Goal: Task Accomplishment & Management: Complete application form

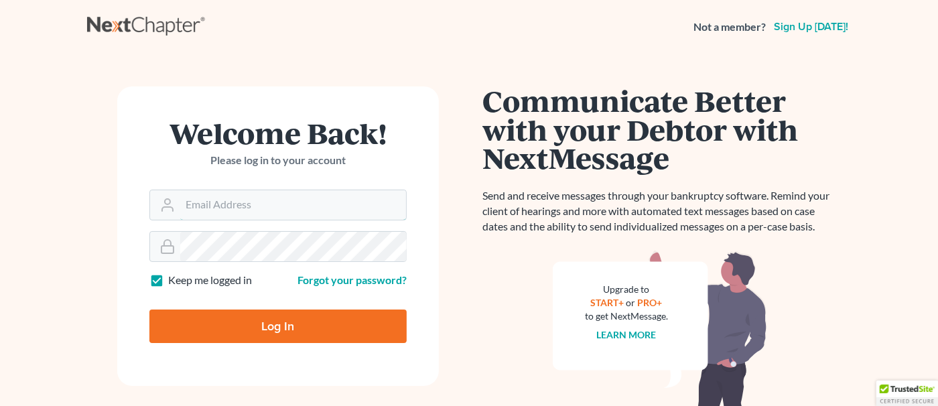
type input "[EMAIL_ADDRESS][DOMAIN_NAME]"
click at [315, 318] on input "Log In" at bounding box center [277, 325] width 257 height 33
type input "Thinking..."
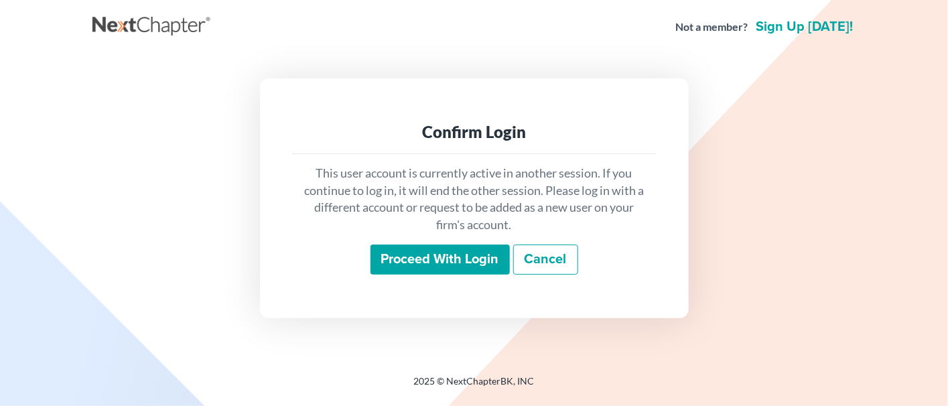
click at [408, 271] on input "Proceed with login" at bounding box center [439, 259] width 139 height 31
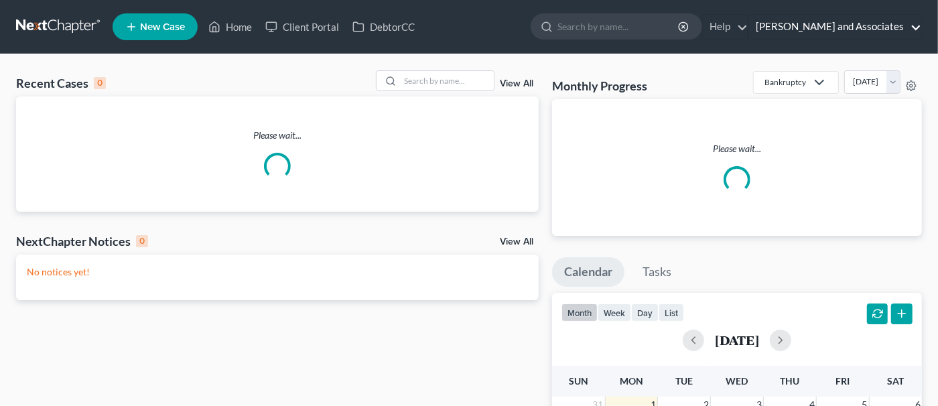
click at [849, 30] on link "[PERSON_NAME] and Associates" at bounding box center [835, 27] width 172 height 24
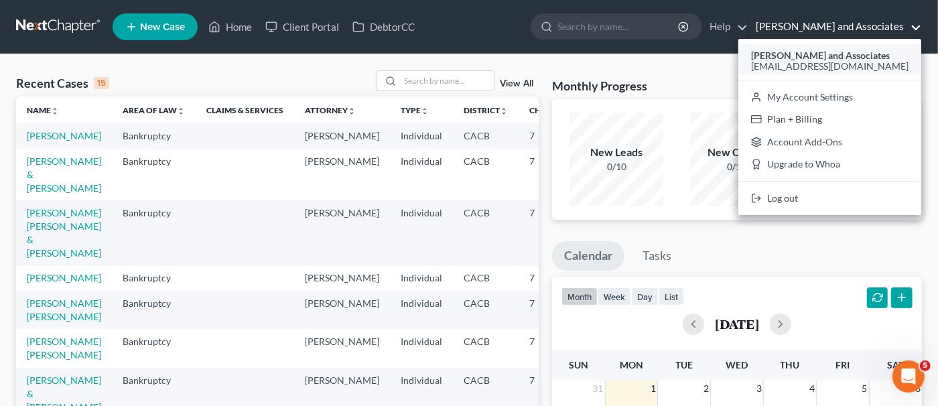
click at [832, 60] on span "[EMAIL_ADDRESS][DOMAIN_NAME]" at bounding box center [829, 65] width 157 height 11
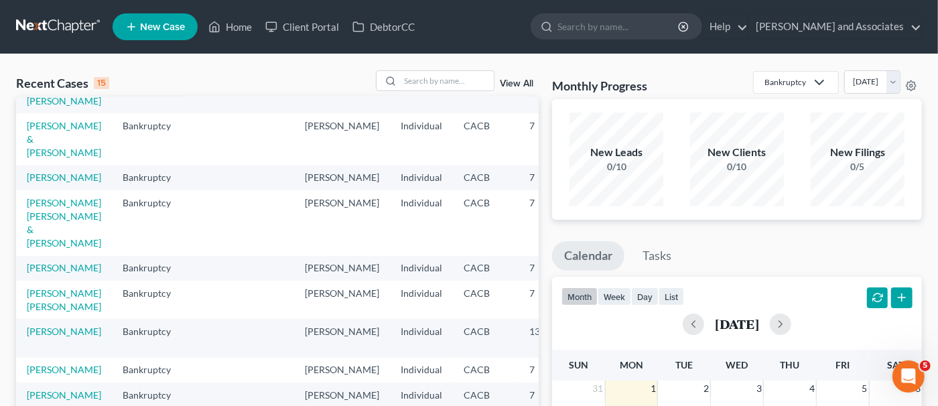
scroll to position [316, 0]
click at [786, 27] on link "[PERSON_NAME] and Associates" at bounding box center [835, 27] width 172 height 24
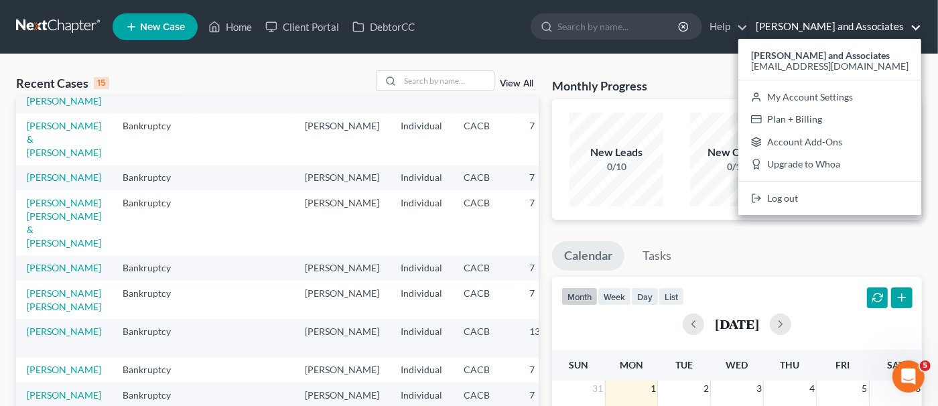
click at [181, 27] on span "New Case" at bounding box center [162, 27] width 45 height 10
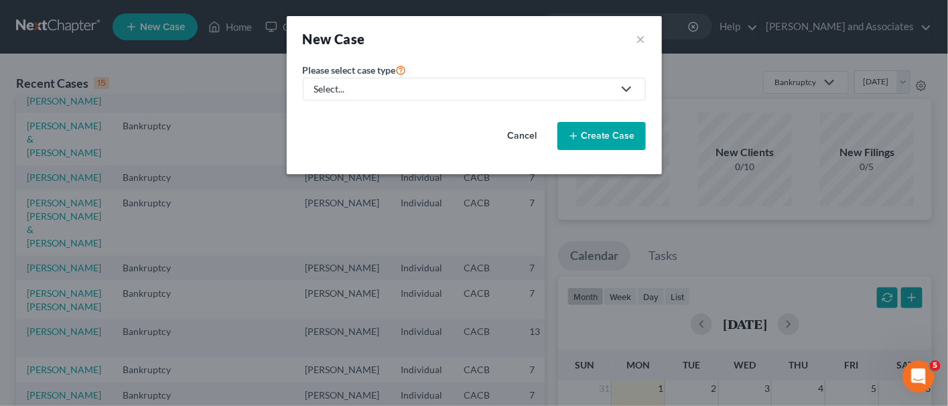
click at [461, 88] on div "Select..." at bounding box center [463, 88] width 299 height 13
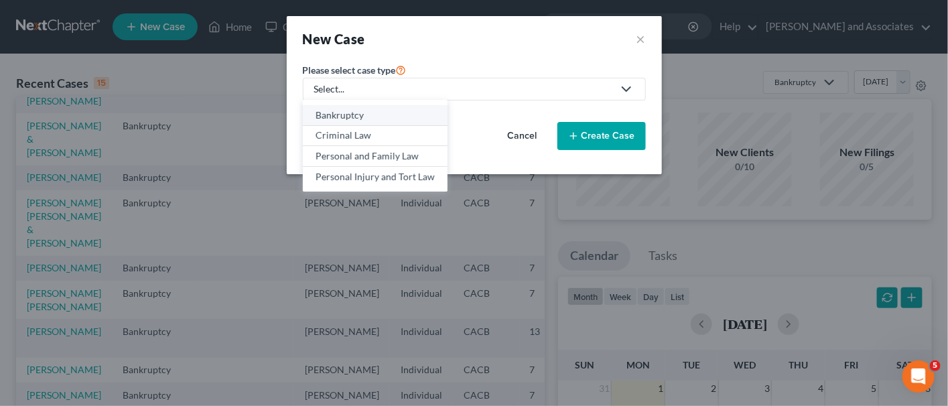
click at [372, 117] on div "Bankruptcy" at bounding box center [374, 114] width 119 height 13
select select "7"
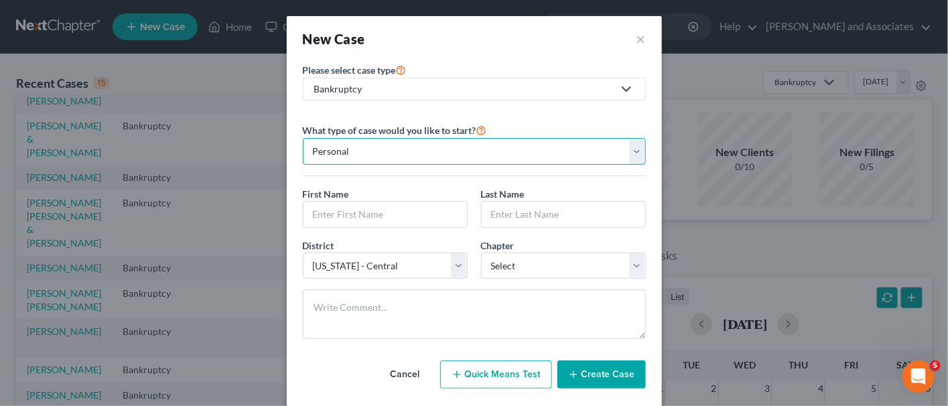
click at [497, 155] on select "Personal Business" at bounding box center [474, 151] width 343 height 27
click at [377, 218] on input "text" at bounding box center [384, 214] width 163 height 25
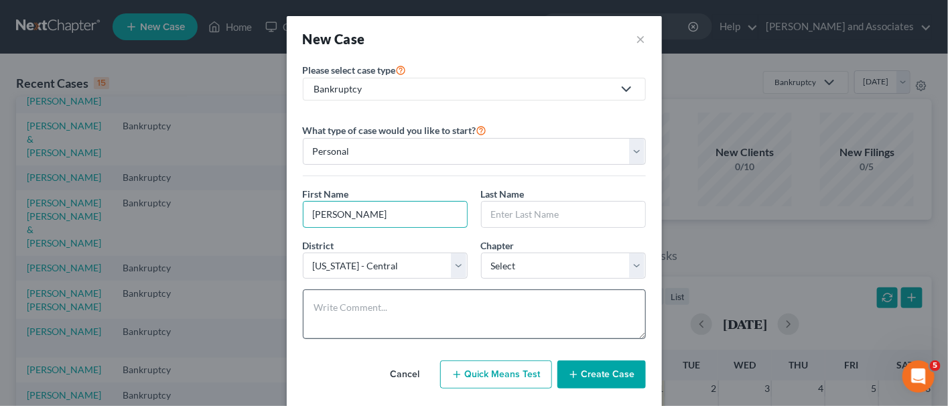
type input "cARLO"
type input "[PERSON_NAME]"
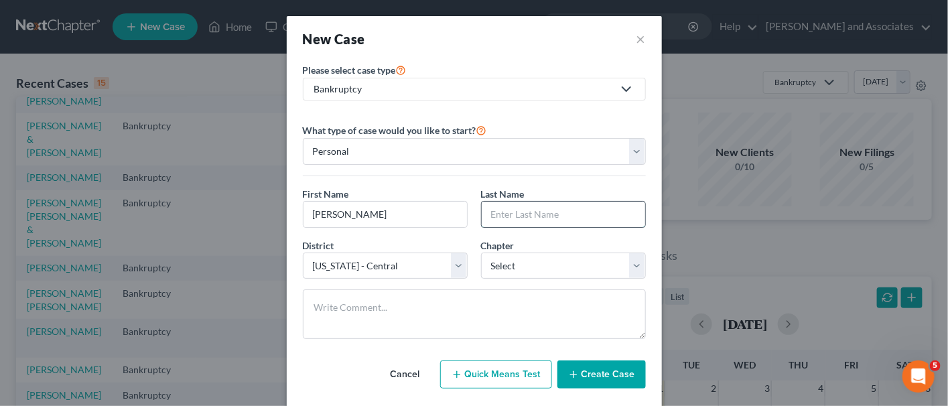
click at [492, 211] on input "text" at bounding box center [563, 214] width 163 height 25
type input "[PERSON_NAME]"
click at [452, 249] on div "District * Select [US_STATE] - [GEOGRAPHIC_DATA] [US_STATE] - [GEOGRAPHIC_DATA]…" at bounding box center [385, 258] width 178 height 41
click at [455, 259] on select "Select [US_STATE] - [GEOGRAPHIC_DATA] [US_STATE] - [GEOGRAPHIC_DATA][US_STATE] …" at bounding box center [385, 265] width 165 height 27
click at [303, 252] on select "Select [US_STATE] - [GEOGRAPHIC_DATA] [US_STATE] - [GEOGRAPHIC_DATA][US_STATE] …" at bounding box center [385, 265] width 165 height 27
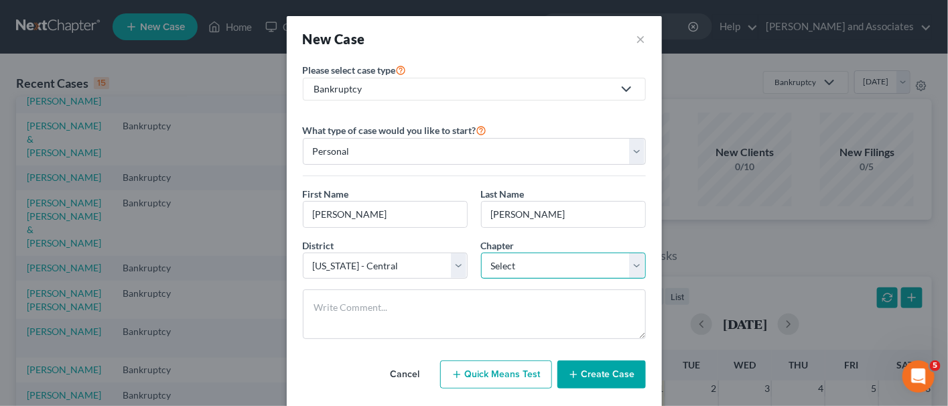
click at [531, 255] on select "Select 7 11 12 13" at bounding box center [563, 265] width 165 height 27
select select "3"
click at [481, 252] on select "Select 7 11 12 13" at bounding box center [563, 265] width 165 height 27
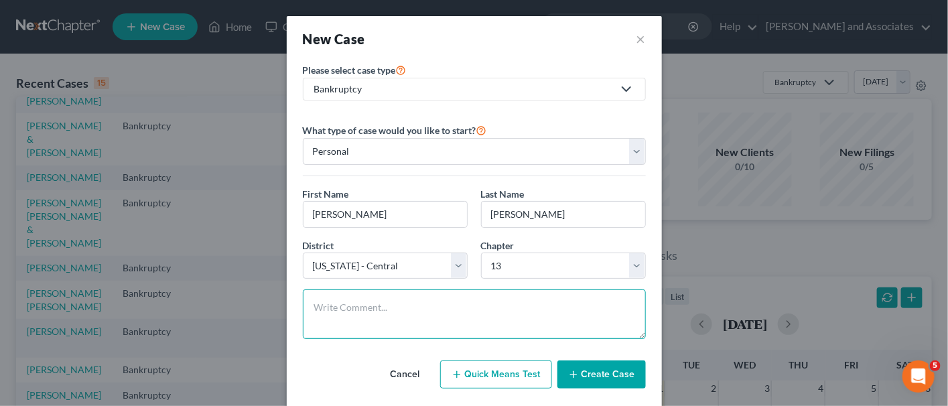
click at [460, 318] on textarea at bounding box center [474, 314] width 343 height 50
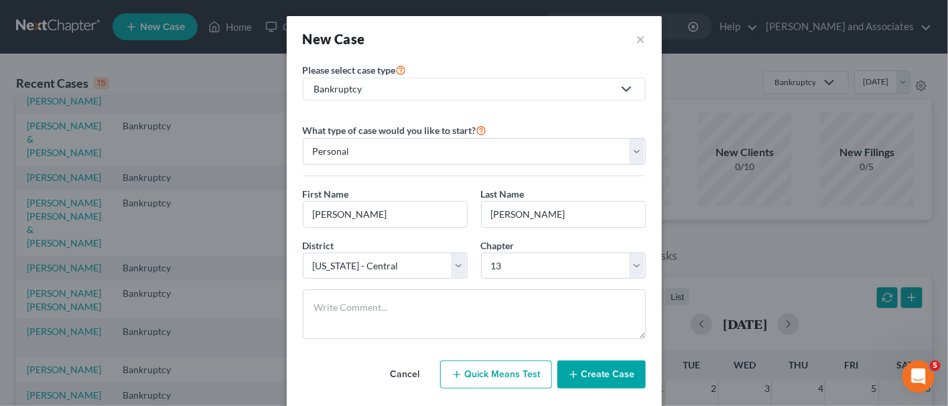
click at [587, 362] on button "Create Case" at bounding box center [601, 374] width 88 height 28
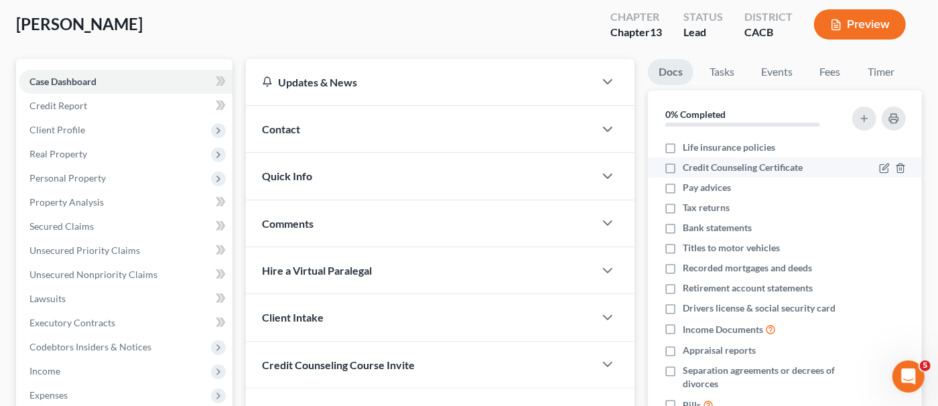
scroll to position [134, 0]
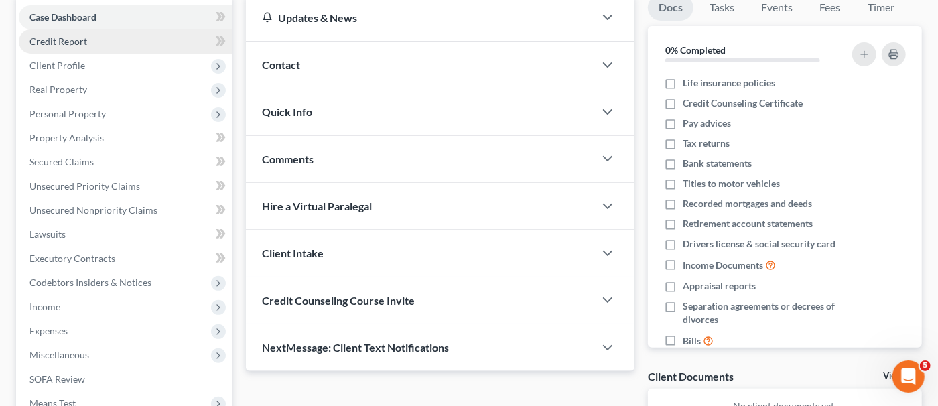
click at [175, 46] on link "Credit Report" at bounding box center [126, 41] width 214 height 24
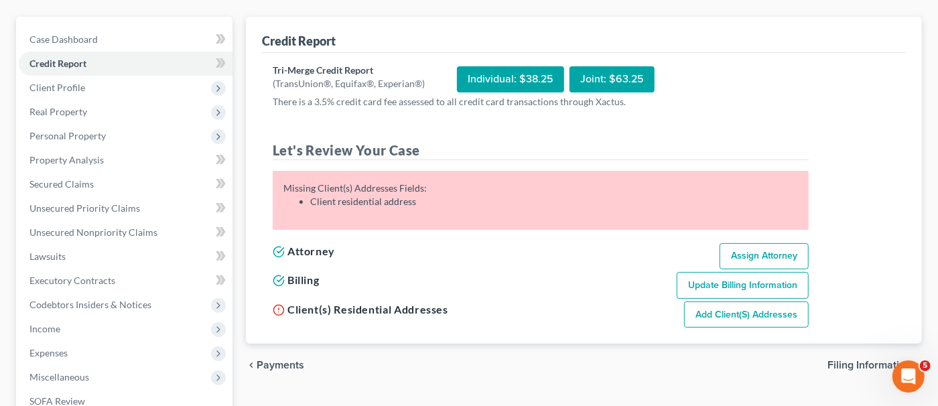
scroll to position [134, 0]
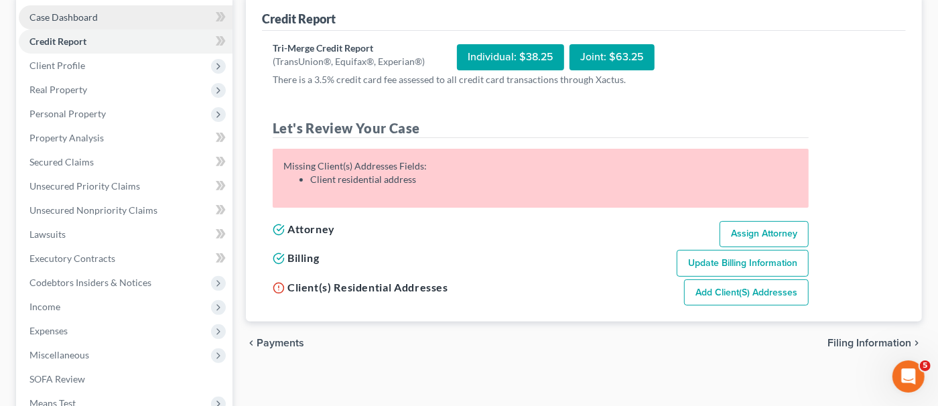
click at [139, 18] on link "Case Dashboard" at bounding box center [126, 17] width 214 height 24
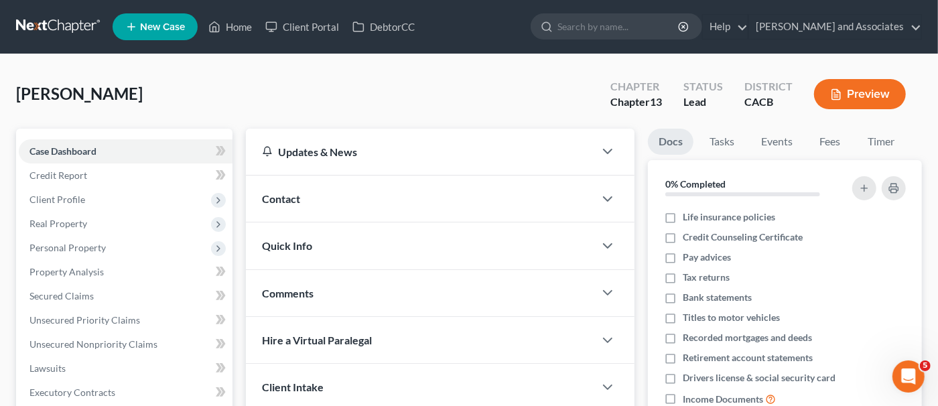
click at [372, 196] on div "Contact" at bounding box center [420, 198] width 348 height 46
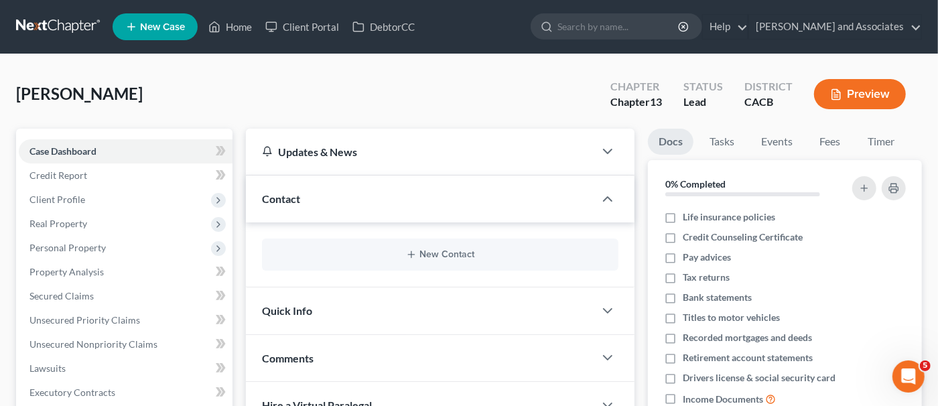
click at [381, 196] on div "Contact" at bounding box center [420, 198] width 348 height 46
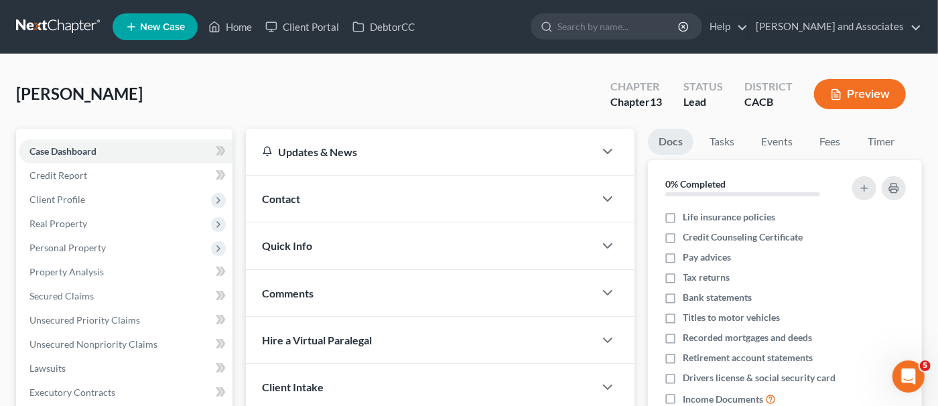
click at [371, 232] on div "Quick Info" at bounding box center [420, 245] width 348 height 46
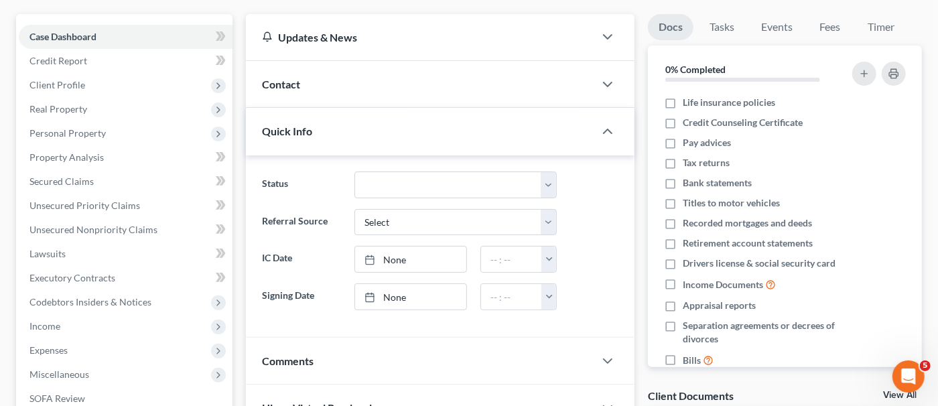
scroll to position [201, 0]
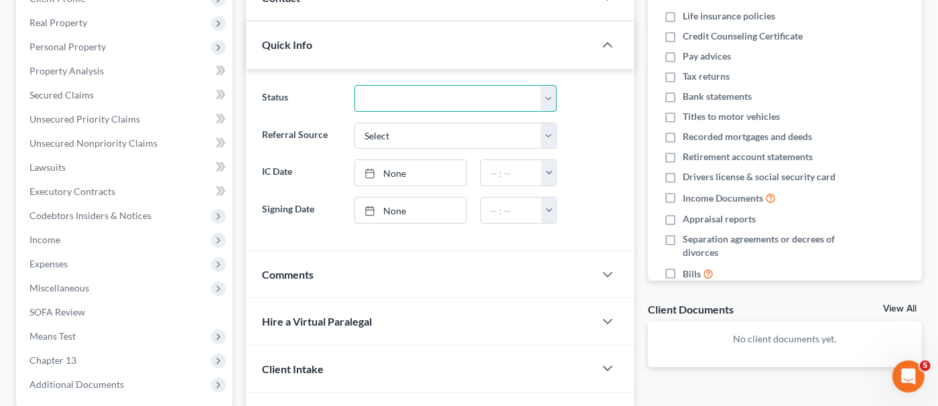
click at [437, 100] on select "Discharged Discharged & Reported Discharge Litigation Dismissal Notice Dismisse…" at bounding box center [455, 98] width 202 height 27
click at [439, 96] on select "Discharged Discharged & Reported Discharge Litigation Dismissal Notice Dismisse…" at bounding box center [455, 98] width 202 height 27
click at [405, 44] on div "Quick Info" at bounding box center [420, 44] width 348 height 46
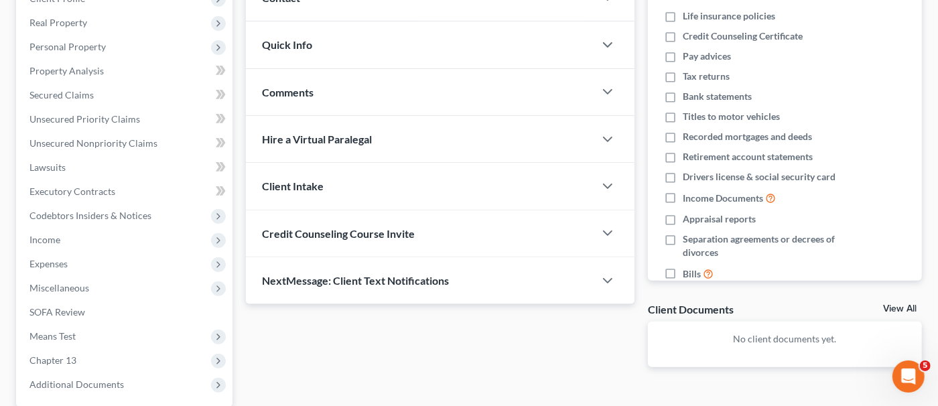
click at [394, 100] on div "Comments" at bounding box center [420, 92] width 348 height 46
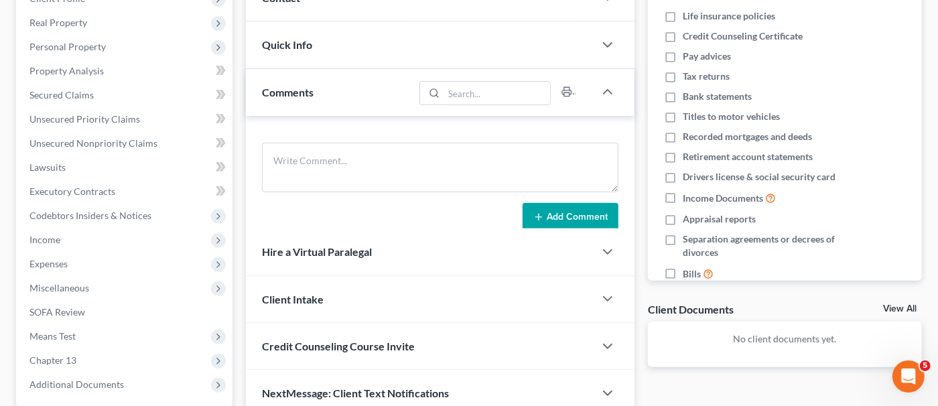
click at [394, 100] on div "Comments" at bounding box center [330, 92] width 168 height 46
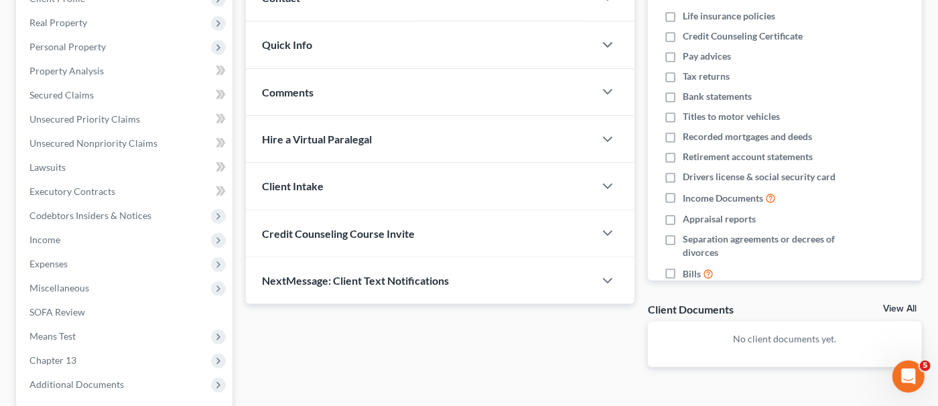
click at [395, 189] on div "Client Intake" at bounding box center [420, 186] width 348 height 46
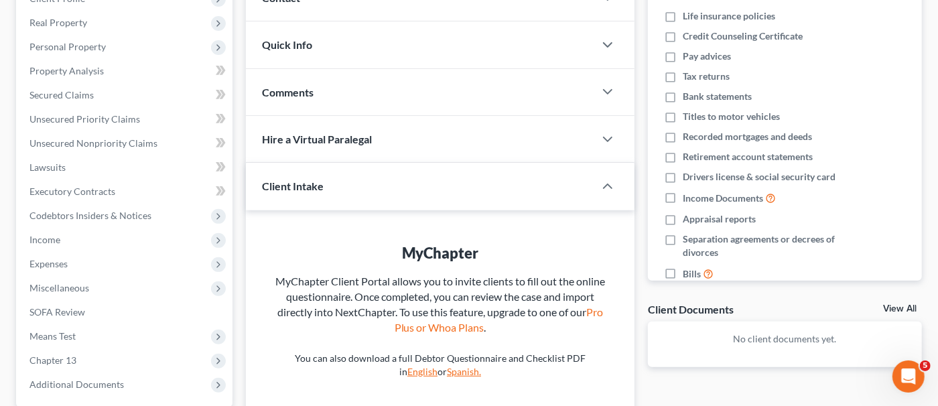
click at [395, 189] on div "Client Intake" at bounding box center [410, 186] width 329 height 46
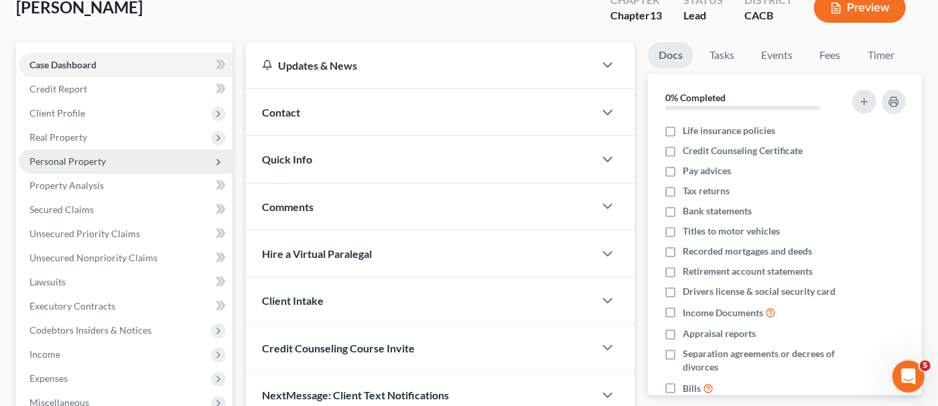
scroll to position [66, 0]
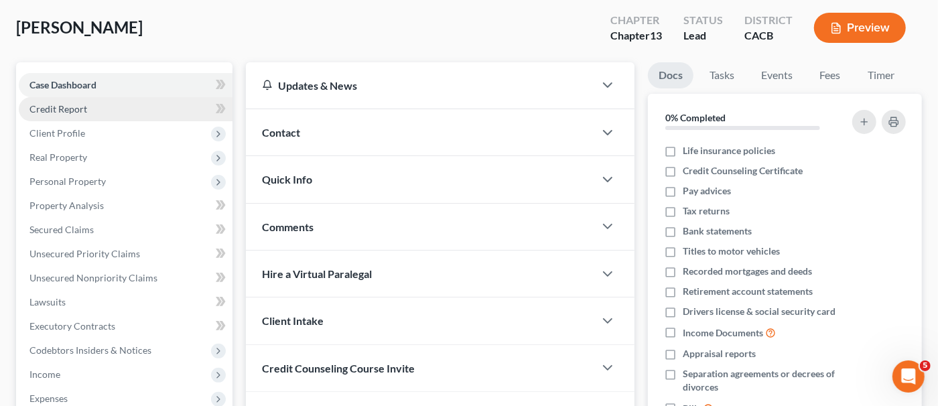
click at [132, 103] on link "Credit Report" at bounding box center [126, 109] width 214 height 24
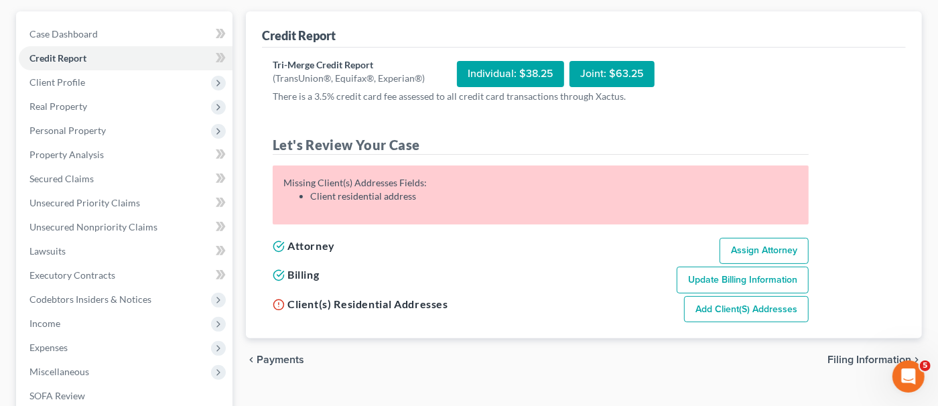
scroll to position [134, 0]
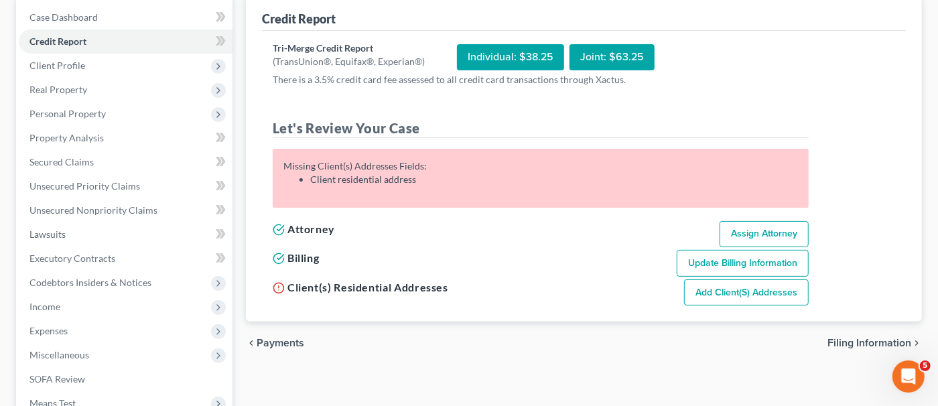
click at [613, 56] on div "Joint: $63.25" at bounding box center [611, 57] width 85 height 26
click at [778, 286] on link "Add Client(s) Addresses" at bounding box center [746, 292] width 125 height 27
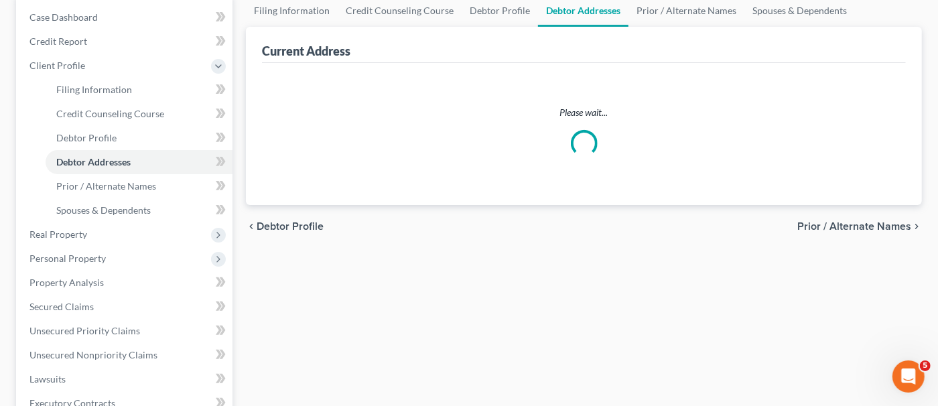
scroll to position [8, 0]
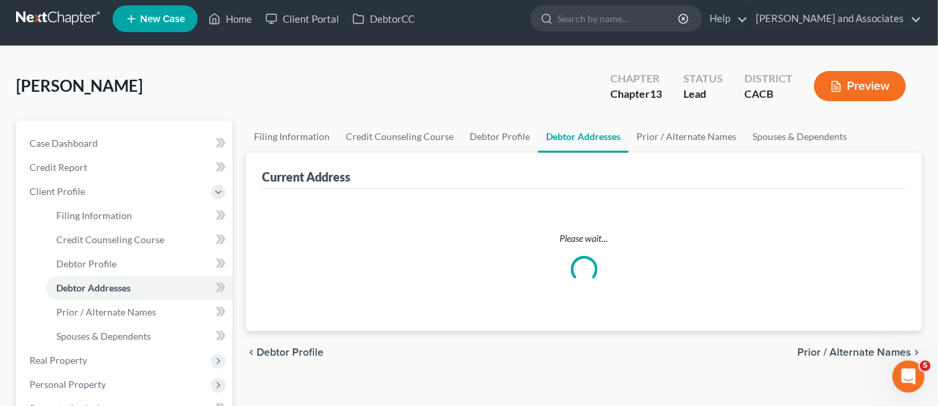
select select "0"
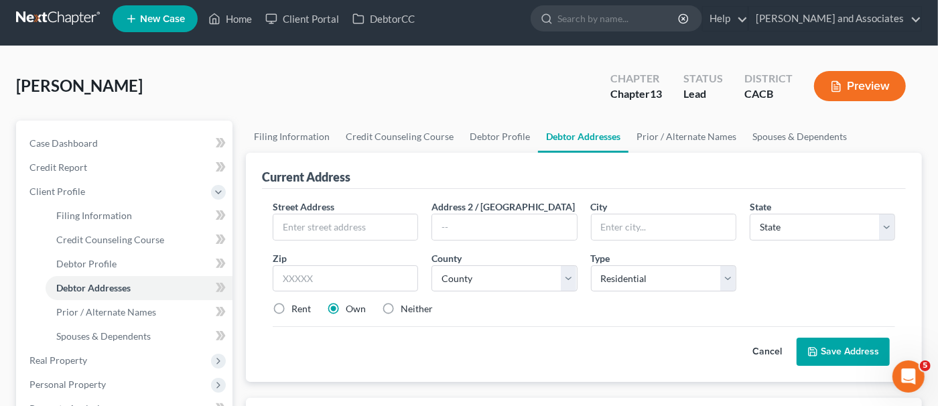
scroll to position [0, 0]
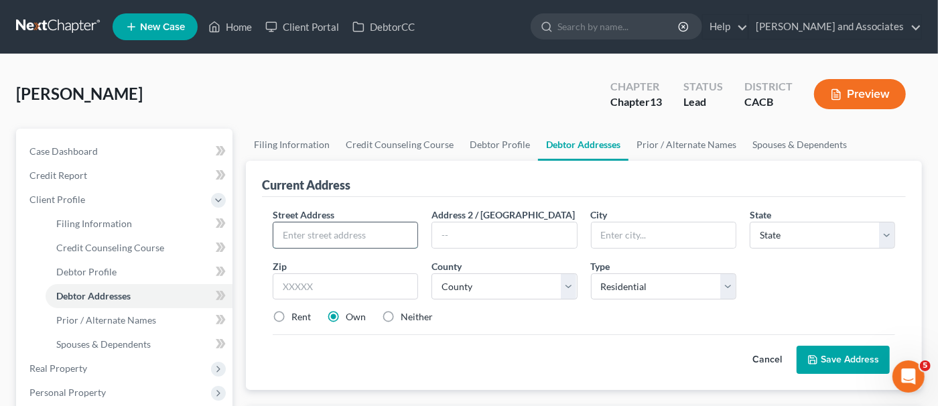
click at [405, 243] on input "text" at bounding box center [345, 234] width 144 height 25
drag, startPoint x: 405, startPoint y: 243, endPoint x: 443, endPoint y: 228, distance: 41.8
click at [409, 240] on input "[STREET_ADDRESS][PERSON_NAME]" at bounding box center [345, 234] width 144 height 25
type input "[STREET_ADDRESS][PERSON_NAME]"
click at [780, 234] on select "State [US_STATE] AK AR AZ CA CO CT DE DC [GEOGRAPHIC_DATA] [GEOGRAPHIC_DATA] GU…" at bounding box center [821, 235] width 145 height 27
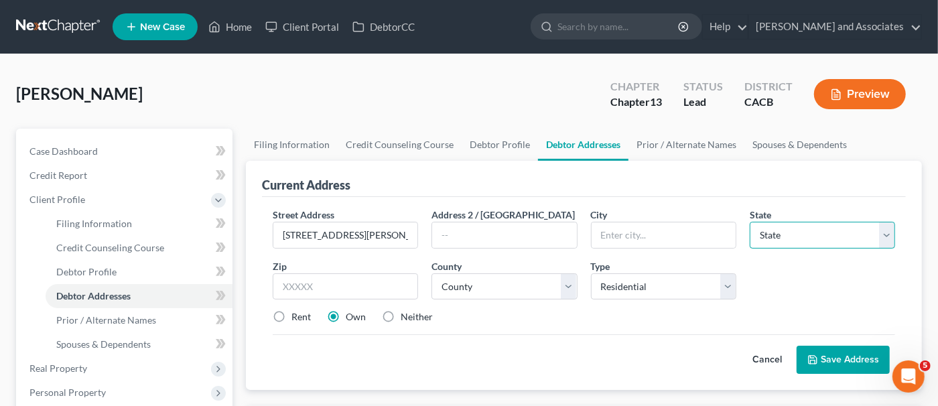
select select "4"
click at [749, 222] on select "State [US_STATE] AK AR AZ CA CO CT DE DC [GEOGRAPHIC_DATA] [GEOGRAPHIC_DATA] GU…" at bounding box center [821, 235] width 145 height 27
click at [655, 224] on input "text" at bounding box center [663, 234] width 144 height 25
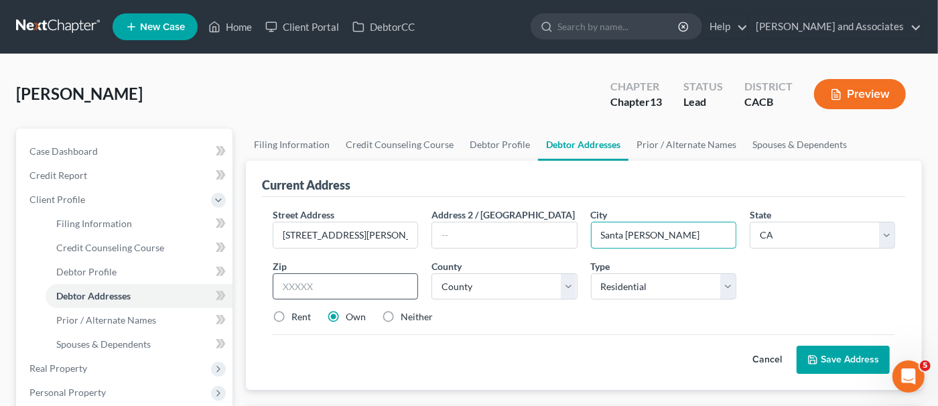
type input "Santa [PERSON_NAME]"
click at [413, 291] on input "text" at bounding box center [345, 286] width 145 height 27
type input "93454"
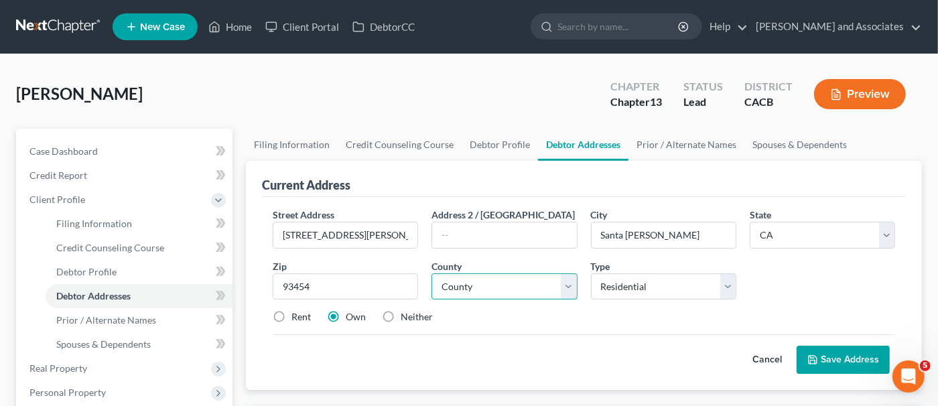
click at [448, 295] on select "County [GEOGRAPHIC_DATA] [GEOGRAPHIC_DATA] [GEOGRAPHIC_DATA] [GEOGRAPHIC_DATA] …" at bounding box center [503, 286] width 145 height 27
select select "41"
click at [431, 273] on select "County [GEOGRAPHIC_DATA] [GEOGRAPHIC_DATA] [GEOGRAPHIC_DATA] [GEOGRAPHIC_DATA] …" at bounding box center [503, 286] width 145 height 27
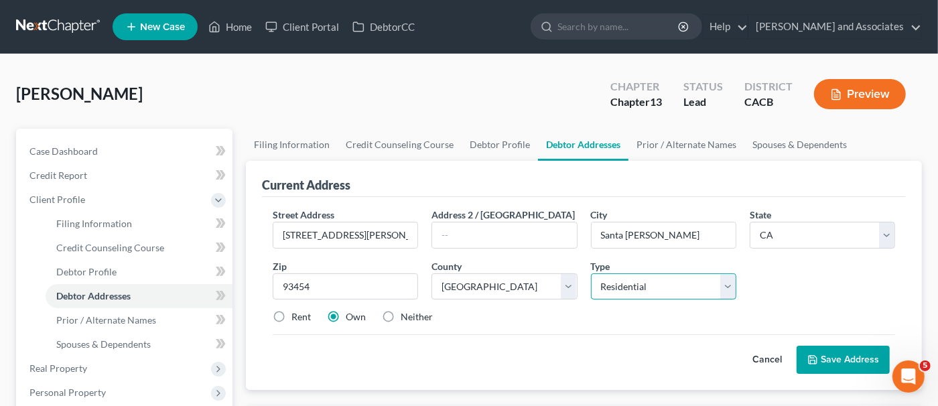
click at [634, 284] on select "Select Residential Mailing Rental Business" at bounding box center [663, 286] width 145 height 27
click at [781, 287] on div "Street Address * [STREET_ADDRESS][PERSON_NAME] Address 2 / [GEOGRAPHIC_DATA] * …" at bounding box center [584, 271] width 636 height 127
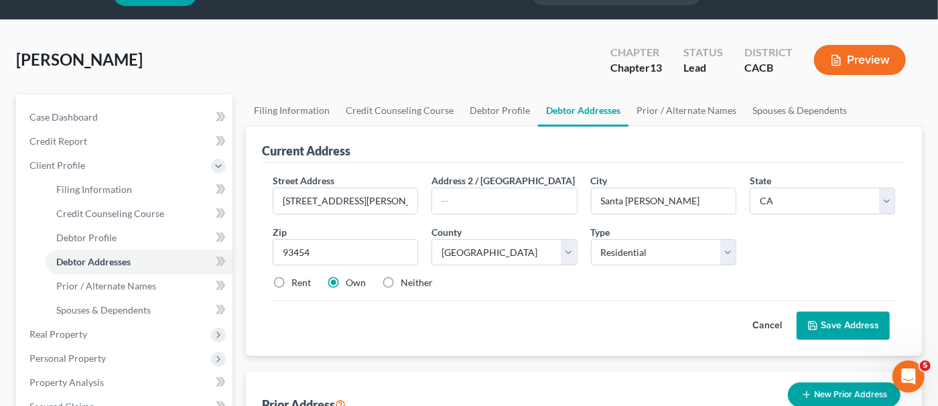
scroll to position [66, 0]
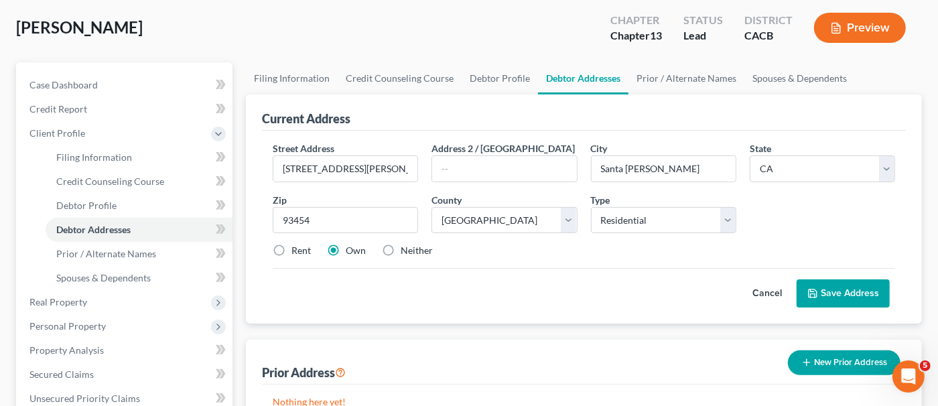
click at [829, 279] on button "Save Address" at bounding box center [842, 293] width 93 height 28
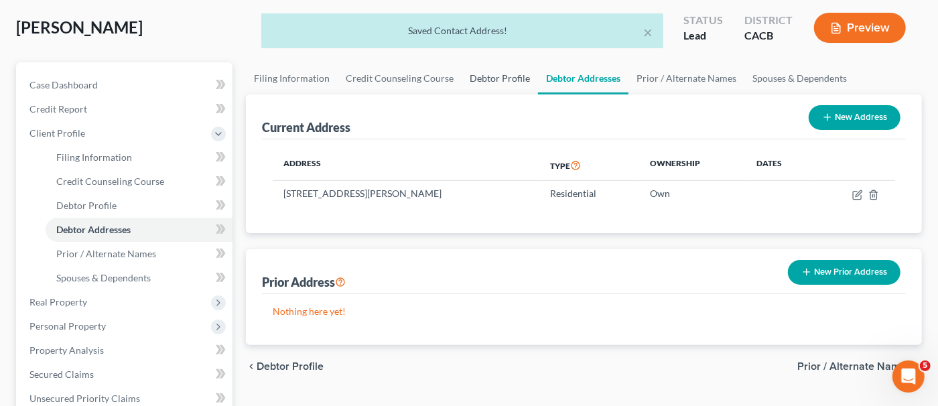
click at [469, 84] on link "Debtor Profile" at bounding box center [499, 78] width 76 height 32
select select "0"
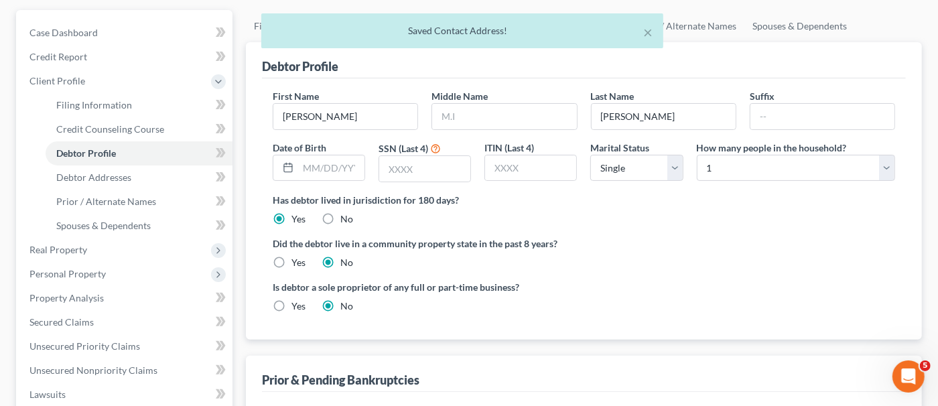
scroll to position [134, 0]
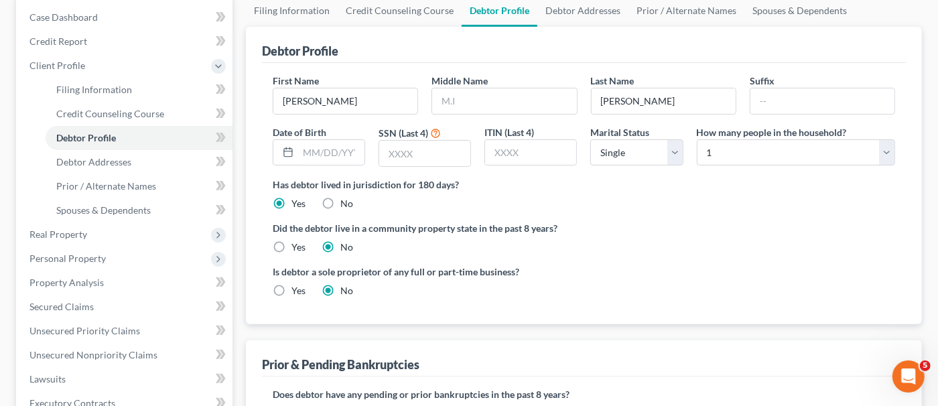
click at [292, 285] on label "Yes" at bounding box center [298, 290] width 14 height 13
click at [297, 285] on input "Yes" at bounding box center [301, 288] width 9 height 9
radio input "true"
radio input "false"
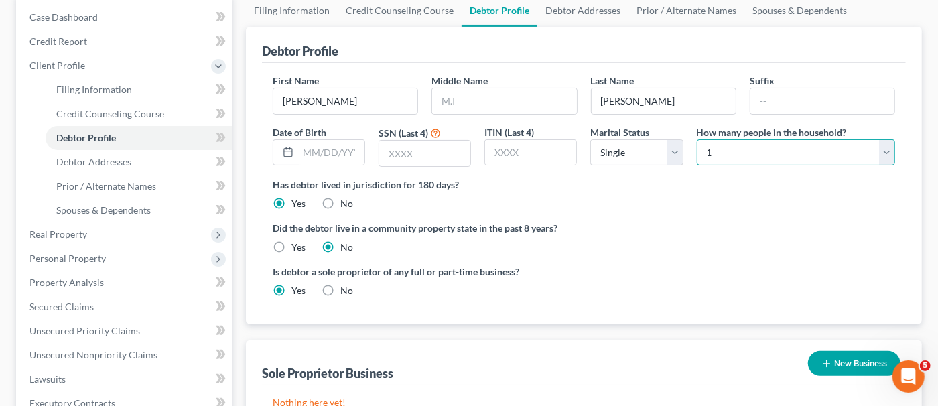
click at [762, 150] on select "Select 1 2 3 4 5 6 7 8 9 10 11 12 13 14 15 16 17 18 19 20" at bounding box center [796, 152] width 198 height 27
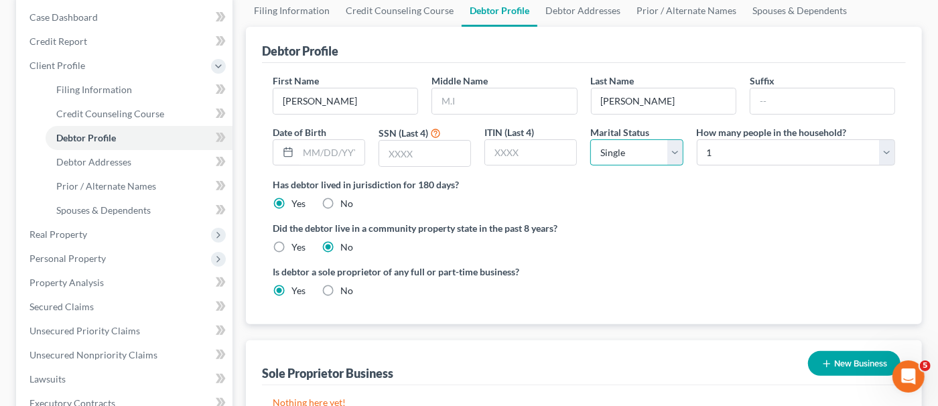
click at [652, 141] on select "Select Single Married Separated Divorced Widowed" at bounding box center [636, 152] width 92 height 27
select select "1"
click at [590, 139] on select "Select Single Married Separated Divorced Widowed" at bounding box center [636, 152] width 92 height 27
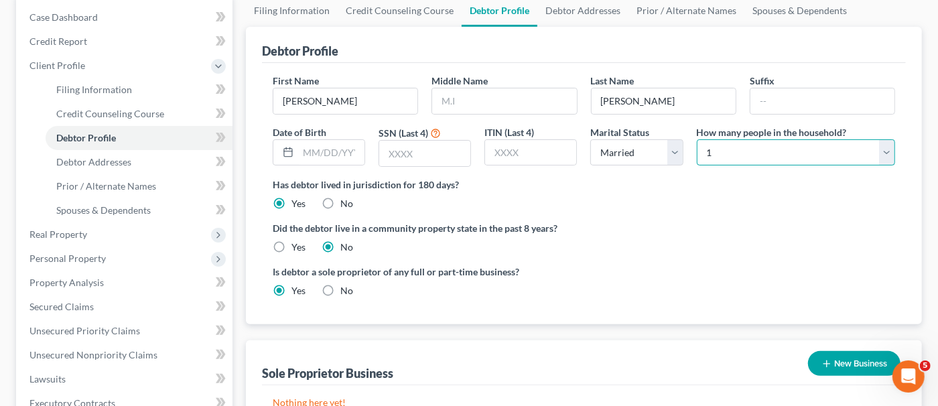
click at [713, 153] on select "Select 1 2 3 4 5 6 7 8 9 10 11 12 13 14 15 16 17 18 19 20" at bounding box center [796, 152] width 198 height 27
click at [311, 12] on link "Filing Information" at bounding box center [292, 11] width 92 height 32
select select "1"
select select "0"
select select "3"
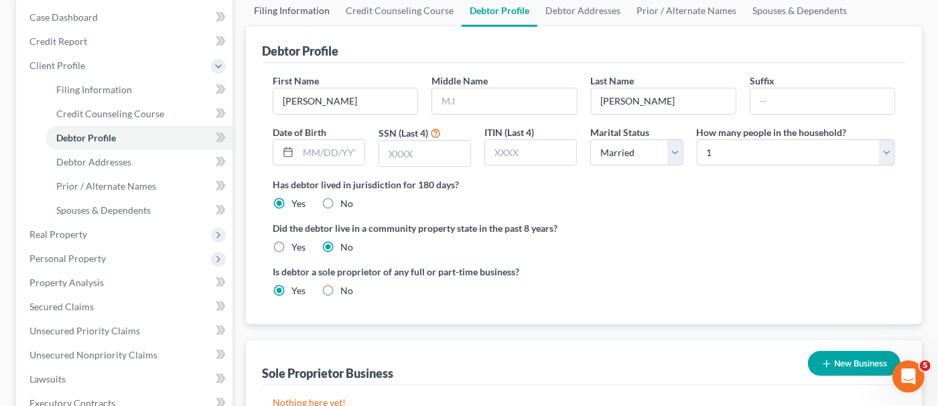
select select "7"
select select "4"
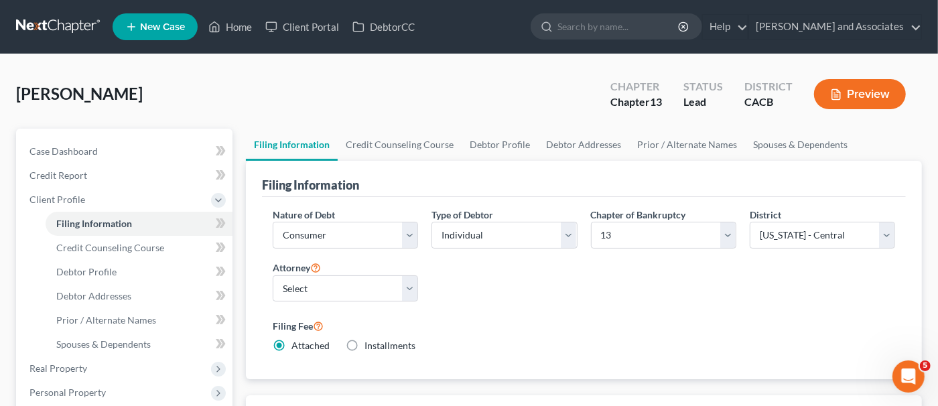
click at [570, 246] on div "Type of Debtor Select Individual Joint" at bounding box center [504, 234] width 159 height 52
click at [570, 239] on select "Select Individual Joint" at bounding box center [503, 235] width 145 height 27
select select "1"
click at [431, 248] on select "Select Individual Joint" at bounding box center [503, 235] width 145 height 27
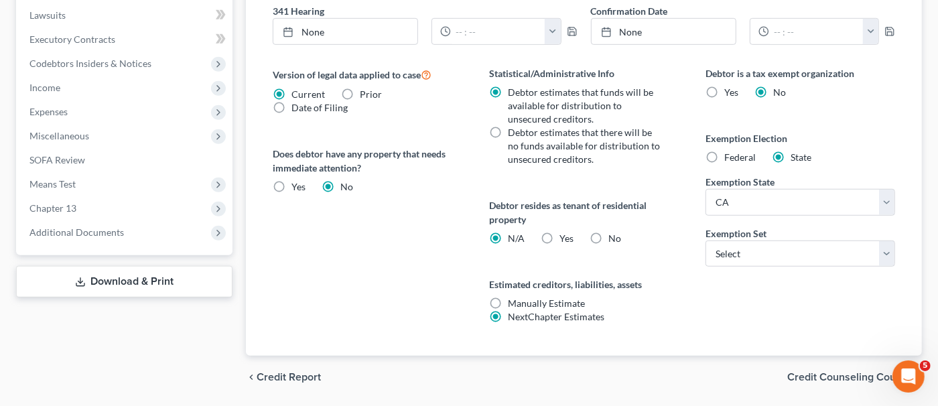
scroll to position [536, 0]
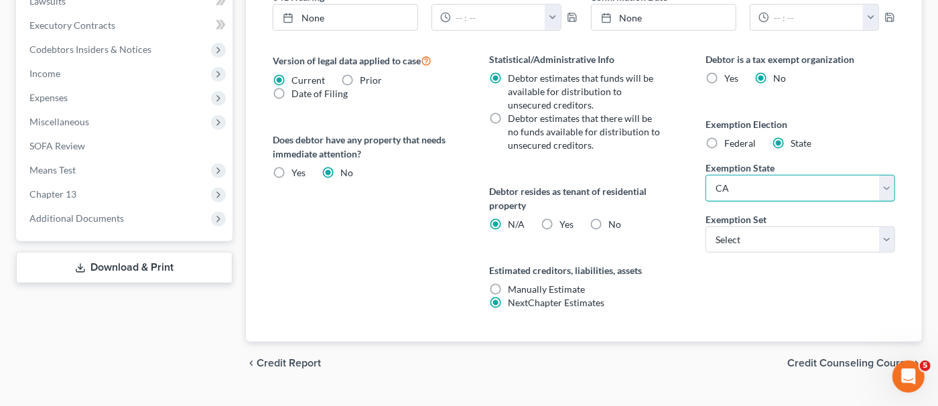
click at [718, 177] on select "State [US_STATE] AK AR AZ CA CO CT DE DC [GEOGRAPHIC_DATA] [GEOGRAPHIC_DATA] GU…" at bounding box center [800, 188] width 190 height 27
drag, startPoint x: 723, startPoint y: 181, endPoint x: 741, endPoint y: 193, distance: 22.3
click at [723, 181] on select "State [US_STATE] AK AR AZ CA CO CT DE DC [GEOGRAPHIC_DATA] [GEOGRAPHIC_DATA] GU…" at bounding box center [800, 188] width 190 height 27
click at [757, 221] on label "Exemption Set" at bounding box center [735, 219] width 61 height 14
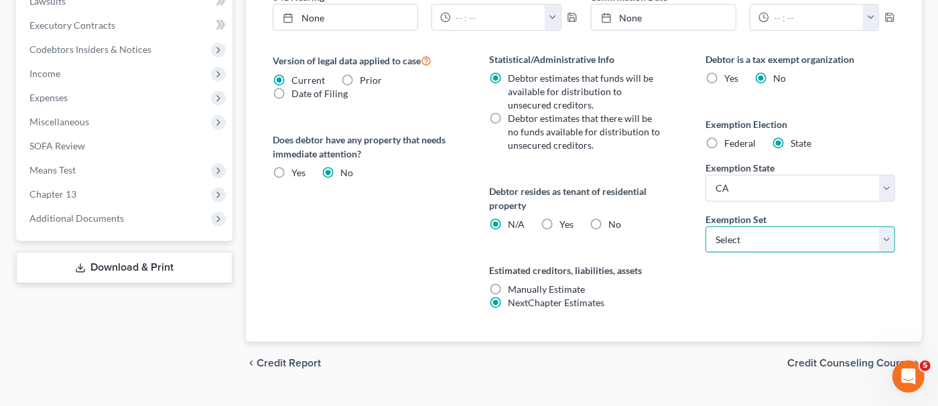
click at [759, 231] on select "Select 703 704" at bounding box center [800, 239] width 190 height 27
select select "1"
click at [705, 226] on select "Select 703 704" at bounding box center [800, 239] width 190 height 27
click at [608, 218] on label "No" at bounding box center [614, 224] width 13 height 13
click at [613, 218] on input "No" at bounding box center [617, 222] width 9 height 9
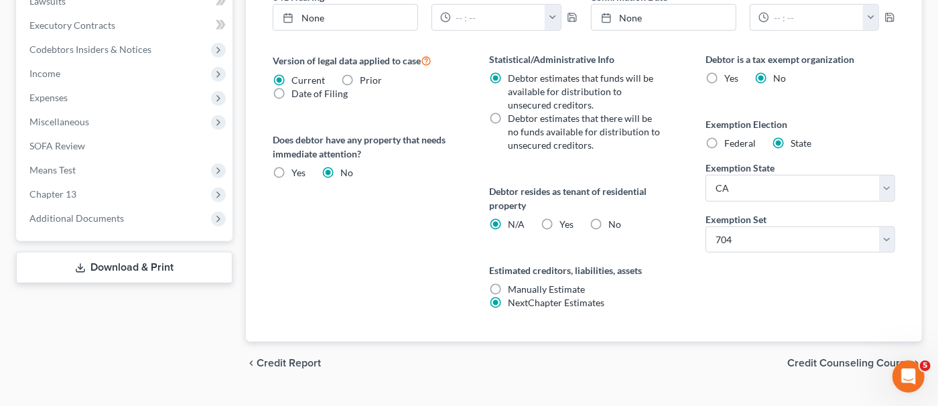
radio input "true"
radio input "false"
click at [729, 139] on span "Federal" at bounding box center [739, 142] width 31 height 11
click at [729, 139] on input "Federal" at bounding box center [733, 141] width 9 height 9
radio input "true"
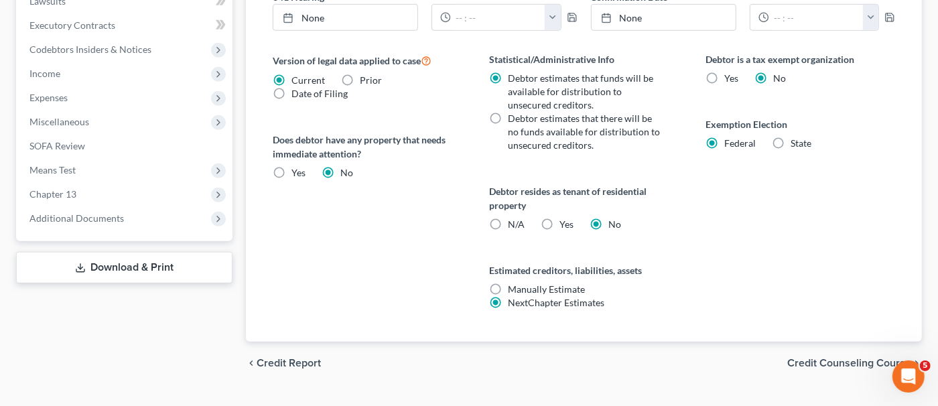
click at [790, 137] on label "State" at bounding box center [800, 143] width 21 height 13
click at [796, 137] on input "State" at bounding box center [800, 141] width 9 height 9
radio input "true"
radio input "false"
select select "4"
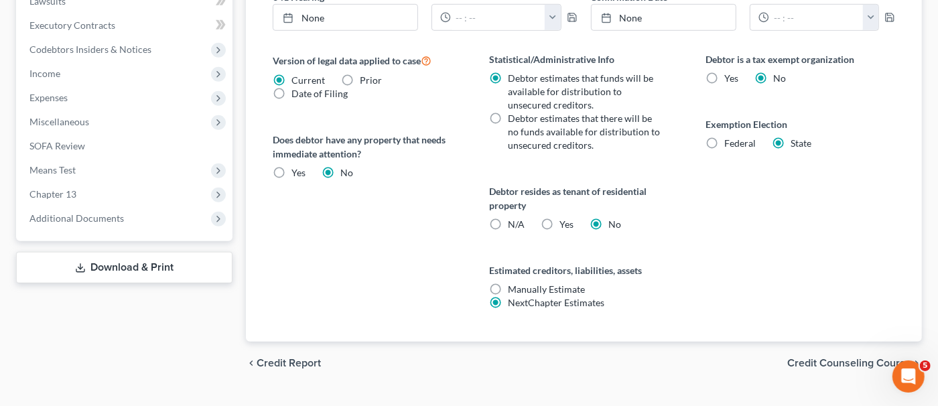
select select "1"
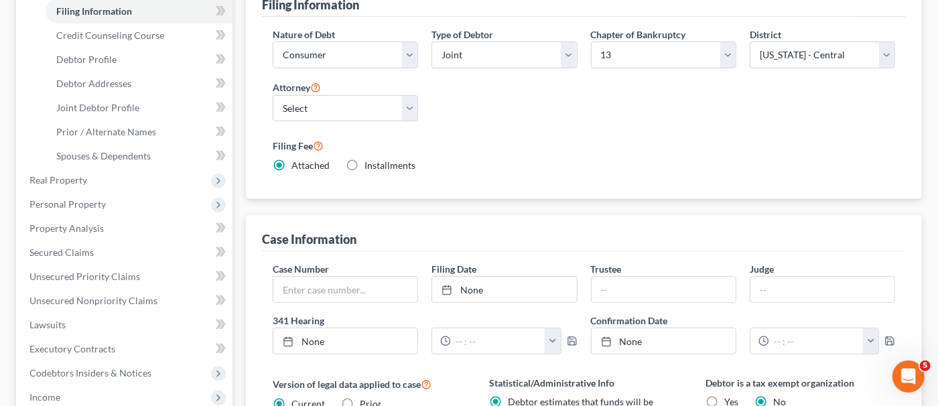
scroll to position [134, 0]
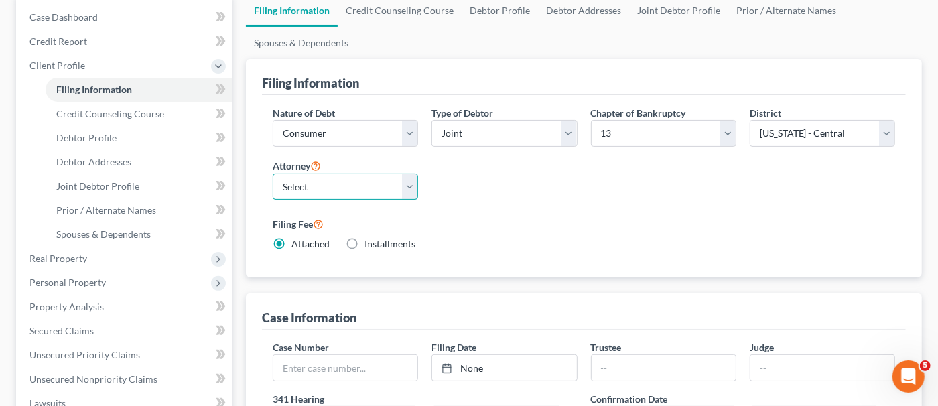
click at [392, 192] on select "Select [PERSON_NAME] - CACB" at bounding box center [345, 186] width 145 height 27
click at [567, 187] on div "Nature of Debt Select Business Consumer Other Nature of Business Select Clearin…" at bounding box center [584, 184] width 636 height 156
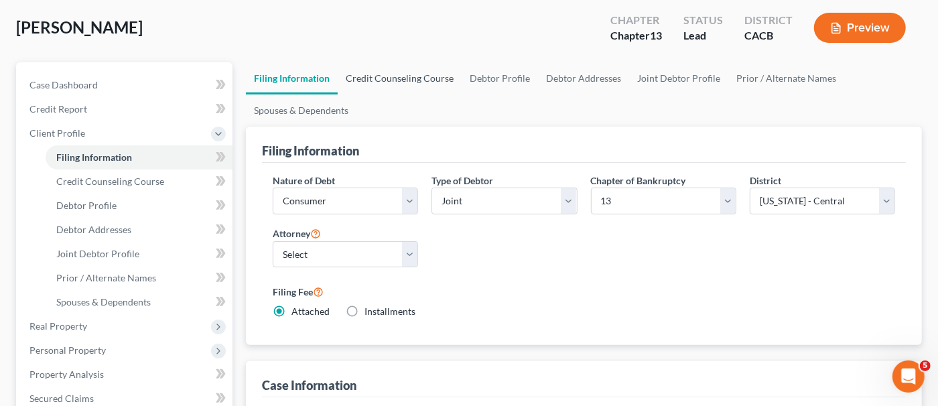
click at [375, 82] on link "Credit Counseling Course" at bounding box center [400, 78] width 124 height 32
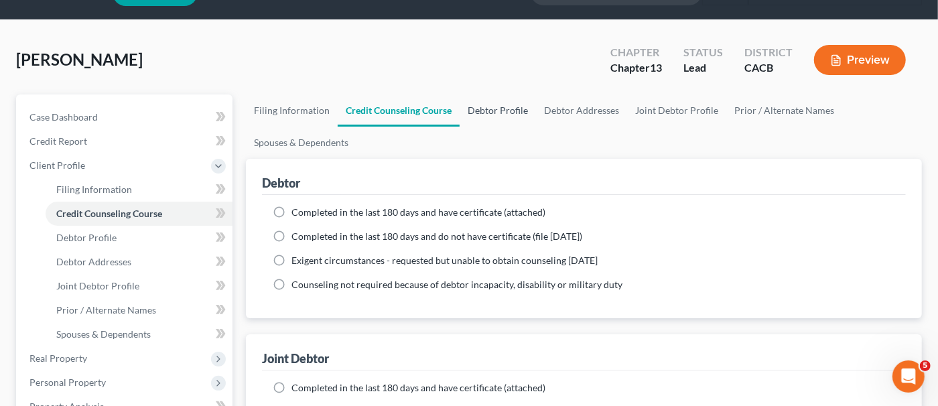
scroll to position [66, 0]
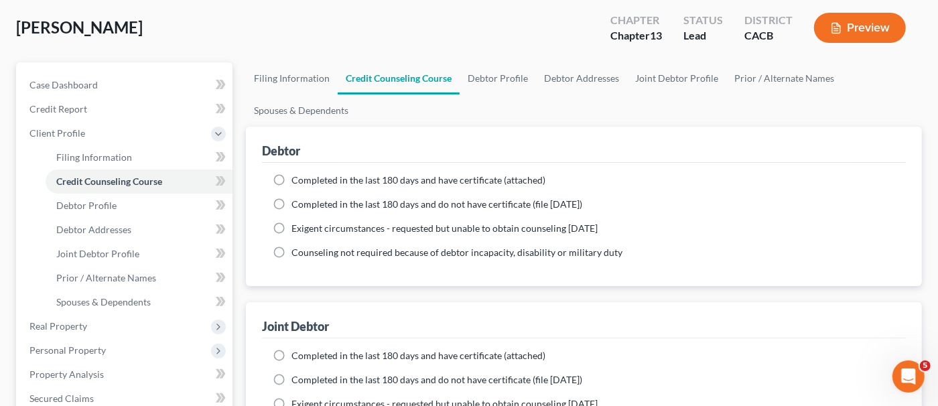
click at [493, 173] on label "Completed in the last 180 days and have certificate (attached)" at bounding box center [418, 179] width 254 height 13
click at [305, 173] on input "Completed in the last 180 days and have certificate (attached)" at bounding box center [301, 177] width 9 height 9
radio input "true"
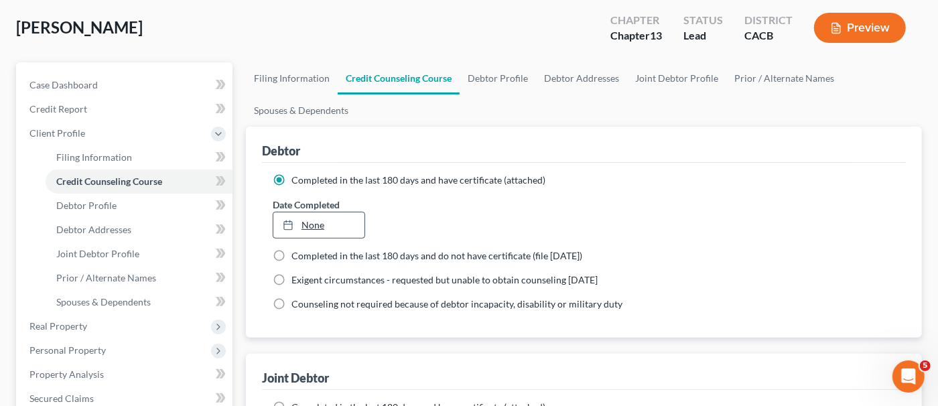
type input "[DATE]"
click at [345, 221] on link "None" at bounding box center [318, 224] width 91 height 25
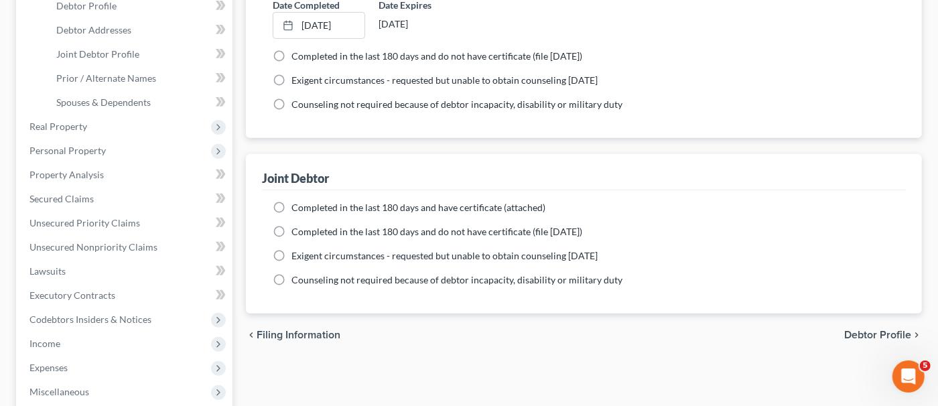
scroll to position [268, 0]
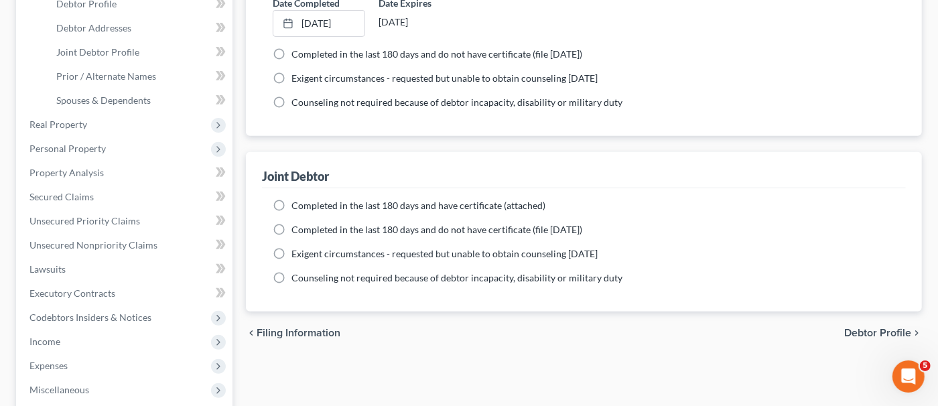
click at [440, 205] on span "Completed in the last 180 days and have certificate (attached)" at bounding box center [418, 205] width 254 height 11
click at [305, 205] on input "Completed in the last 180 days and have certificate (attached)" at bounding box center [301, 203] width 9 height 9
radio input "true"
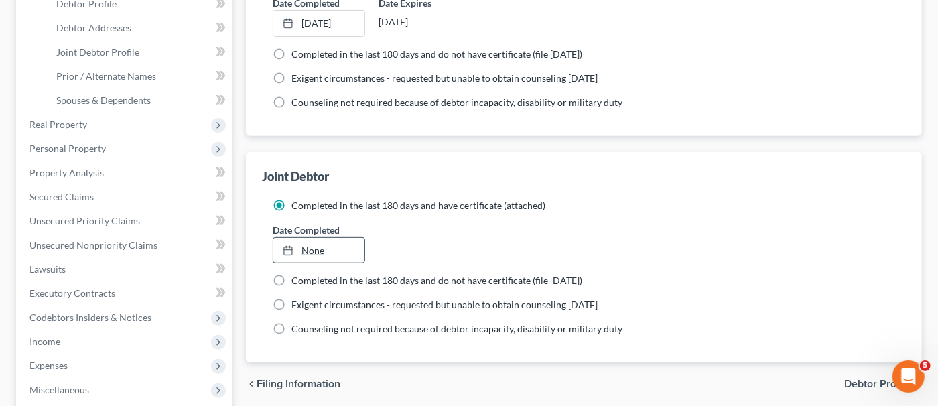
click at [350, 246] on link "None" at bounding box center [318, 250] width 91 height 25
type input "[DATE]"
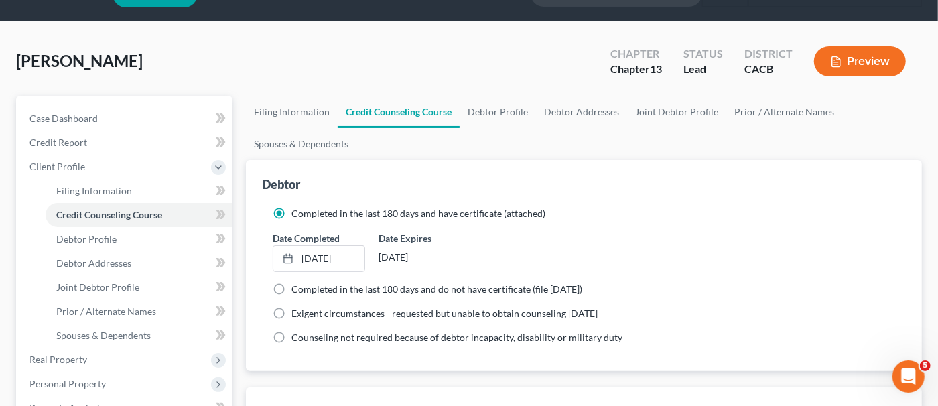
scroll to position [0, 0]
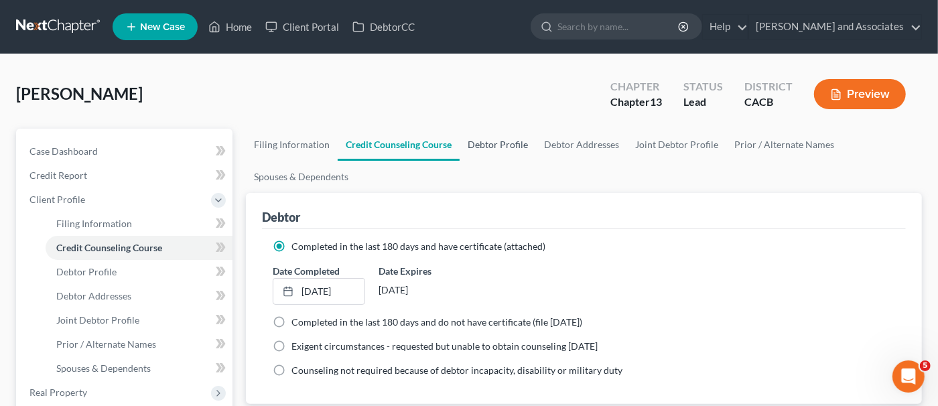
click at [499, 141] on link "Debtor Profile" at bounding box center [497, 145] width 76 height 32
select select "1"
select select "0"
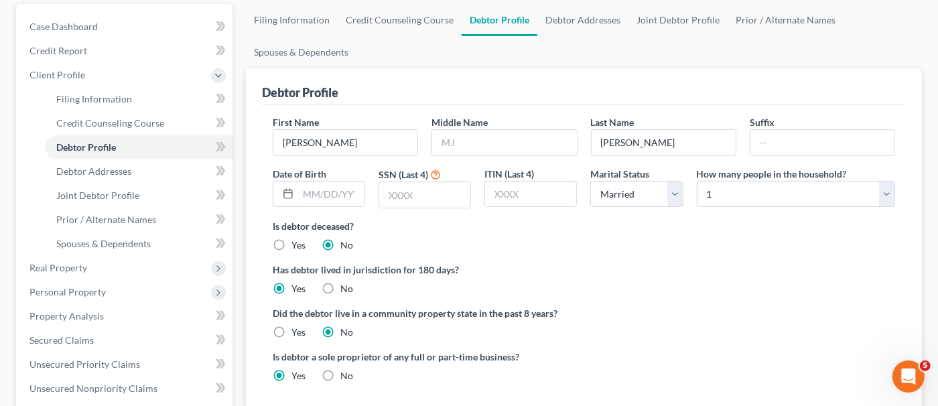
scroll to position [134, 0]
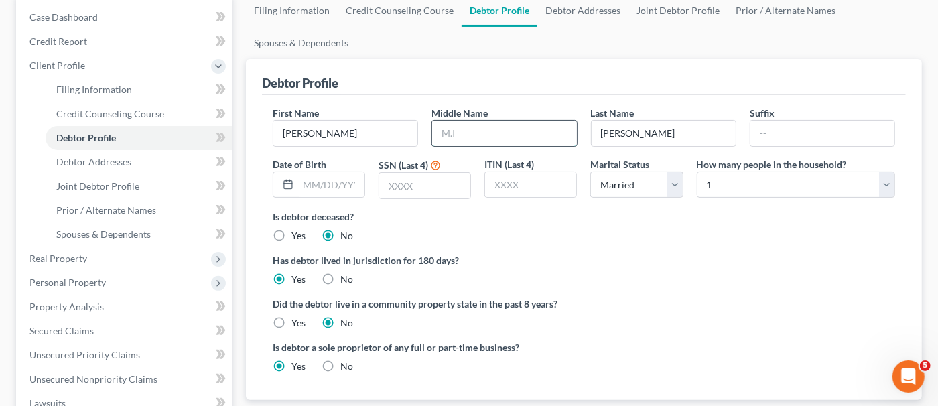
click at [502, 130] on input "text" at bounding box center [504, 133] width 144 height 25
type input "[PERSON_NAME]"
click at [356, 183] on input "text" at bounding box center [331, 184] width 66 height 25
type input "[DATE]"
click at [425, 192] on input "text" at bounding box center [424, 185] width 91 height 25
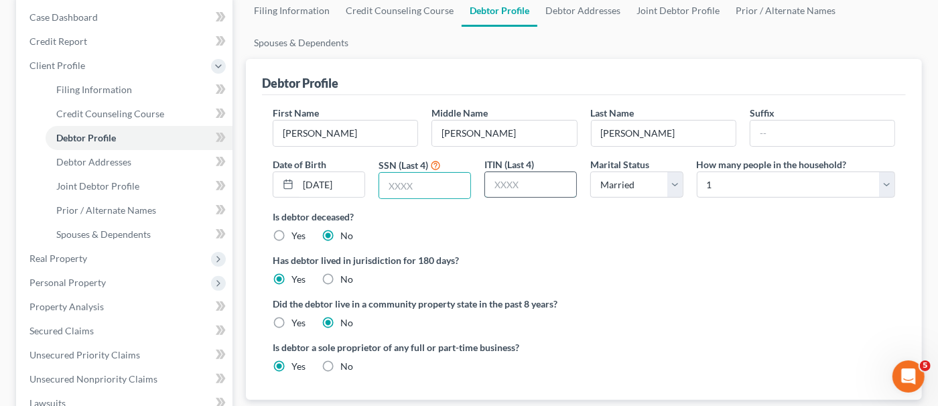
click at [492, 188] on input "text" at bounding box center [530, 184] width 91 height 25
click at [609, 181] on select "Select Single Married Separated Divorced Widowed" at bounding box center [636, 184] width 92 height 27
click at [729, 204] on div "First Name [PERSON_NAME] Middle Name [PERSON_NAME] Last Name [PERSON_NAME] Date…" at bounding box center [584, 158] width 636 height 104
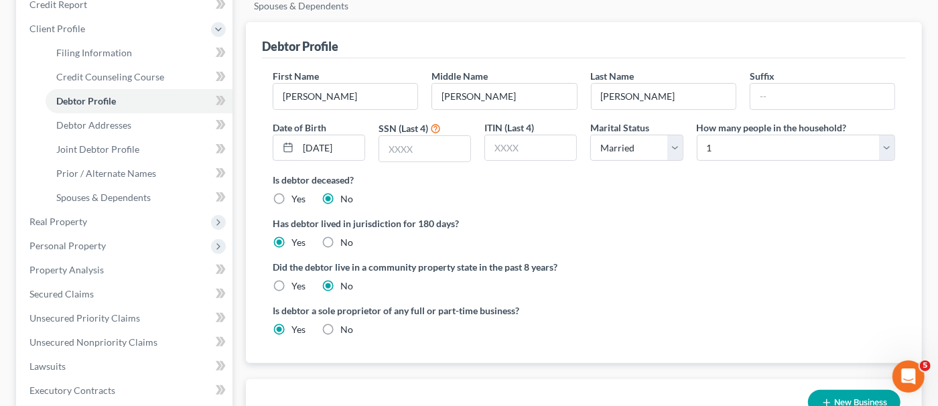
scroll to position [201, 0]
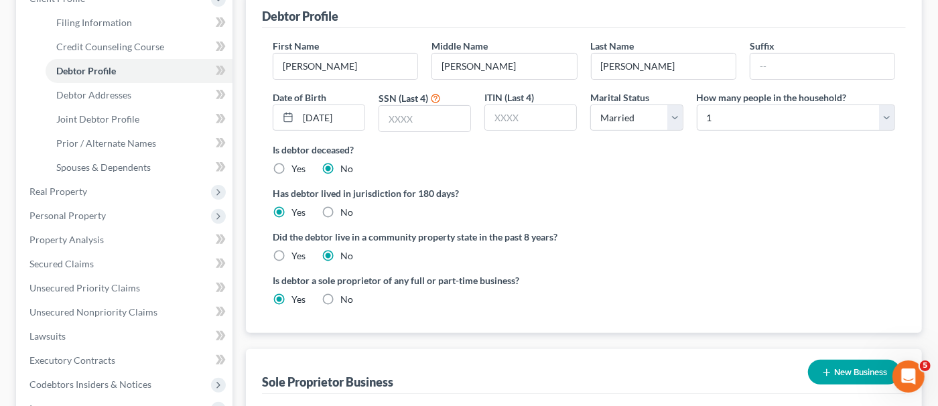
click at [292, 249] on label "Yes" at bounding box center [298, 255] width 14 height 13
click at [297, 249] on input "Yes" at bounding box center [301, 253] width 9 height 9
radio input "true"
click at [357, 252] on div "Did the debtor live in a community property state in the past 8 years? Yes No" at bounding box center [584, 246] width 622 height 33
click at [349, 254] on label "No" at bounding box center [346, 255] width 13 height 13
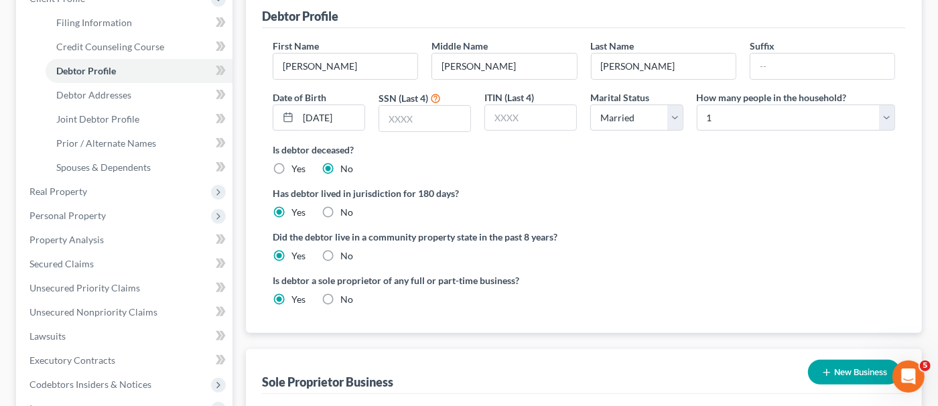
click at [349, 254] on input "No" at bounding box center [350, 253] width 9 height 9
radio input "true"
radio input "false"
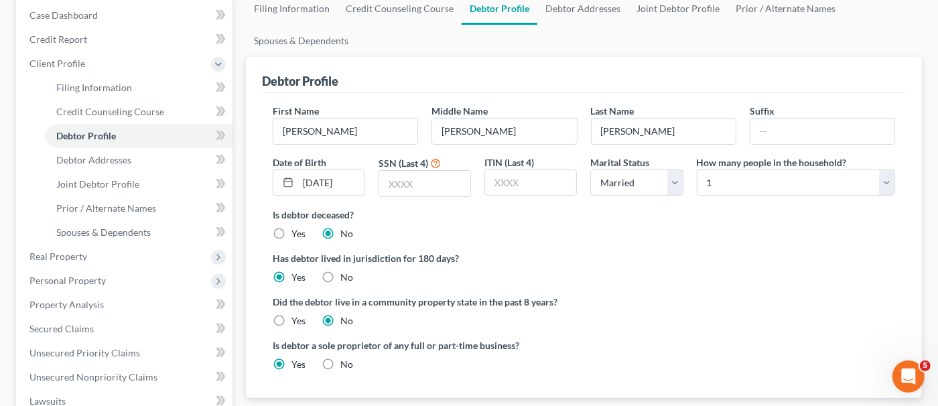
scroll to position [134, 0]
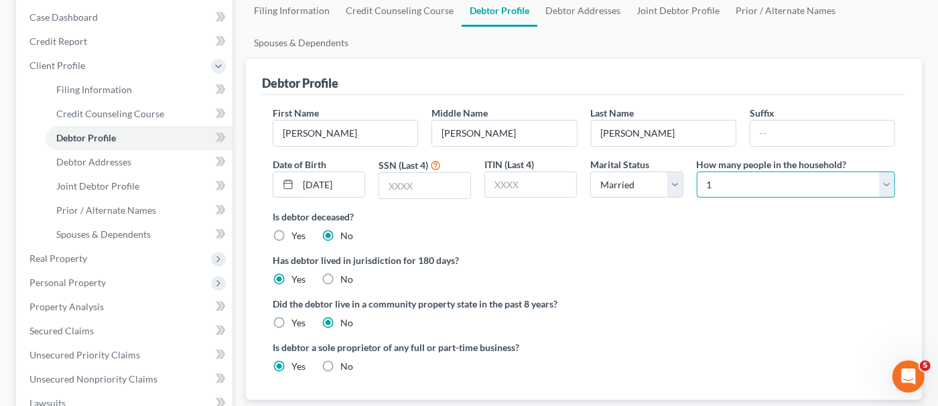
click at [828, 186] on select "Select 1 2 3 4 5 6 7 8 9 10 11 12 13 14 15 16 17 18 19 20" at bounding box center [796, 184] width 198 height 27
select select "4"
click at [697, 171] on select "Select 1 2 3 4 5 6 7 8 9 10 11 12 13 14 15 16 17 18 19 20" at bounding box center [796, 184] width 198 height 27
click at [798, 184] on select "Select 1 2 3 4 5 6 7 8 9 10 11 12 13 14 15 16 17 18 19 20" at bounding box center [796, 184] width 198 height 27
click at [420, 181] on input "text" at bounding box center [424, 185] width 91 height 25
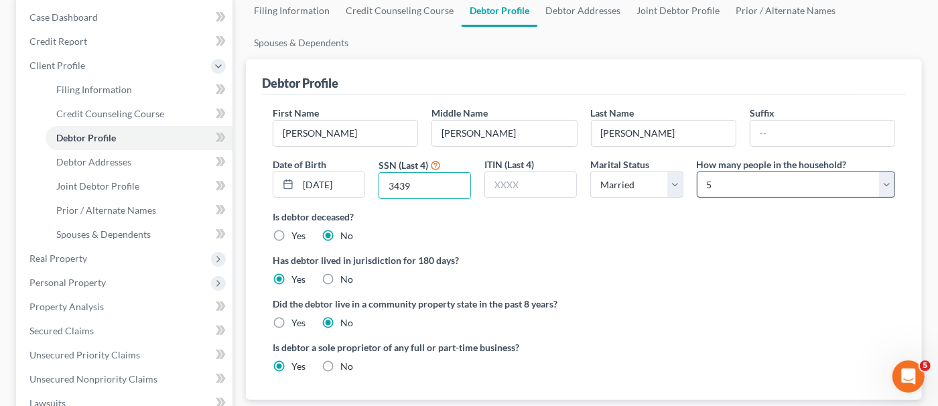
type input "3439"
click at [747, 179] on select "Select 1 2 3 4 5 6 7 8 9 10 11 12 13 14 15 16 17 18 19 20" at bounding box center [796, 184] width 198 height 27
select select "3"
click at [697, 171] on select "Select 1 2 3 4 5 6 7 8 9 10 11 12 13 14 15 16 17 18 19 20" at bounding box center [796, 184] width 198 height 27
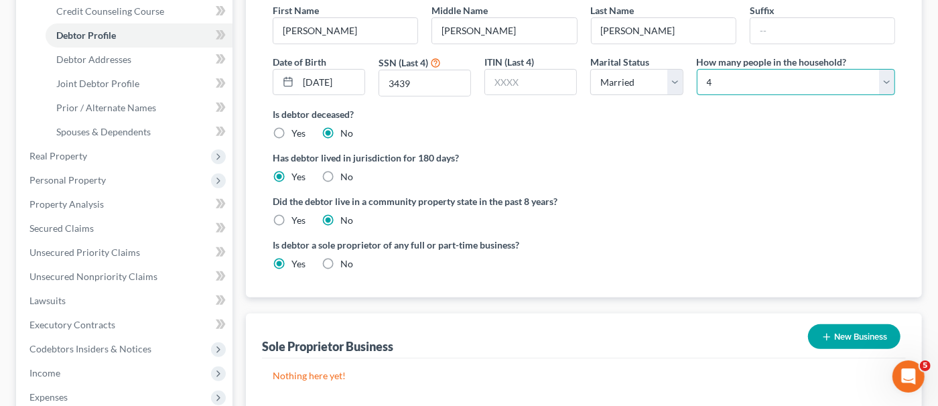
scroll to position [268, 0]
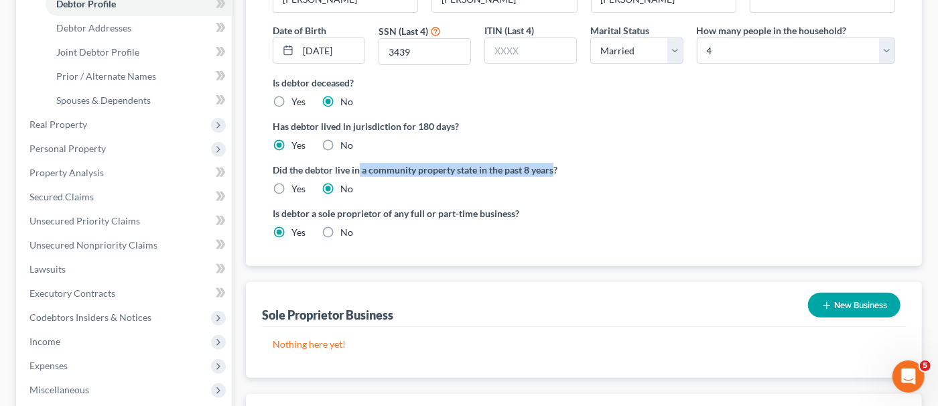
drag, startPoint x: 359, startPoint y: 167, endPoint x: 554, endPoint y: 171, distance: 194.9
click at [554, 171] on label "Did the debtor live in a community property state in the past 8 years?" at bounding box center [584, 170] width 622 height 14
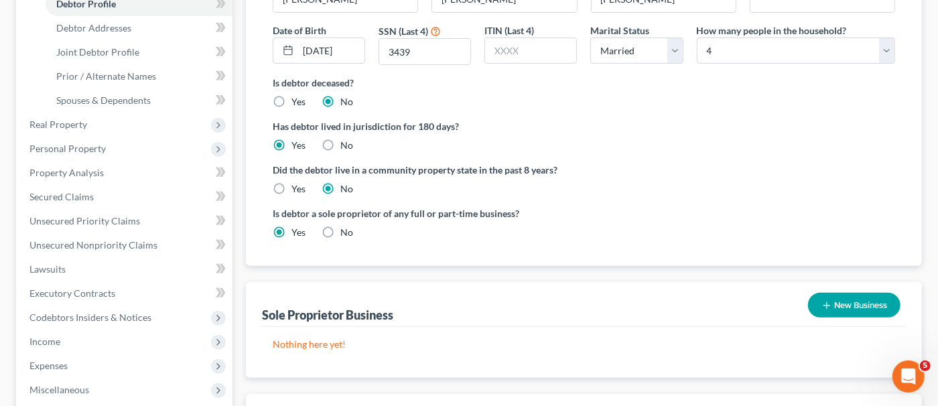
click at [291, 182] on label "Yes" at bounding box center [298, 188] width 14 height 13
click at [297, 182] on input "Yes" at bounding box center [301, 186] width 9 height 9
radio input "true"
radio input "false"
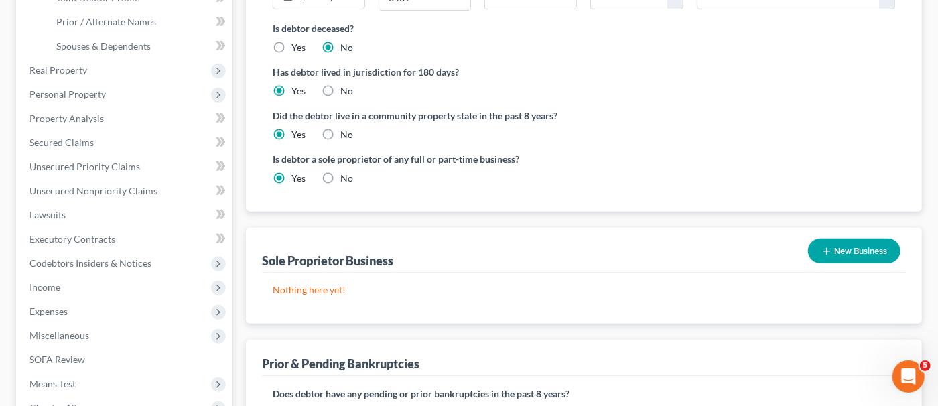
scroll to position [402, 0]
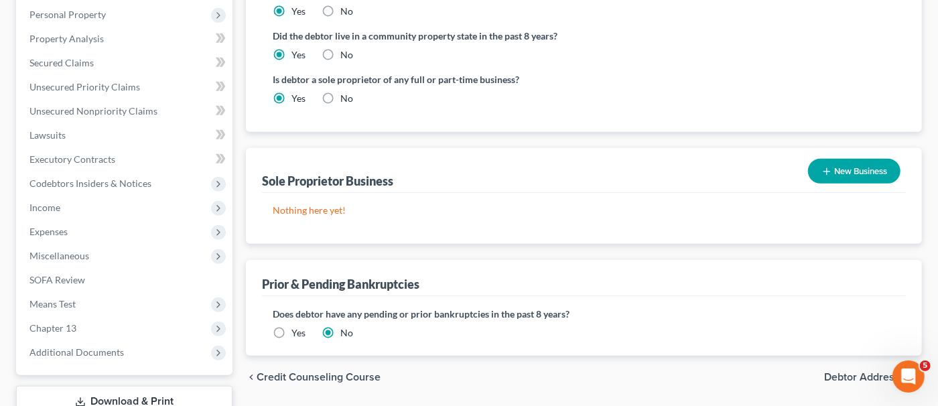
click at [841, 167] on button "New Business" at bounding box center [854, 171] width 92 height 25
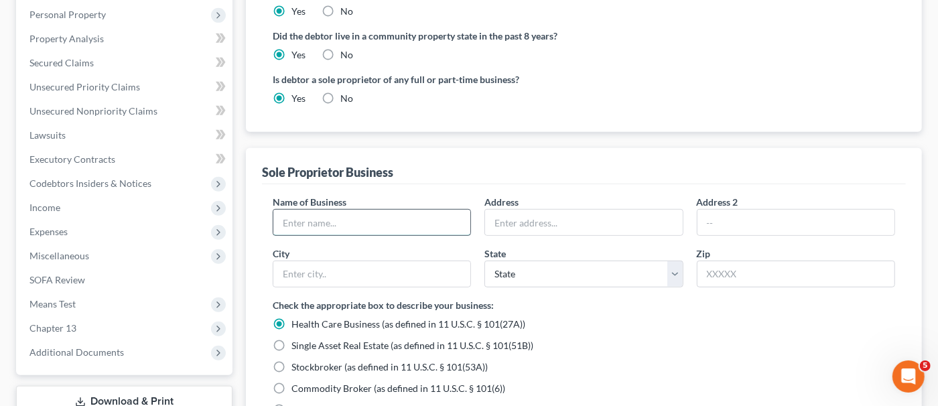
click at [316, 227] on input "text" at bounding box center [371, 222] width 197 height 25
type input "Cardicio Films"
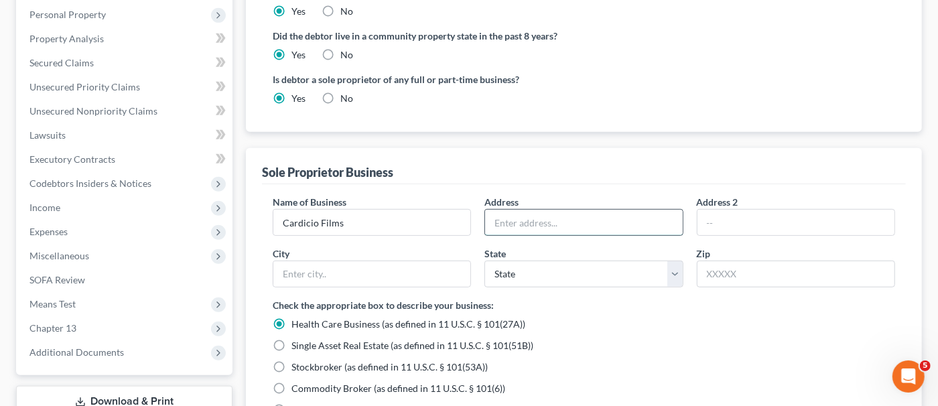
click at [504, 222] on input "text" at bounding box center [583, 222] width 197 height 25
type input "[STREET_ADDRESS][PERSON_NAME]"
click at [413, 254] on div "City" at bounding box center [372, 266] width 212 height 41
click at [413, 261] on input "text" at bounding box center [371, 273] width 197 height 25
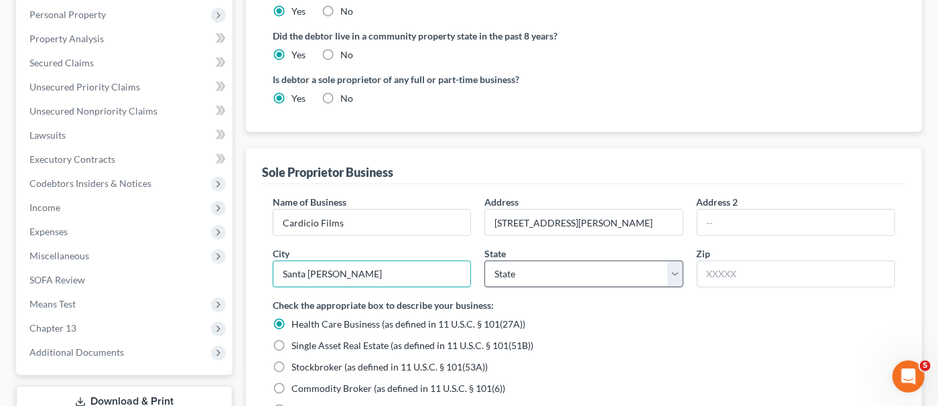
type input "Santa [PERSON_NAME]"
click at [522, 273] on select "State [US_STATE] AK AR AZ CA CO CT DE DC [GEOGRAPHIC_DATA] [GEOGRAPHIC_DATA] GU…" at bounding box center [583, 274] width 198 height 27
select select "4"
click at [484, 261] on select "State [US_STATE] AK AR AZ CA CO CT DE DC [GEOGRAPHIC_DATA] [GEOGRAPHIC_DATA] GU…" at bounding box center [583, 274] width 198 height 27
click at [729, 261] on input "text" at bounding box center [796, 274] width 198 height 27
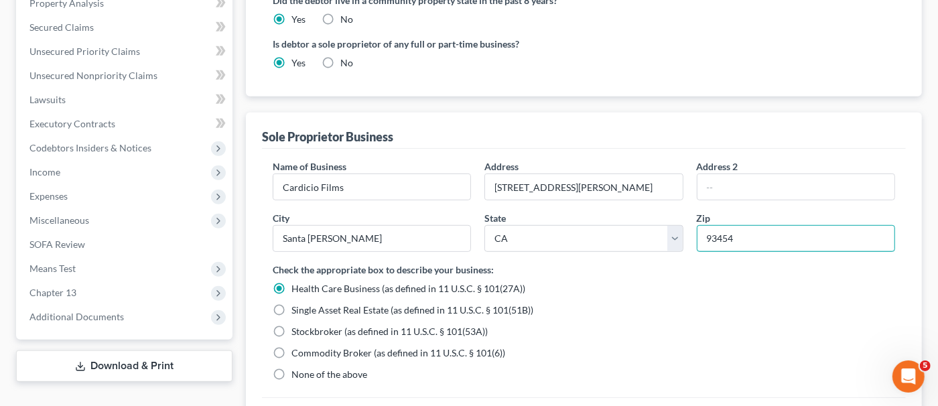
scroll to position [469, 0]
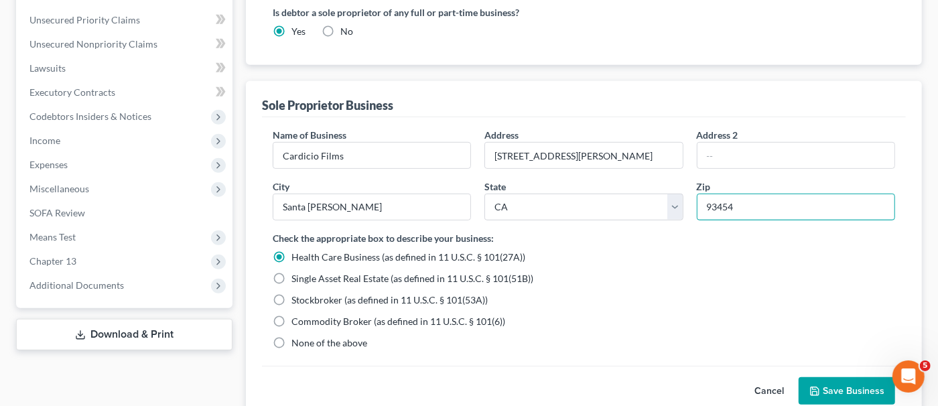
type input "93454"
click at [343, 337] on span "None of the above" at bounding box center [329, 342] width 76 height 11
click at [305, 337] on input "None of the above" at bounding box center [301, 340] width 9 height 9
radio input "true"
radio input "false"
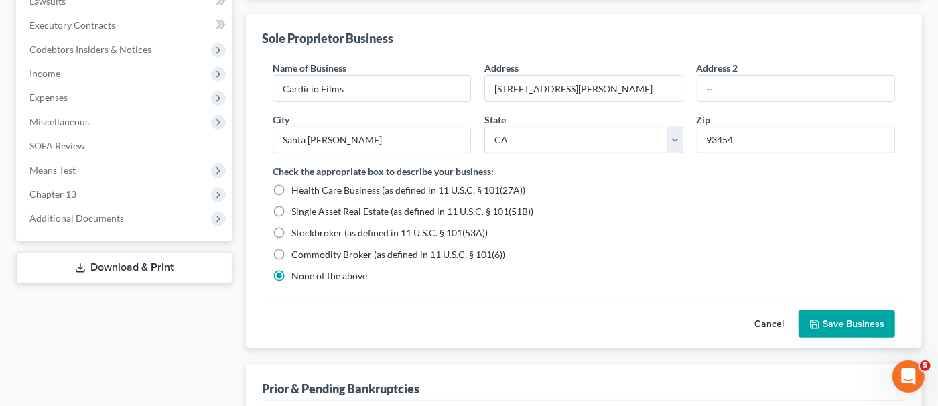
click at [841, 327] on button "Save Business" at bounding box center [846, 324] width 96 height 28
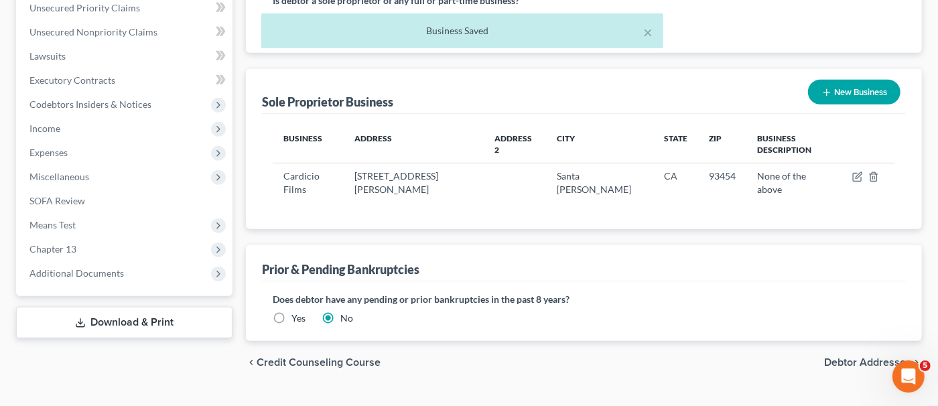
click at [856, 357] on span "Debtor Addresses" at bounding box center [867, 362] width 87 height 11
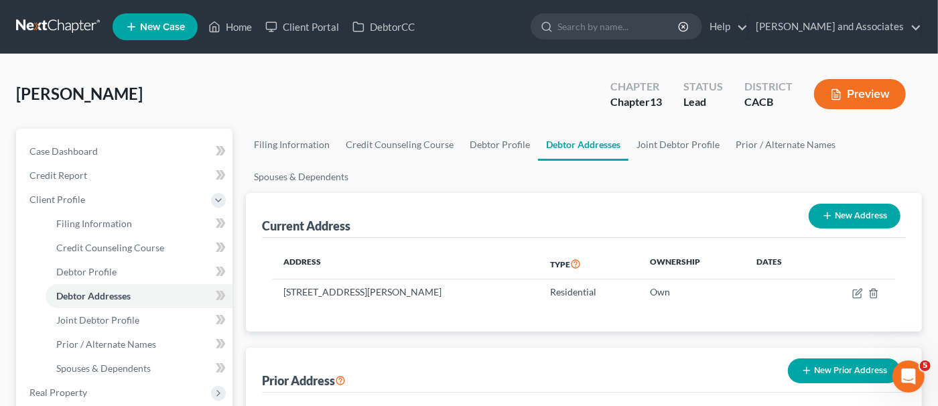
click at [459, 251] on th "Address" at bounding box center [406, 263] width 267 height 31
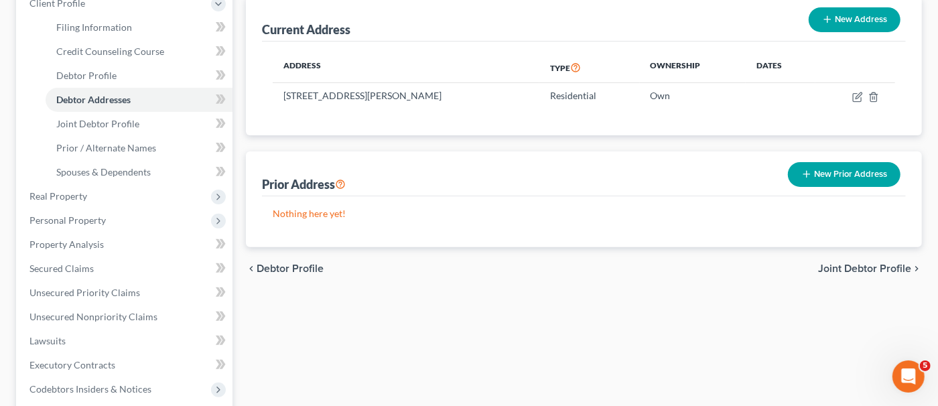
scroll to position [201, 0]
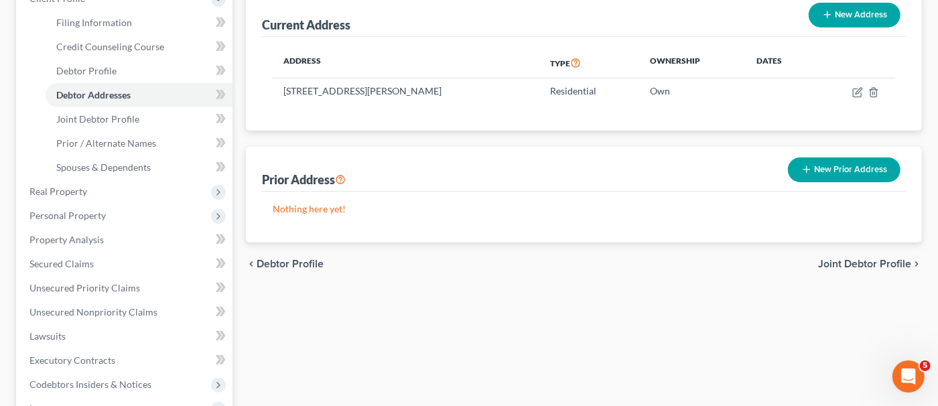
click at [889, 260] on span "Joint Debtor Profile" at bounding box center [864, 264] width 93 height 11
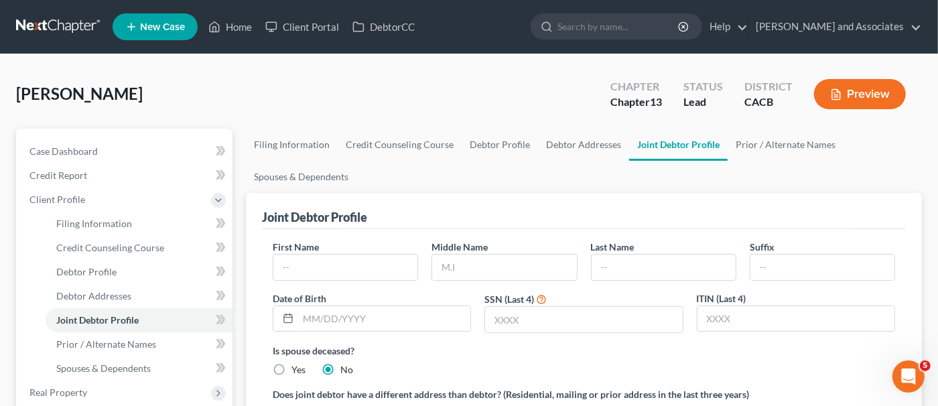
click at [288, 283] on div "First Name Middle Name Last Name Suffix Date of Birth SSN (Last 4) ITIN (Last 4)" at bounding box center [584, 292] width 636 height 104
drag, startPoint x: 299, startPoint y: 281, endPoint x: 317, endPoint y: 267, distance: 23.4
click at [299, 281] on div "First Name Middle Name Last Name Suffix Date of Birth SSN (Last 4) ITIN (Last 4)" at bounding box center [584, 292] width 636 height 104
click at [317, 267] on input "text" at bounding box center [345, 266] width 144 height 25
type input "[PERSON_NAME]"
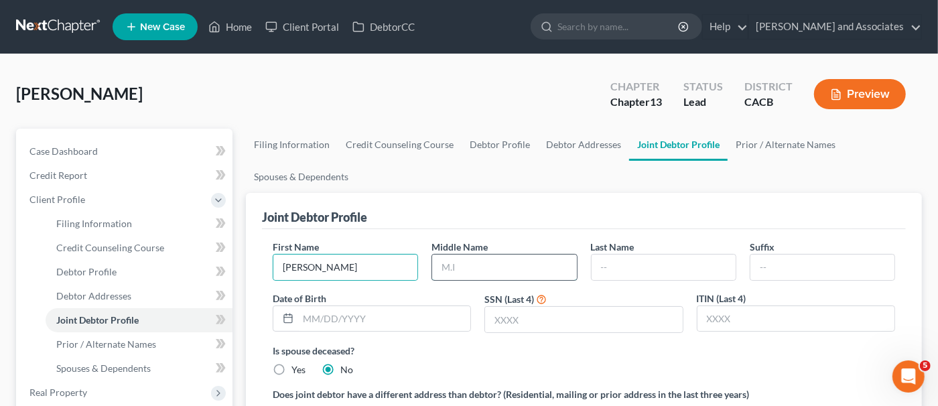
click at [455, 254] on input "text" at bounding box center [504, 266] width 144 height 25
drag, startPoint x: 455, startPoint y: 253, endPoint x: 524, endPoint y: 250, distance: 69.0
click at [506, 233] on div "First Name [PERSON_NAME] Middle Name [PERSON_NAME] Last Name Suffix Date of Bir…" at bounding box center [584, 403] width 644 height 348
type input "[PERSON_NAME]"
click at [652, 267] on input "text" at bounding box center [663, 266] width 144 height 25
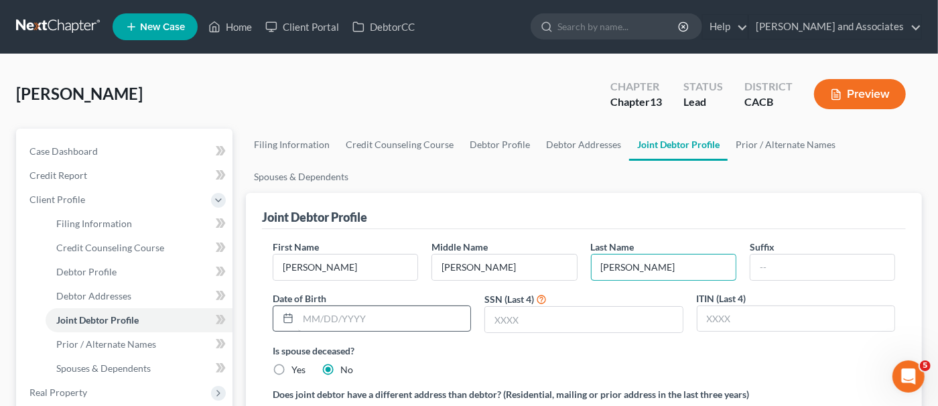
type input "[PERSON_NAME]"
click at [462, 311] on input "text" at bounding box center [384, 318] width 172 height 25
type input "[DATE]"
click at [482, 149] on link "Debtor Profile" at bounding box center [499, 145] width 76 height 32
select select "1"
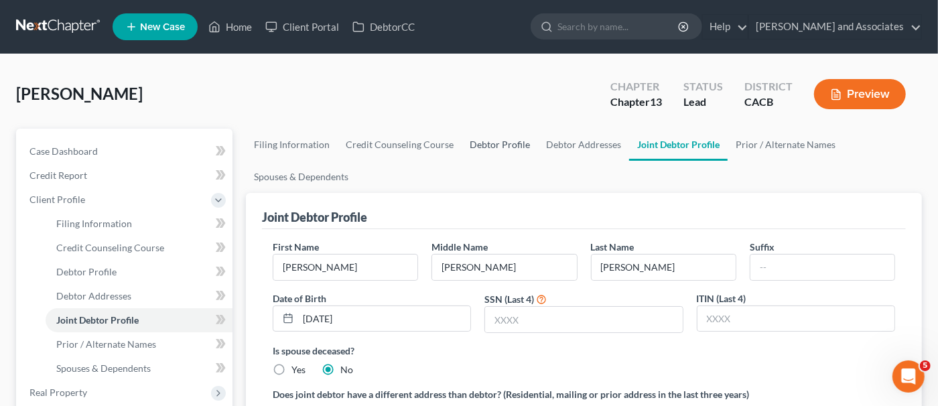
select select "3"
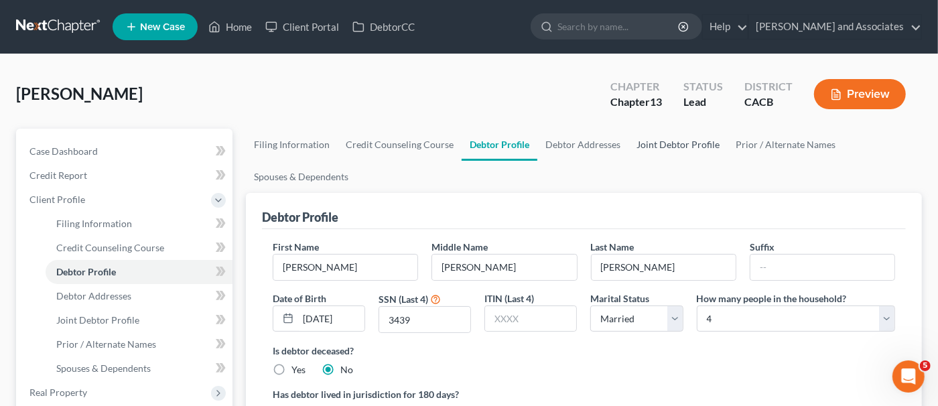
click at [648, 146] on link "Joint Debtor Profile" at bounding box center [677, 145] width 99 height 32
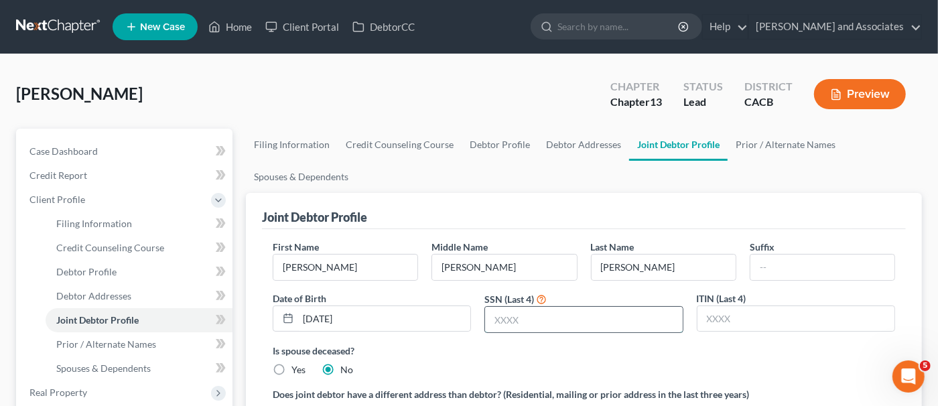
click at [559, 311] on input "text" at bounding box center [583, 319] width 197 height 25
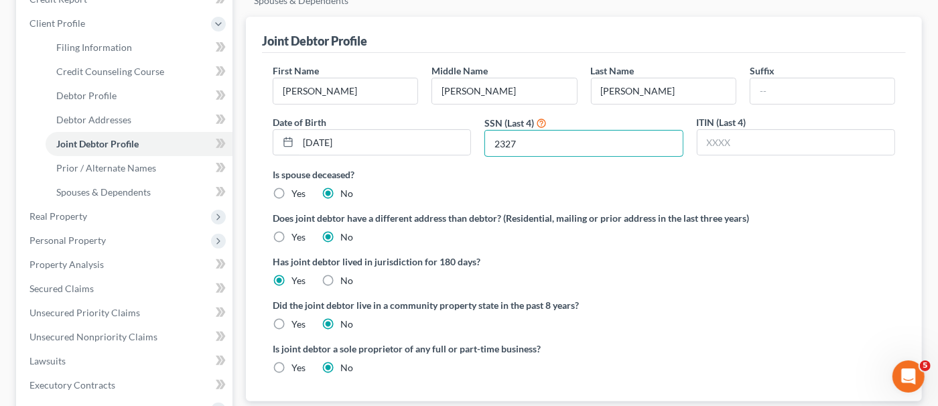
scroll to position [201, 0]
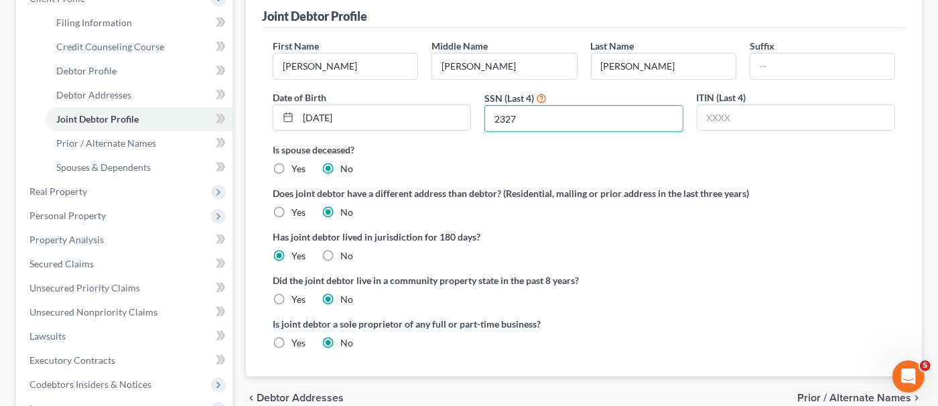
type input "2327"
click at [291, 298] on label "Yes" at bounding box center [298, 299] width 14 height 13
click at [297, 298] on input "Yes" at bounding box center [301, 297] width 9 height 9
radio input "true"
radio input "false"
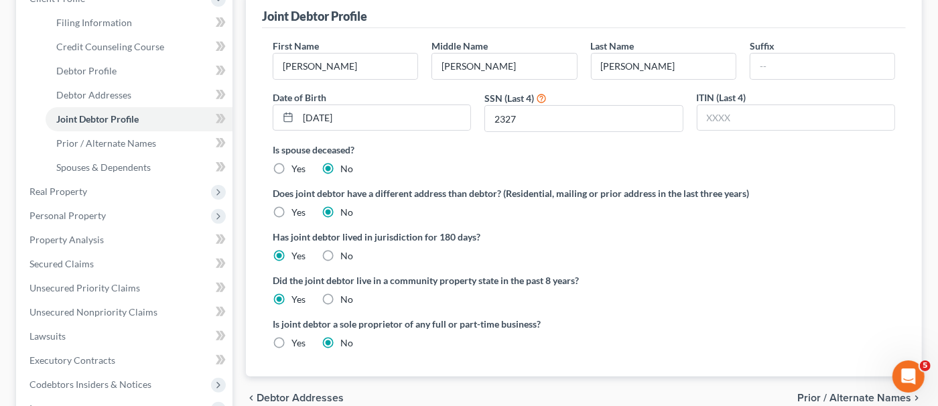
scroll to position [268, 0]
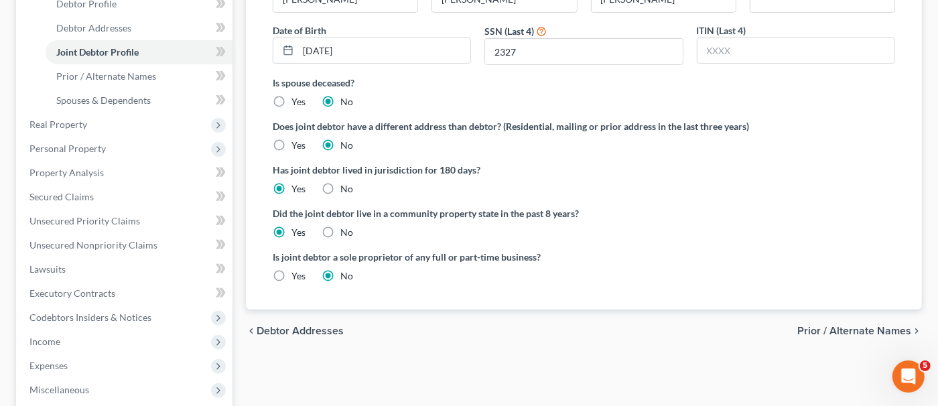
click at [859, 331] on span "Prior / Alternate Names" at bounding box center [854, 330] width 114 height 11
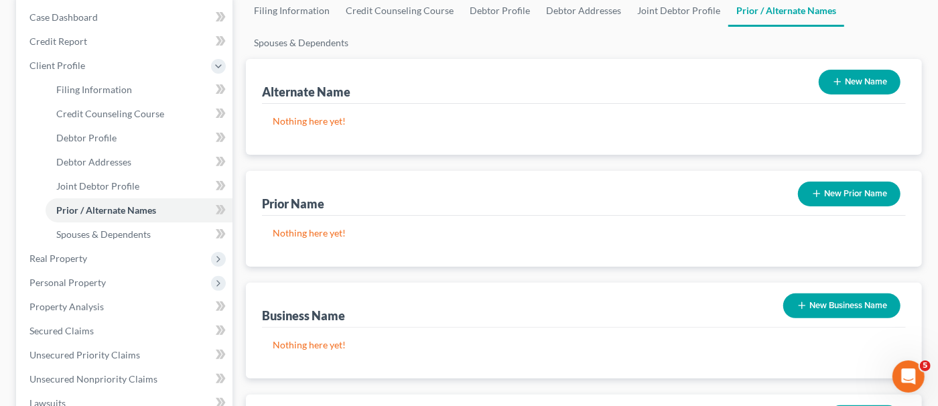
scroll to position [268, 0]
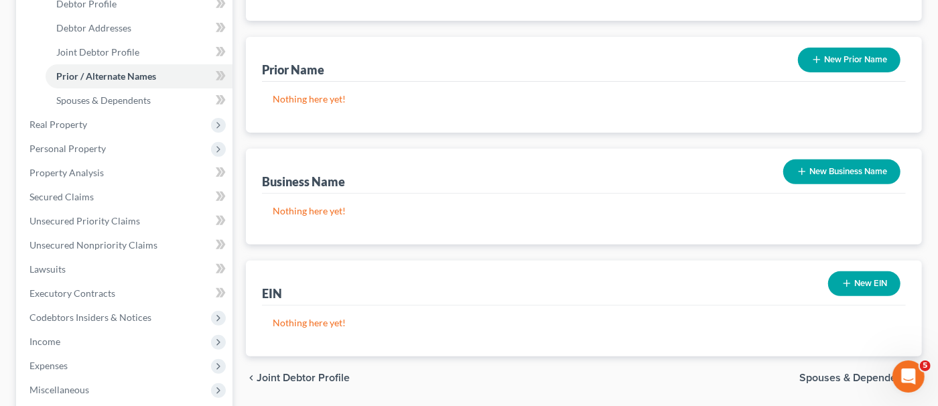
click at [816, 176] on button "New Business Name" at bounding box center [841, 171] width 117 height 25
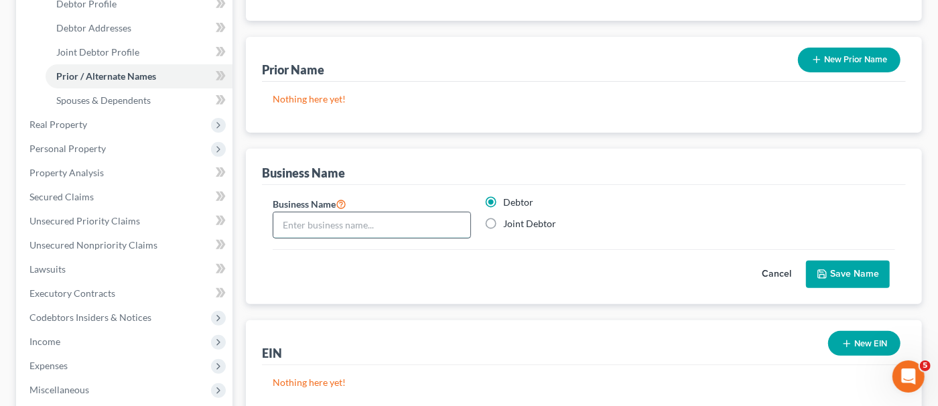
click at [436, 220] on input "text" at bounding box center [371, 224] width 197 height 25
type input "Cardicio Films"
click at [845, 267] on button "Save Name" at bounding box center [848, 275] width 84 height 28
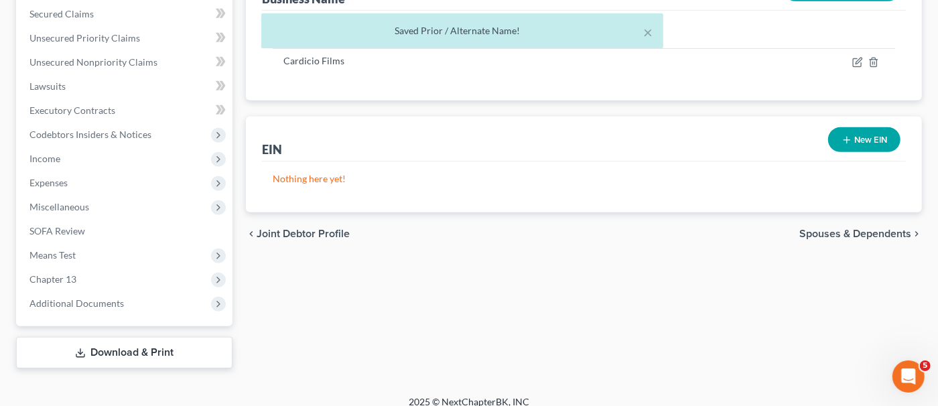
scroll to position [461, 0]
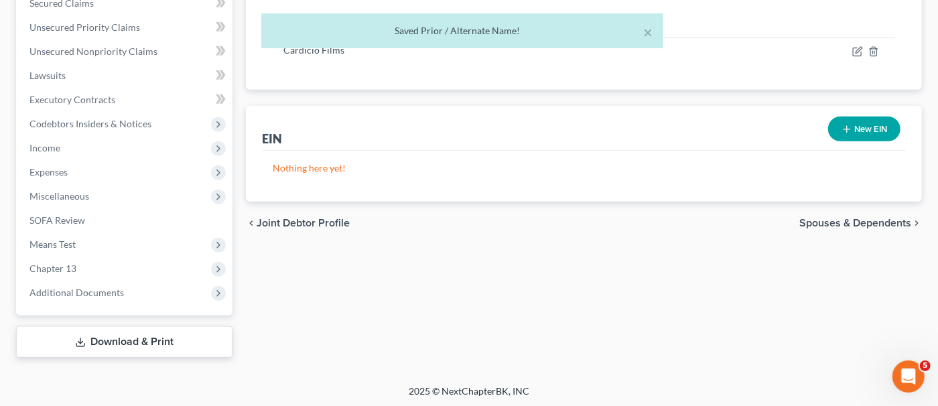
click at [876, 223] on span "Spouses & Dependents" at bounding box center [855, 223] width 112 height 11
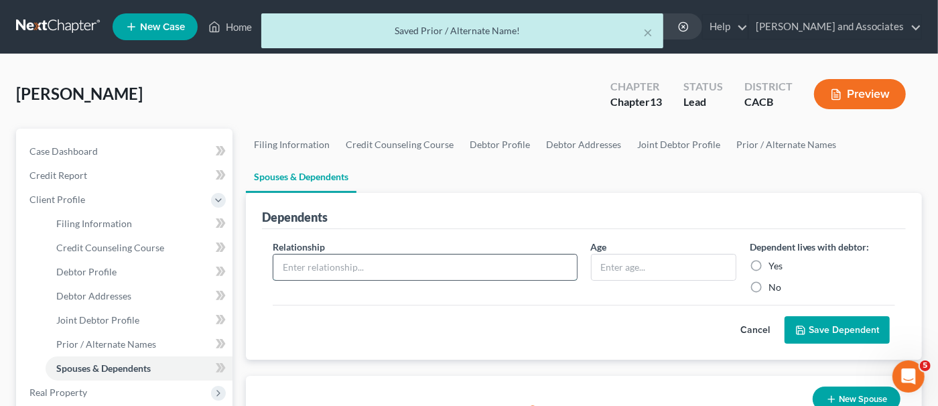
click at [374, 261] on input "text" at bounding box center [424, 266] width 303 height 25
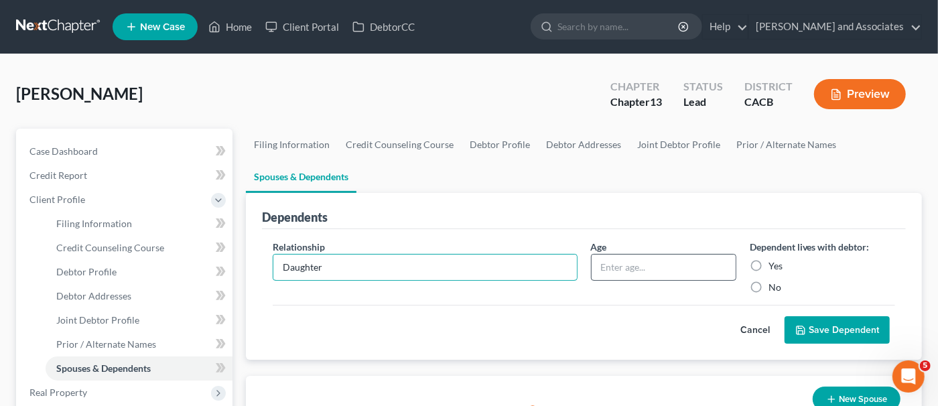
type input "Daughter"
click at [617, 263] on input "text" at bounding box center [663, 266] width 144 height 25
click at [768, 265] on label "Yes" at bounding box center [775, 265] width 14 height 13
click at [774, 265] on input "Yes" at bounding box center [778, 263] width 9 height 9
radio input "true"
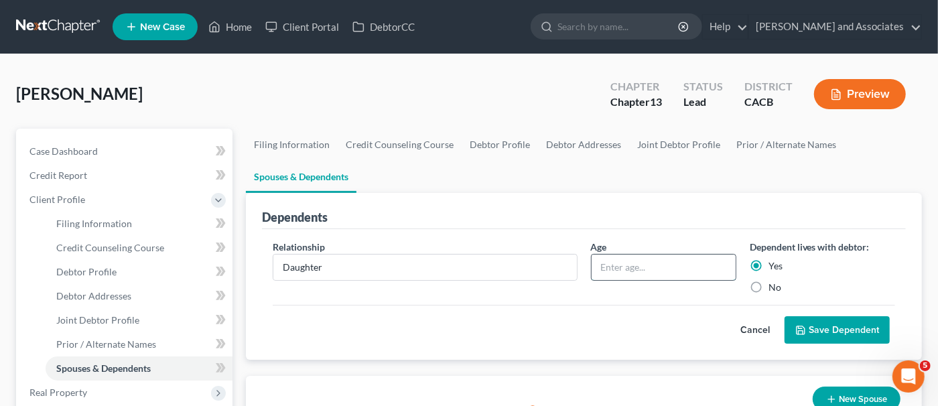
click at [712, 265] on input "text" at bounding box center [663, 266] width 144 height 25
type input "26"
click at [817, 324] on button "Save Dependent" at bounding box center [836, 330] width 105 height 28
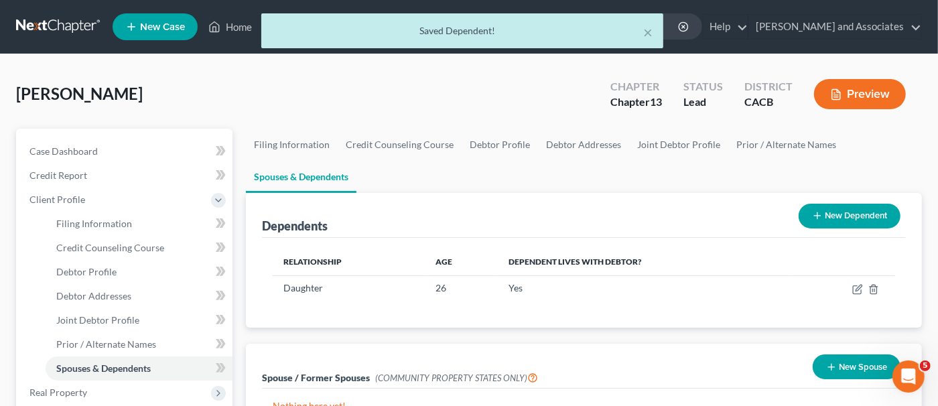
click at [846, 214] on button "New Dependent" at bounding box center [849, 216] width 102 height 25
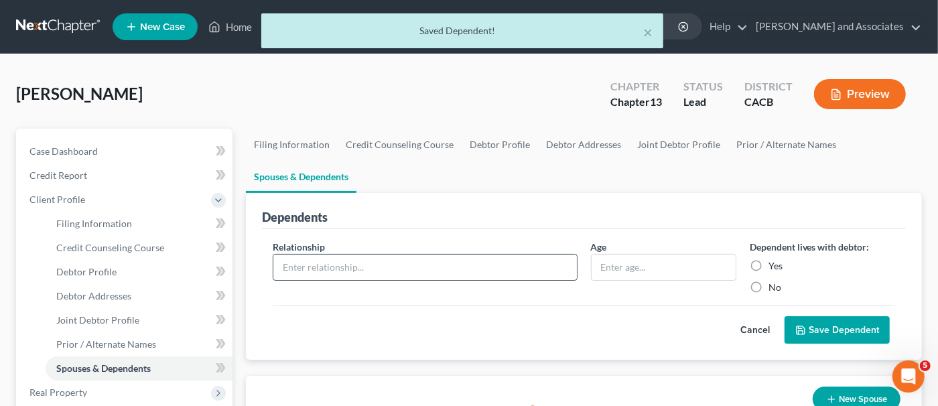
click at [485, 272] on input "text" at bounding box center [424, 266] width 303 height 25
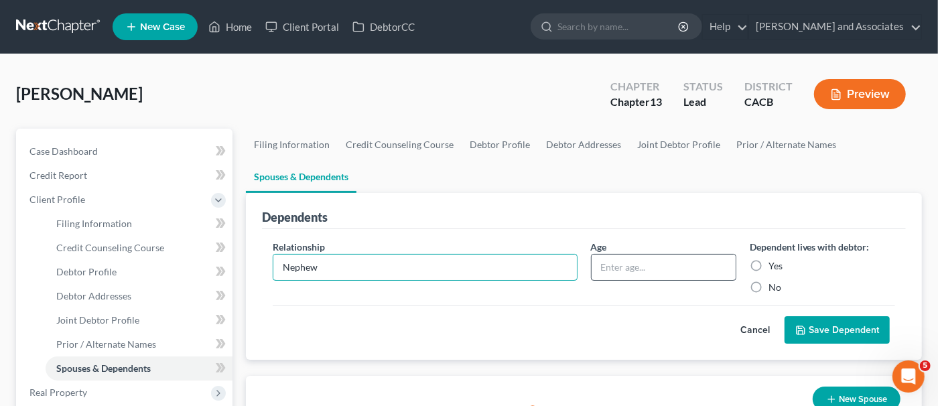
type input "Nephew"
click at [613, 271] on input "text" at bounding box center [663, 266] width 144 height 25
type input "26"
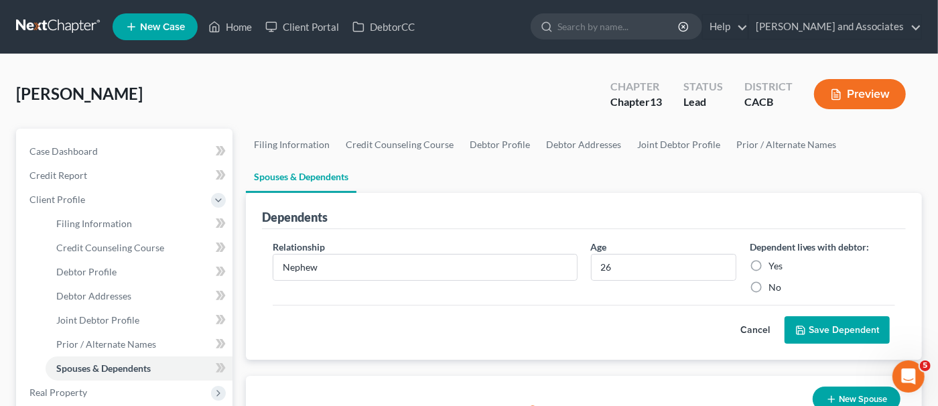
drag, startPoint x: 759, startPoint y: 260, endPoint x: 764, endPoint y: 275, distance: 15.5
click at [768, 260] on label "Yes" at bounding box center [775, 265] width 14 height 13
click at [774, 260] on input "Yes" at bounding box center [778, 263] width 9 height 9
radio input "true"
click at [814, 328] on button "Save Dependent" at bounding box center [836, 330] width 105 height 28
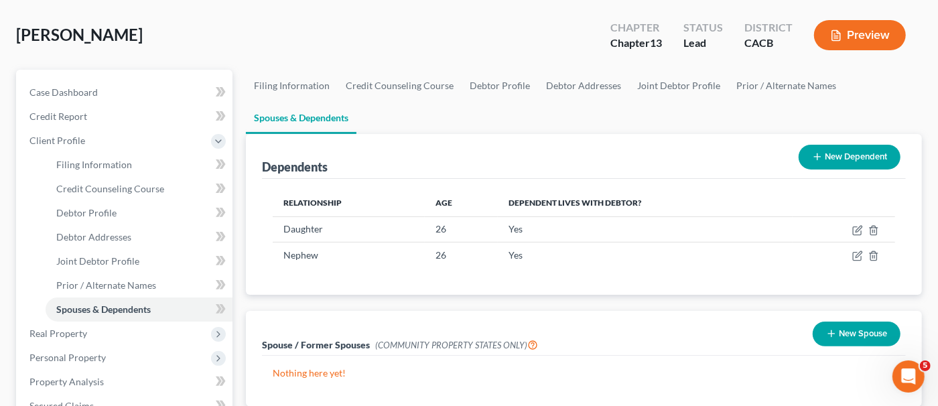
scroll to position [134, 0]
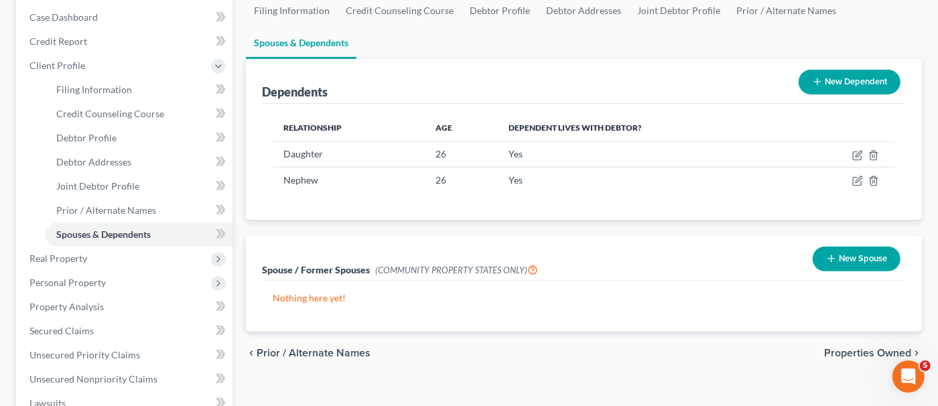
click at [854, 352] on span "Properties Owned" at bounding box center [867, 353] width 87 height 11
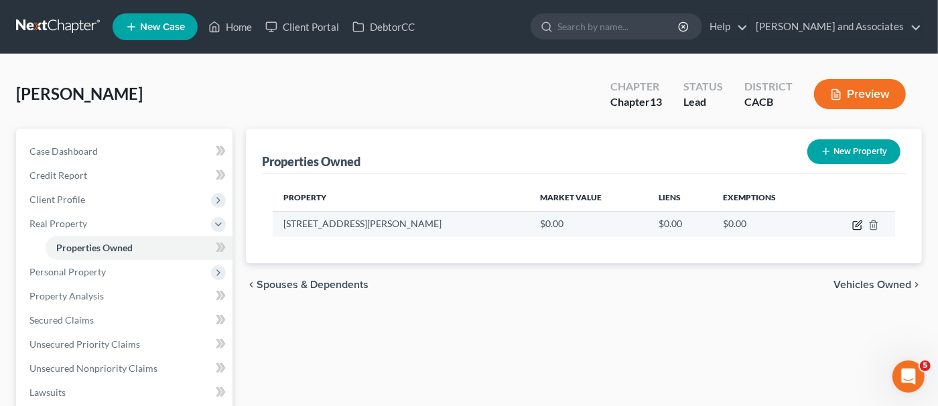
click at [853, 224] on icon "button" at bounding box center [857, 226] width 8 height 8
select select "4"
select select "41"
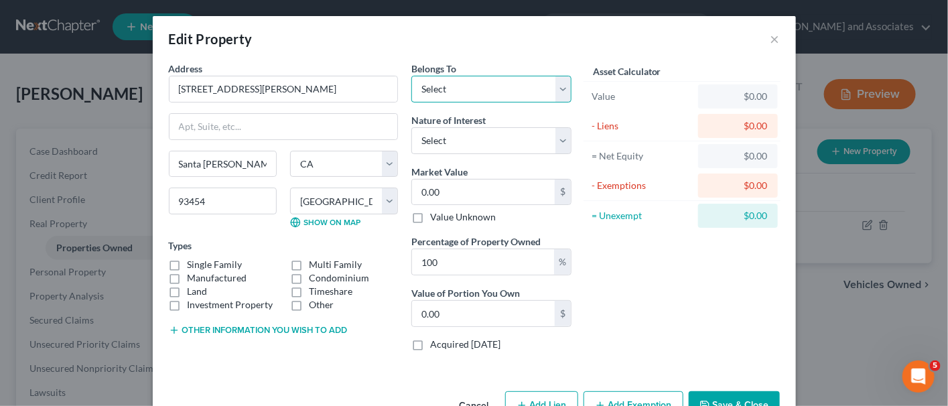
click at [504, 92] on select "Select Debtor 1 Only Debtor 2 Only Debtor 1 And Debtor 2 Only At Least One Of T…" at bounding box center [491, 89] width 160 height 27
select select "2"
click at [411, 76] on select "Select Debtor 1 Only Debtor 2 Only Debtor 1 And Debtor 2 Only At Least One Of T…" at bounding box center [491, 89] width 160 height 27
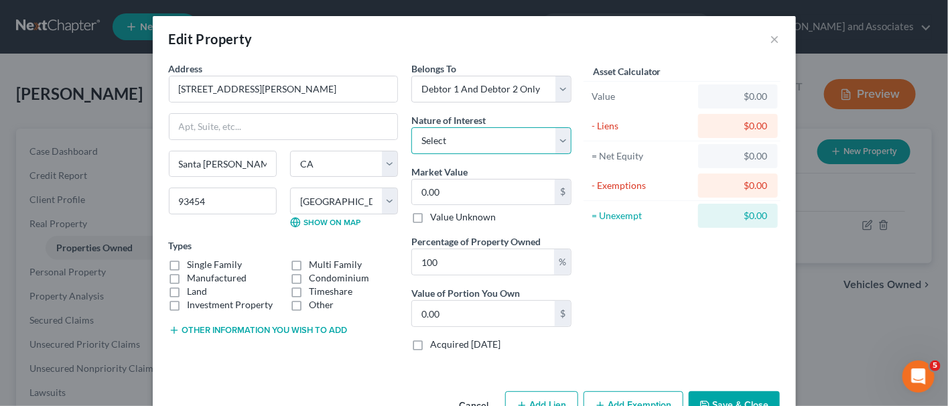
click at [419, 134] on select "Select Fee Simple Joint Tenant Life Estate Equitable Interest Future Interest T…" at bounding box center [491, 140] width 160 height 27
select select "0"
click at [411, 127] on select "Select Fee Simple Joint Tenant Life Estate Equitable Interest Future Interest T…" at bounding box center [491, 140] width 160 height 27
click at [455, 142] on select "Select Fee Simple Joint Tenant Life Estate Equitable Interest Future Interest T…" at bounding box center [491, 140] width 160 height 27
click at [461, 133] on select "Select Fee Simple Joint Tenant Life Estate Equitable Interest Future Interest T…" at bounding box center [491, 140] width 160 height 27
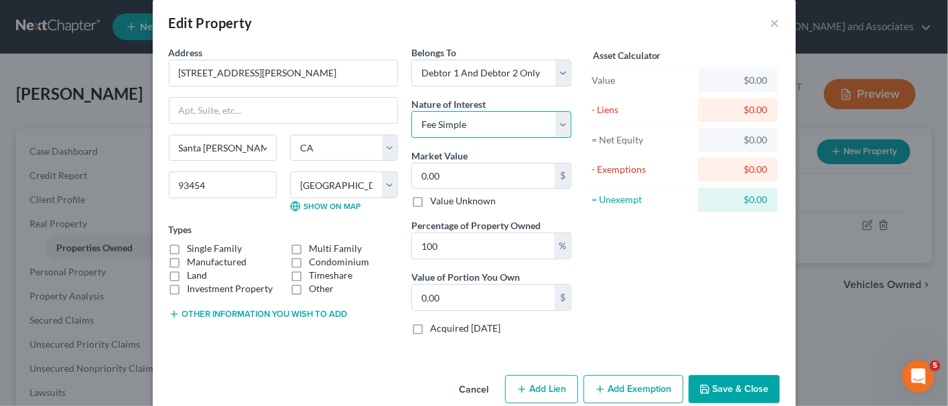
scroll to position [36, 0]
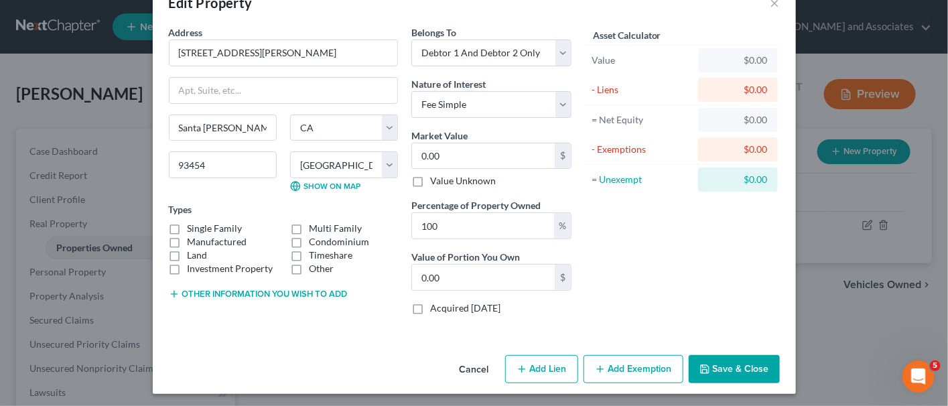
click at [188, 227] on label "Single Family" at bounding box center [215, 228] width 55 height 13
click at [193, 227] on input "Single Family" at bounding box center [197, 226] width 9 height 9
checkbox input "true"
click at [502, 147] on input "0.00" at bounding box center [483, 155] width 143 height 25
click at [502, 146] on input "0.00" at bounding box center [483, 155] width 143 height 25
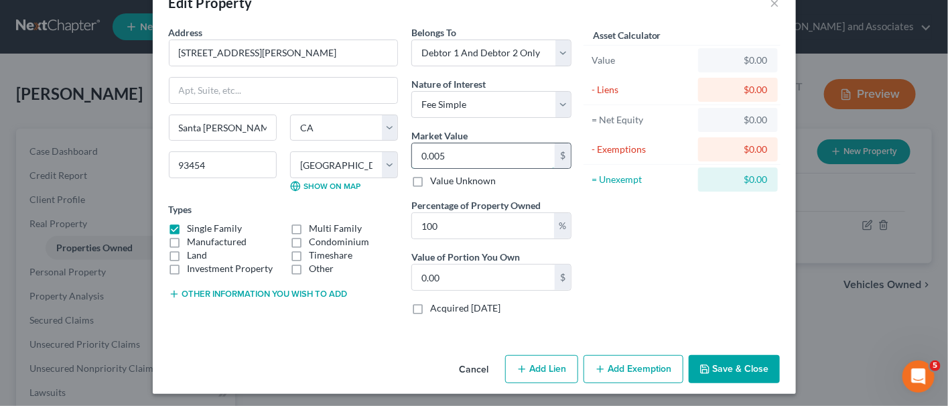
type input "0.00"
type input "0"
type input "0.009"
type input "0.00"
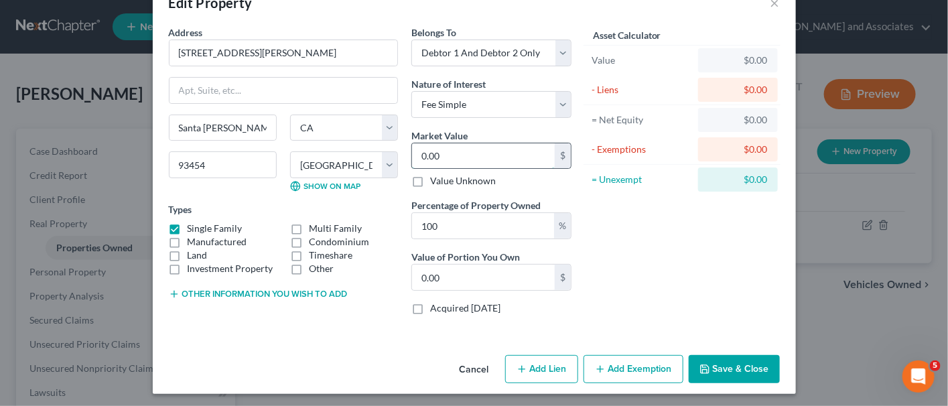
type input "0"
type input "0.005"
type input "0.00"
type input "0"
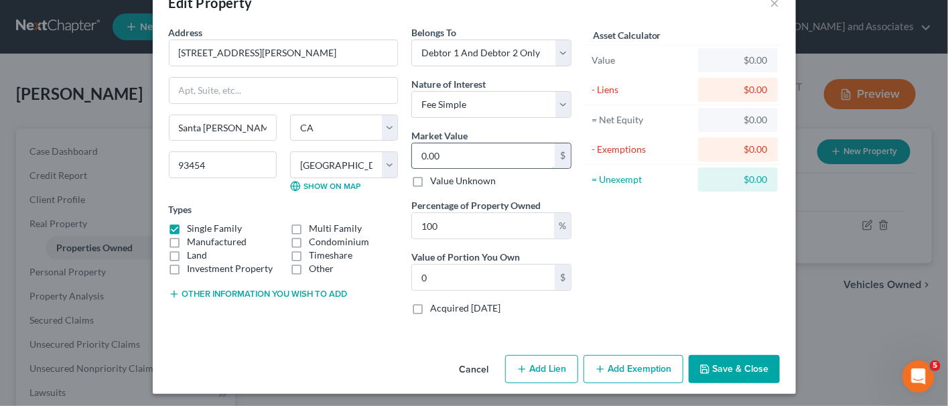
type input "0.002"
type input "0.00"
type input "0"
click at [479, 143] on div "0.00 $" at bounding box center [491, 156] width 160 height 27
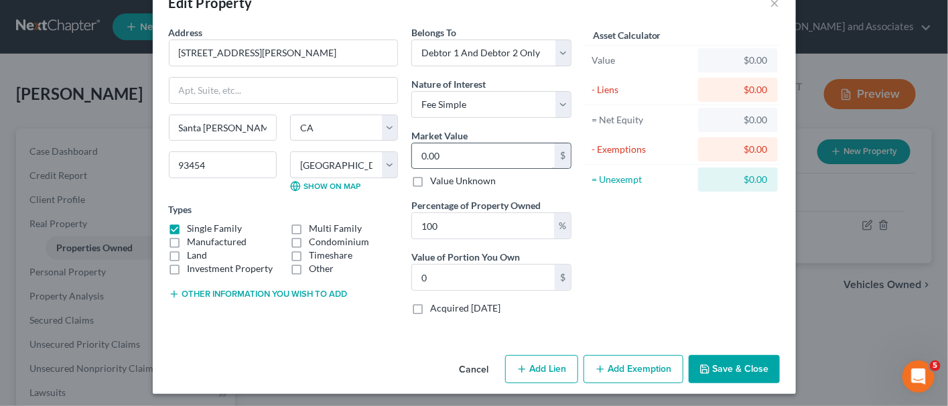
click at [476, 148] on input "0.00" at bounding box center [483, 155] width 143 height 25
type input "5"
type input "5.00"
type input "59"
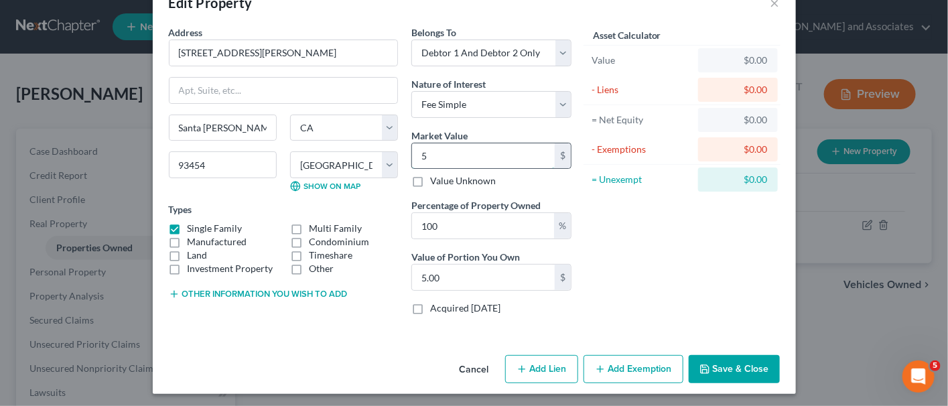
type input "59.00"
type input "595"
type input "595.00"
type input "5952"
type input "5,952.00"
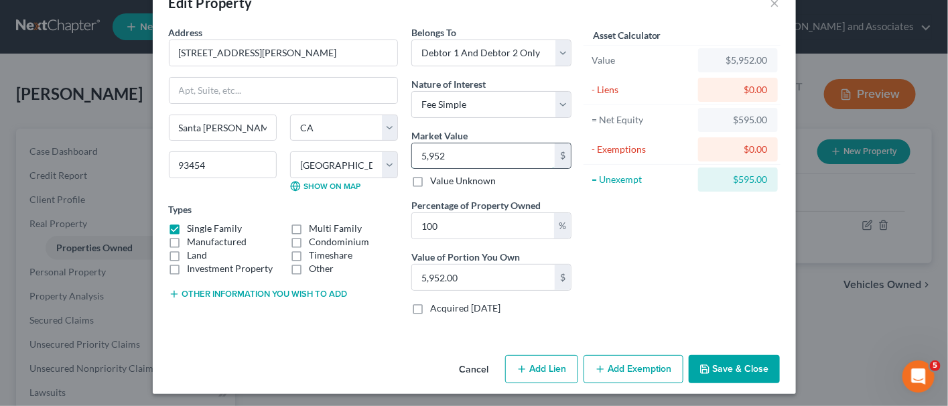
type input "5,9520"
type input "59,520.00"
type input "59,5200"
type input "595,200.00"
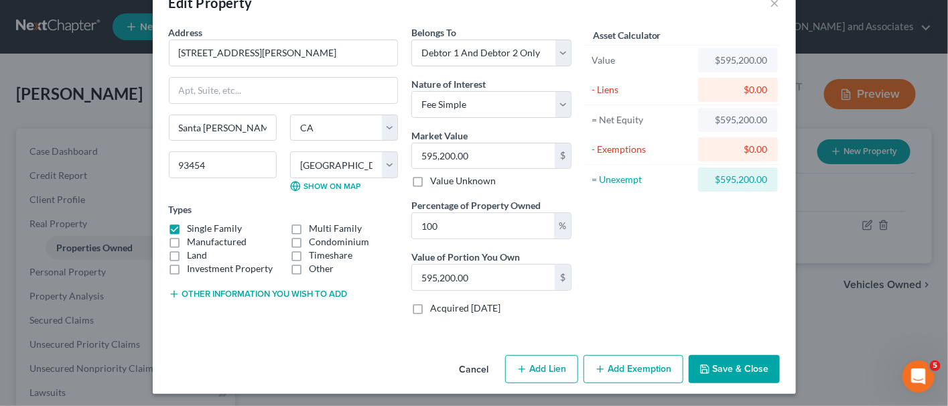
click at [216, 289] on button "Other information you wish to add" at bounding box center [258, 294] width 179 height 11
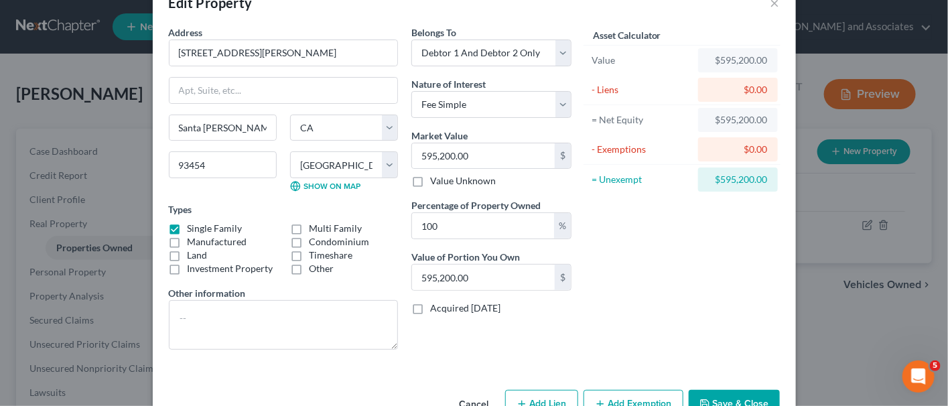
click at [464, 393] on button "Cancel" at bounding box center [474, 404] width 51 height 27
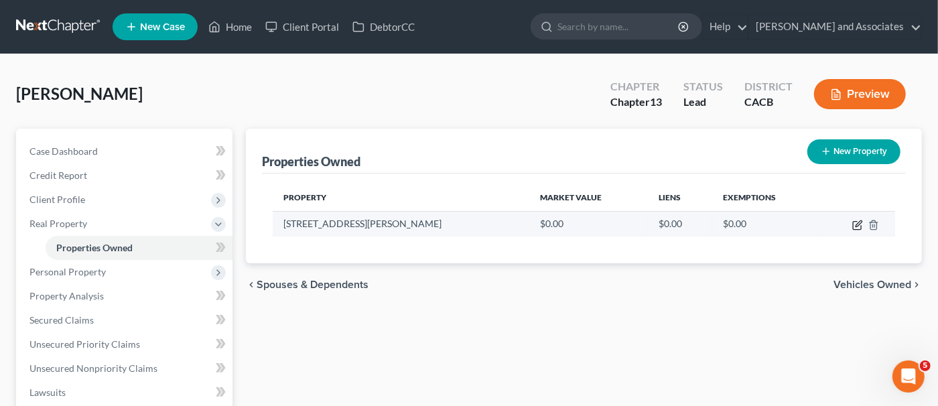
click at [856, 222] on icon "button" at bounding box center [857, 225] width 11 height 11
select select "4"
select select "41"
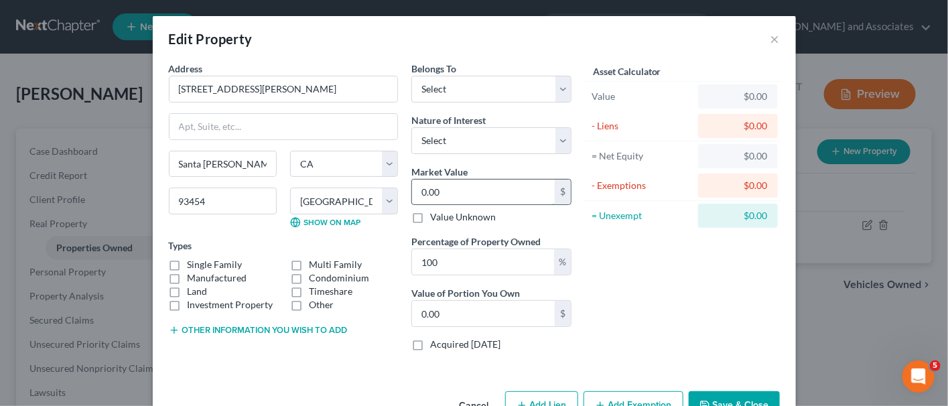
click at [469, 190] on input "0.00" at bounding box center [483, 191] width 143 height 25
type input "5"
type input "5.00"
type input "59"
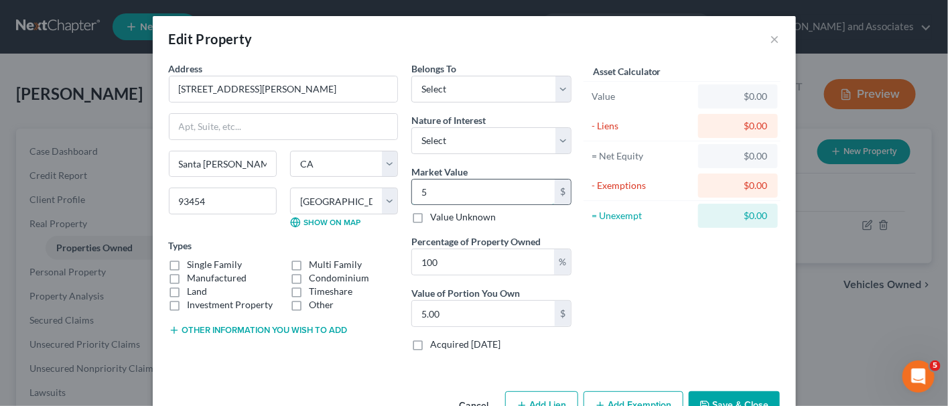
type input "59.00"
type input "595"
type input "595.00"
type input "5952"
type input "5,952.00"
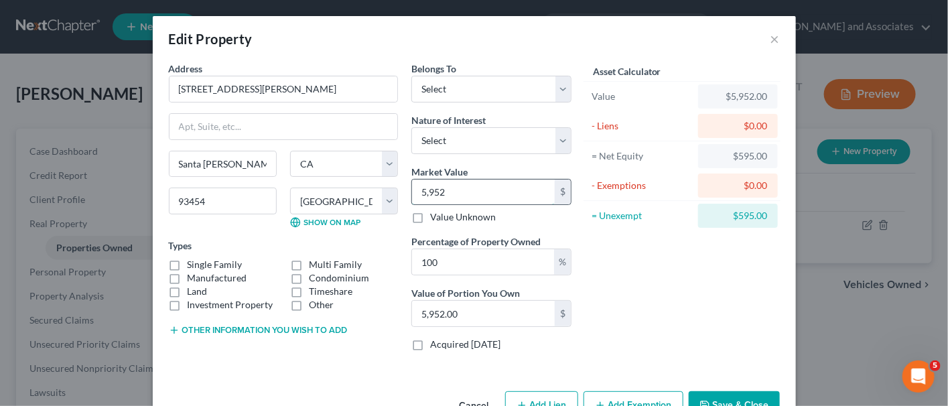
type input "5,9520"
type input "59,520.00"
type input "59,5200"
type input "595,200.00"
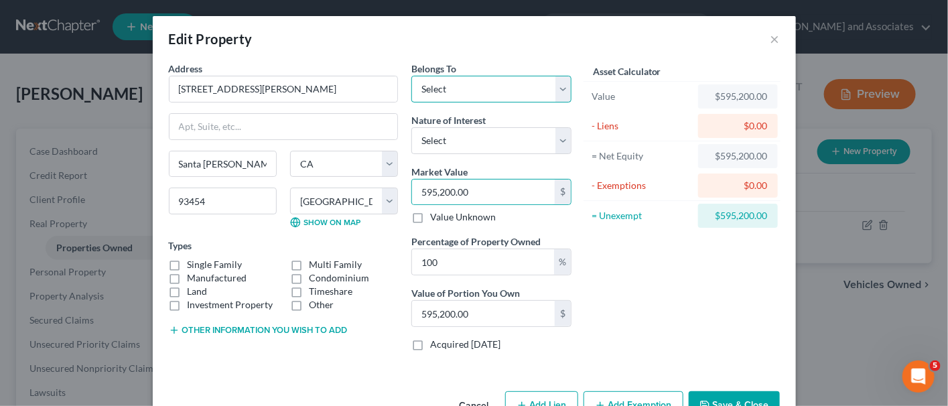
click at [494, 92] on select "Select Debtor 1 Only Debtor 2 Only Debtor 1 And Debtor 2 Only At Least One Of T…" at bounding box center [491, 89] width 160 height 27
select select "2"
click at [411, 76] on select "Select Debtor 1 Only Debtor 2 Only Debtor 1 And Debtor 2 Only At Least One Of T…" at bounding box center [491, 89] width 160 height 27
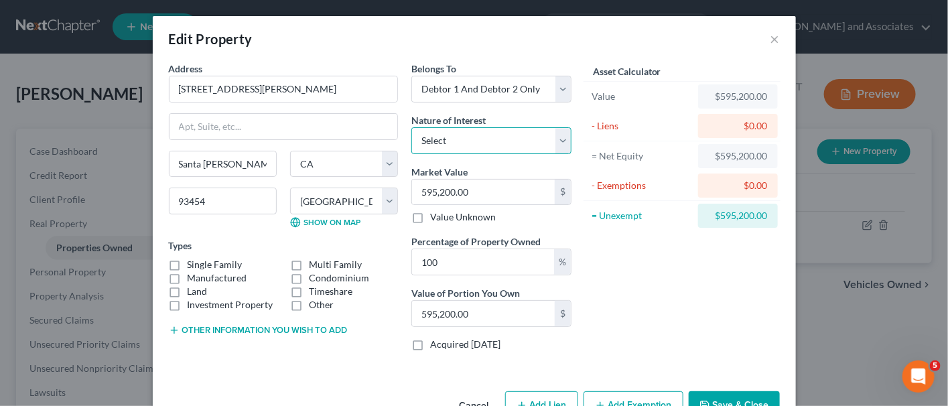
click at [492, 139] on select "Select Fee Simple Joint Tenant Life Estate Equitable Interest Future Interest T…" at bounding box center [491, 140] width 160 height 27
select select "0"
click at [411, 127] on select "Select Fee Simple Joint Tenant Life Estate Equitable Interest Future Interest T…" at bounding box center [491, 140] width 160 height 27
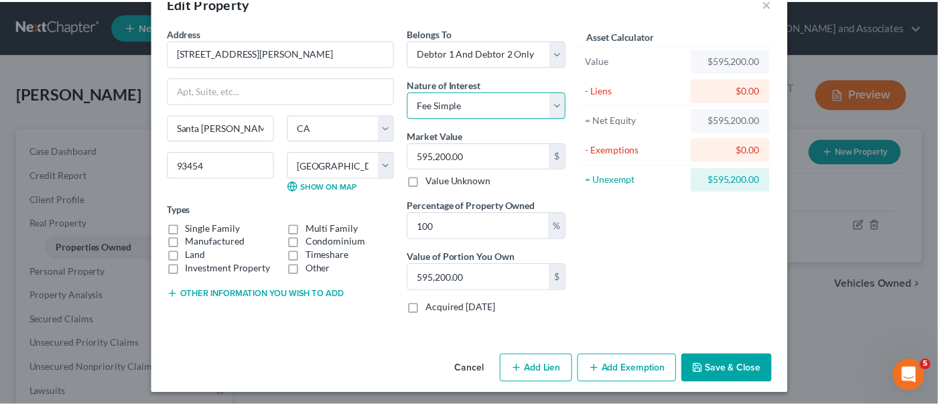
scroll to position [0, 0]
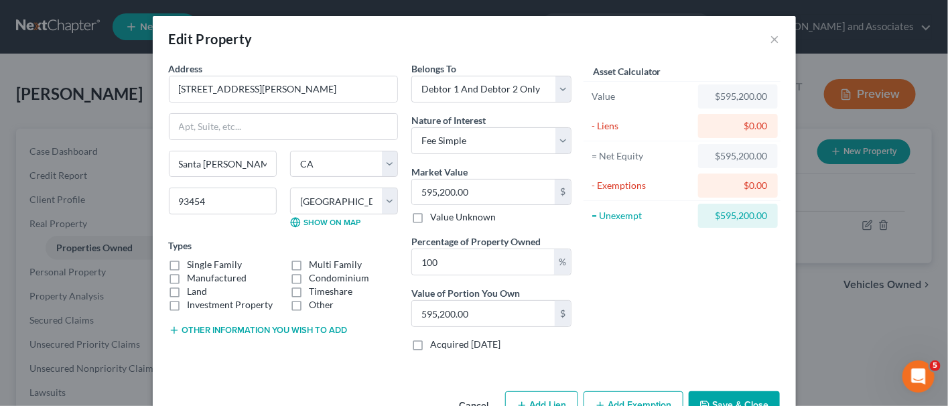
drag, startPoint x: 725, startPoint y: 355, endPoint x: 726, endPoint y: 366, distance: 10.7
click at [726, 358] on div "Address * 907 E. [PERSON_NAME][GEOGRAPHIC_DATA] [GEOGRAPHIC_DATA][PERSON_NAME] …" at bounding box center [474, 224] width 643 height 324
click at [728, 392] on button "Save & Close" at bounding box center [733, 405] width 91 height 28
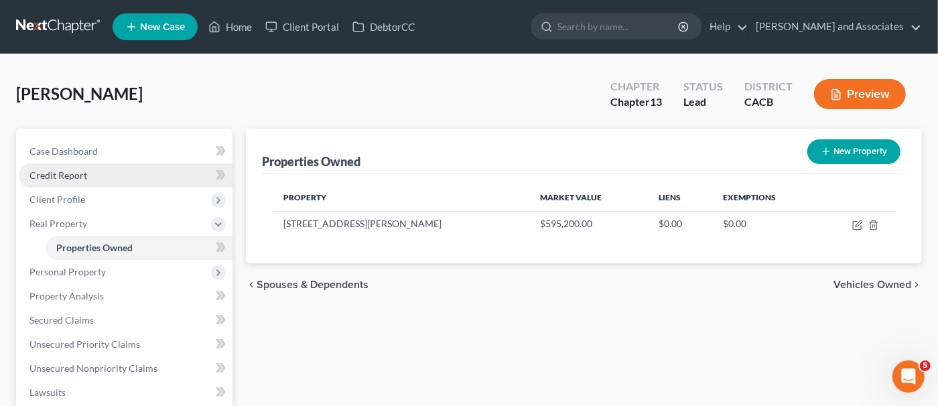
click at [106, 172] on link "Credit Report" at bounding box center [126, 175] width 214 height 24
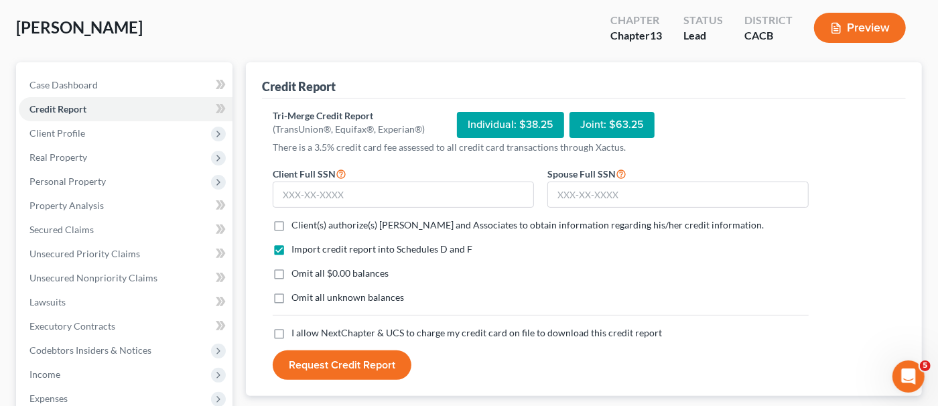
scroll to position [134, 0]
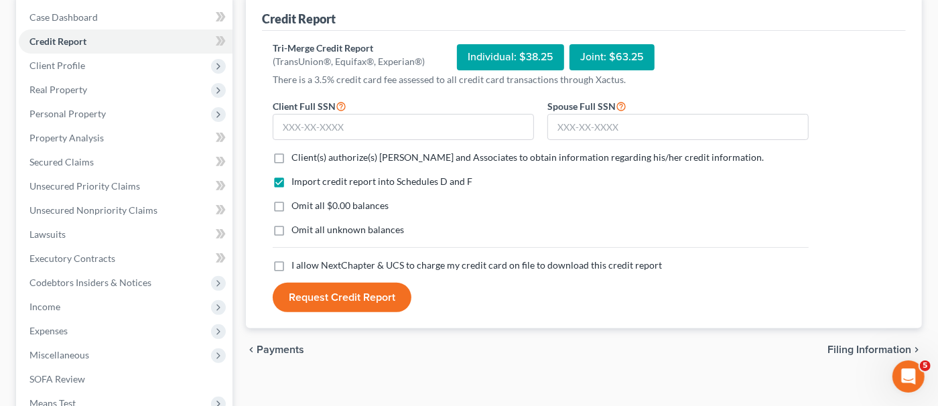
click at [291, 157] on label "Client(s) authorize(s) [PERSON_NAME] and Associates to obtain information regar…" at bounding box center [527, 157] width 472 height 13
click at [297, 157] on input "Client(s) authorize(s) [PERSON_NAME] and Associates to obtain information regar…" at bounding box center [301, 155] width 9 height 9
checkbox input "true"
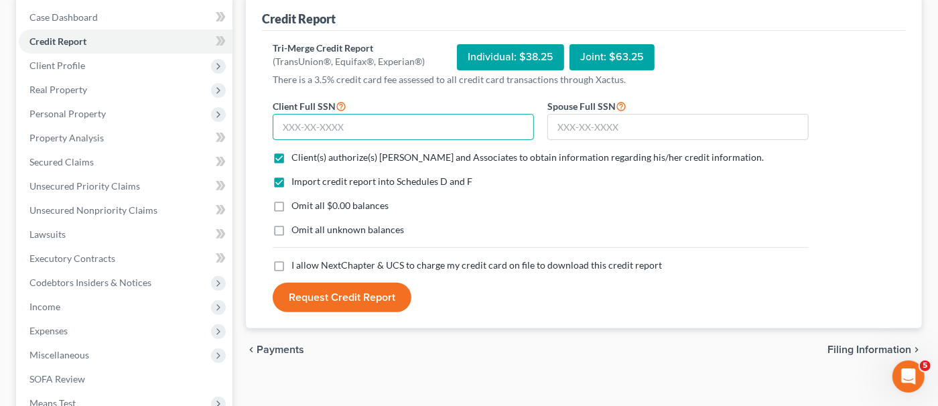
click at [348, 130] on input "text" at bounding box center [403, 127] width 261 height 27
type input "604-48-3439"
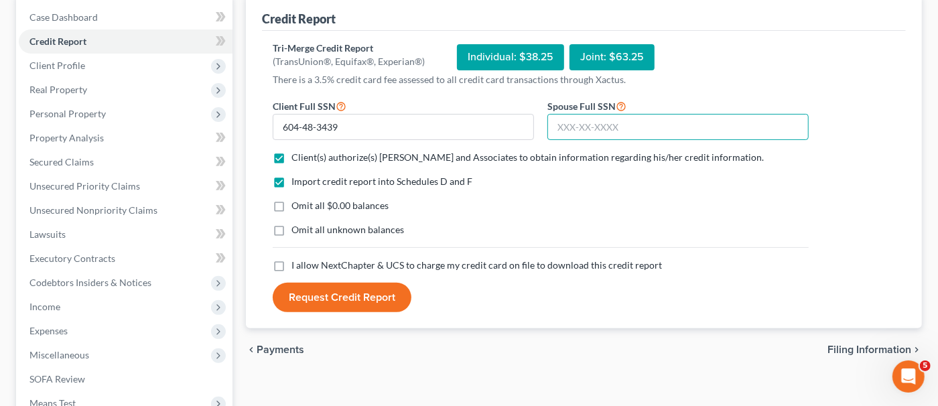
click at [584, 121] on input "text" at bounding box center [677, 127] width 261 height 27
type input "562-17-2327"
click at [395, 295] on button "Request Credit Report" at bounding box center [342, 297] width 139 height 29
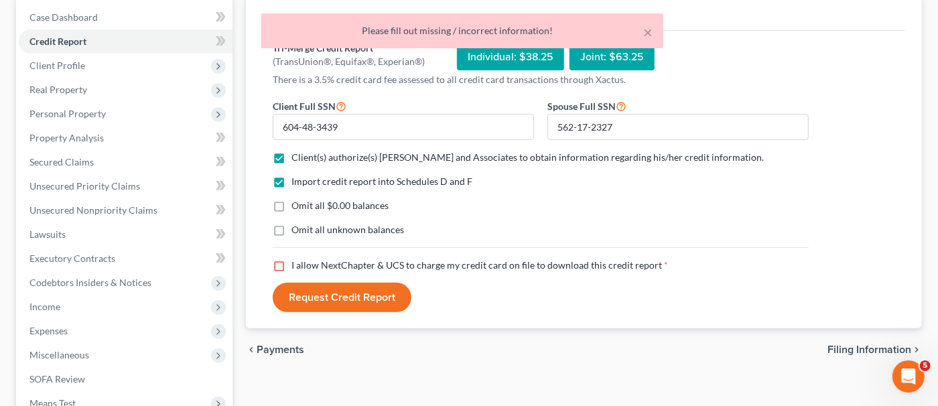
click at [357, 299] on button "Request Credit Report" at bounding box center [342, 297] width 139 height 29
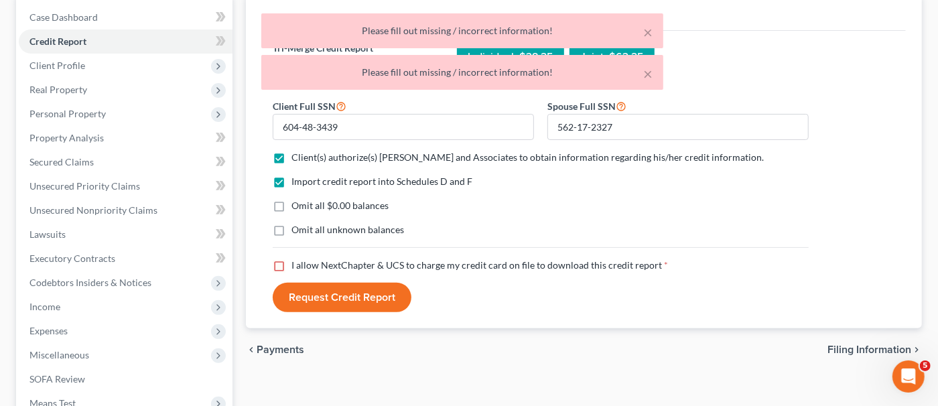
click at [291, 263] on label "I allow NextChapter & UCS to charge my credit card on file to download this cre…" at bounding box center [479, 265] width 376 height 13
click at [297, 263] on input "I allow NextChapter & UCS to charge my credit card on file to download this cre…" at bounding box center [301, 263] width 9 height 9
checkbox input "true"
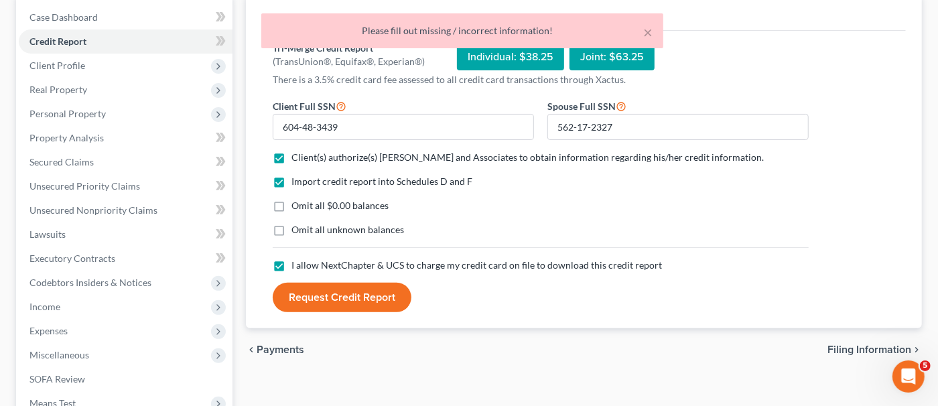
click at [336, 297] on button "Request Credit Report" at bounding box center [342, 297] width 139 height 29
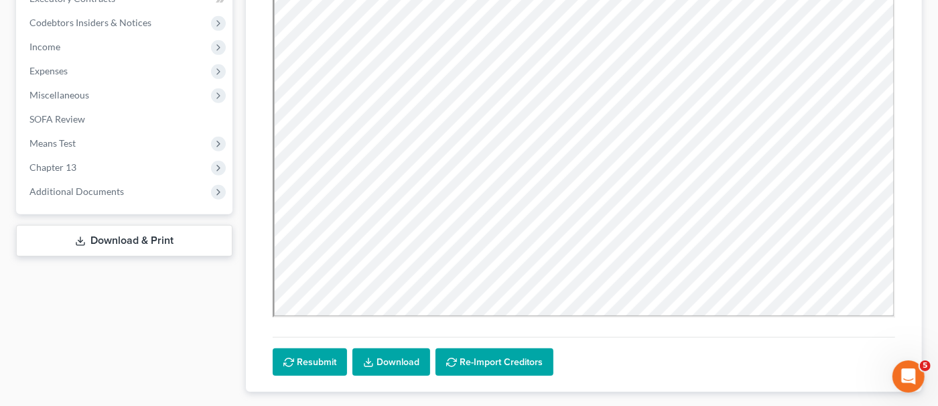
scroll to position [469, 0]
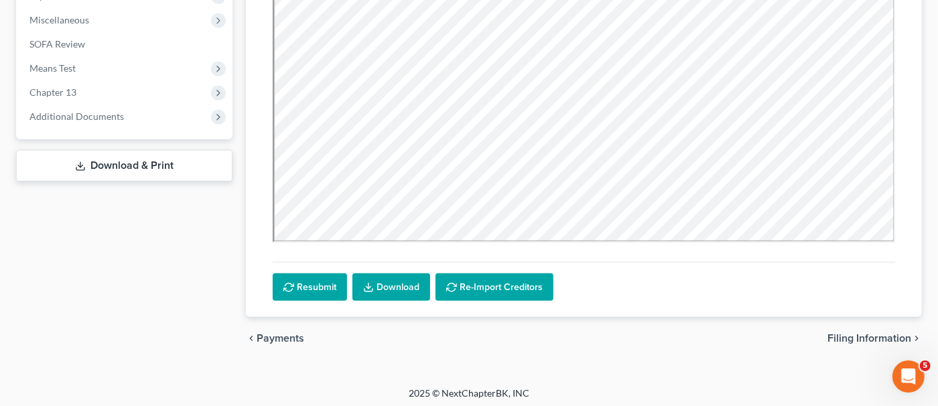
click at [847, 333] on span "Filing Information" at bounding box center [869, 338] width 84 height 11
select select "1"
select select "3"
select select "7"
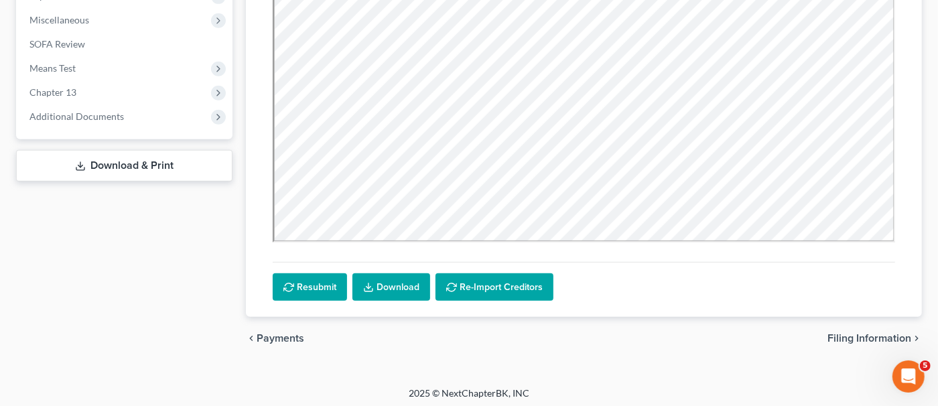
select select "0"
select select "4"
select select "1"
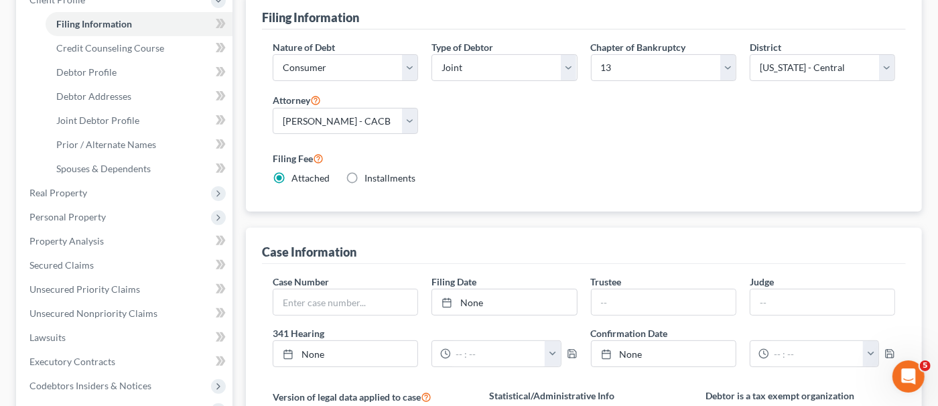
scroll to position [201, 0]
click at [84, 192] on span "Real Property" at bounding box center [58, 191] width 58 height 11
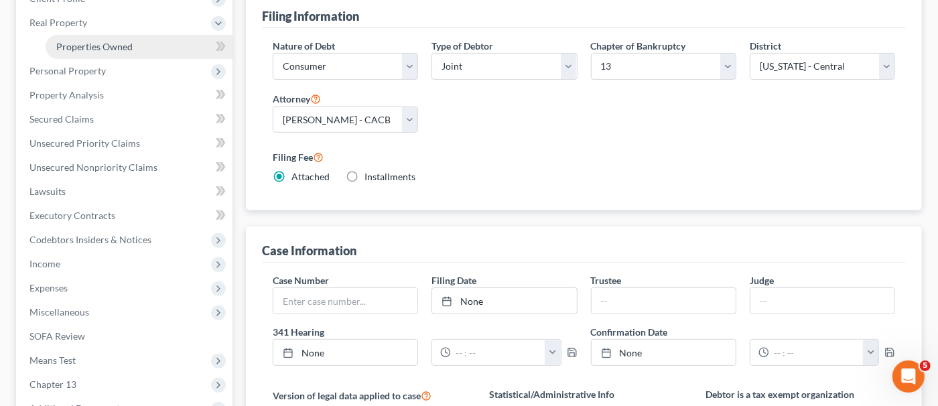
click at [111, 48] on span "Properties Owned" at bounding box center [94, 46] width 76 height 11
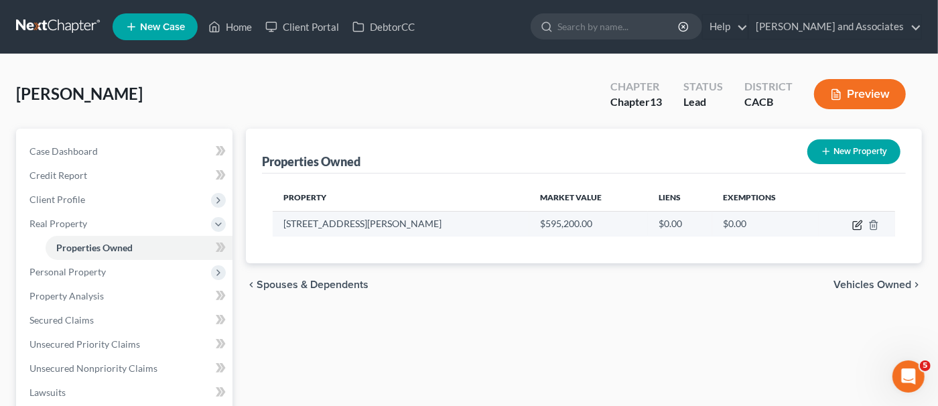
click at [861, 224] on icon "button" at bounding box center [857, 225] width 11 height 11
select select "4"
select select "41"
select select "2"
select select "0"
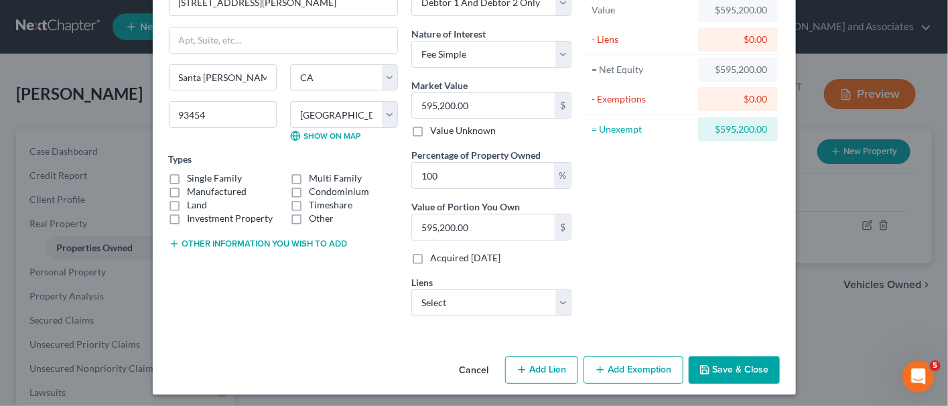
scroll to position [87, 0]
click at [553, 368] on button "Add Lien" at bounding box center [541, 370] width 73 height 28
select select "2"
select select "0"
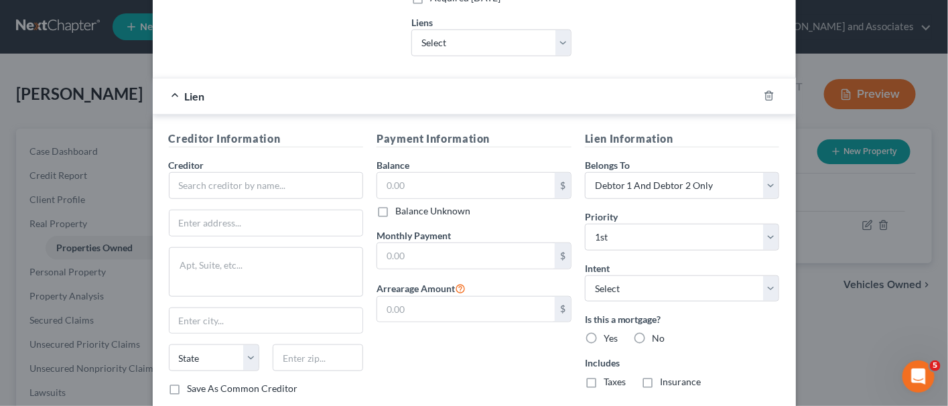
scroll to position [355, 0]
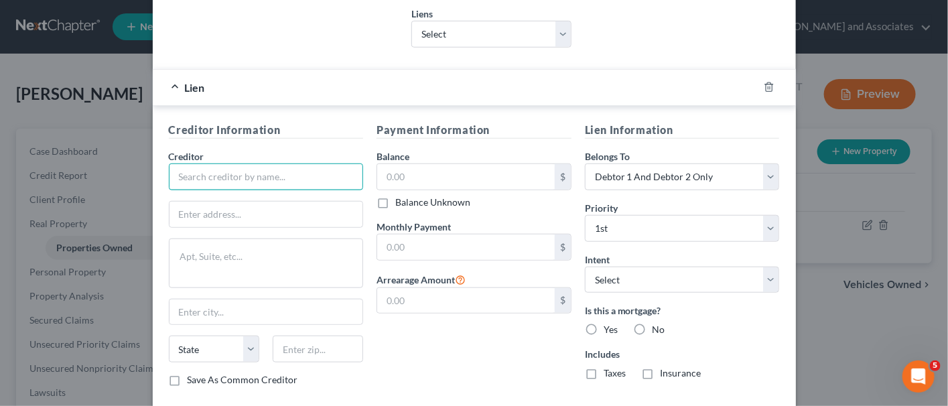
click at [248, 177] on input "text" at bounding box center [266, 176] width 195 height 27
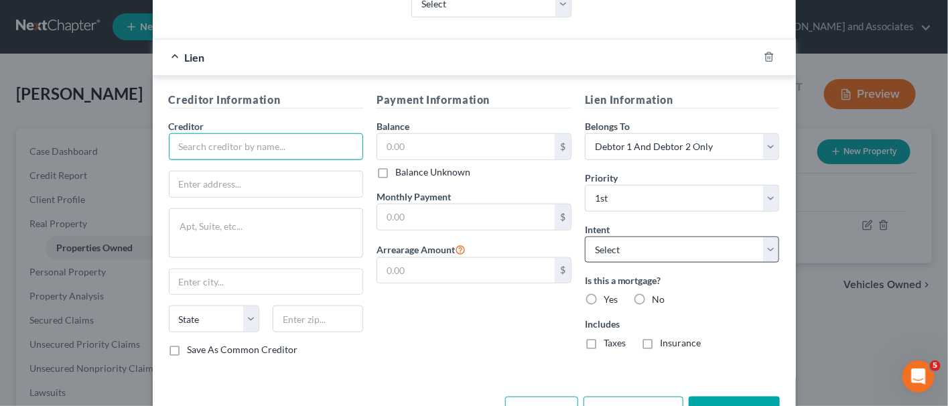
scroll to position [423, 0]
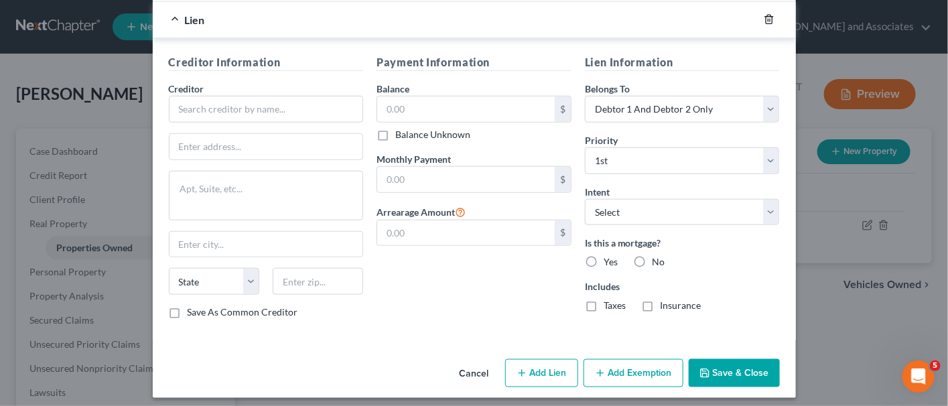
click at [763, 15] on icon "button" at bounding box center [768, 19] width 11 height 11
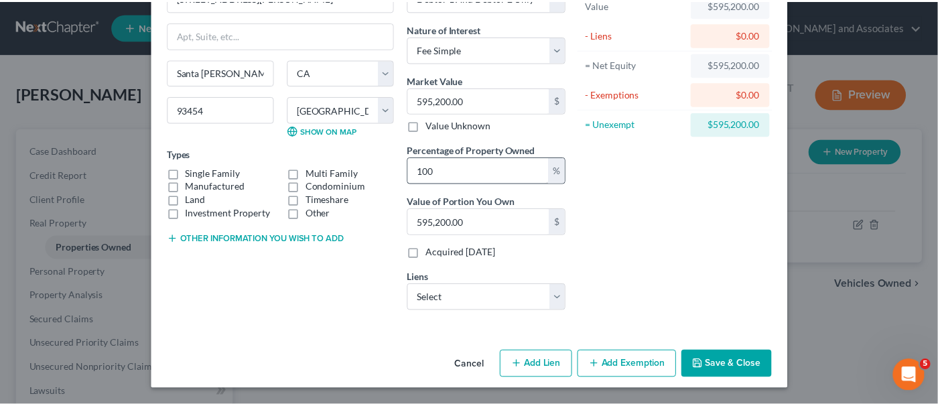
scroll to position [87, 0]
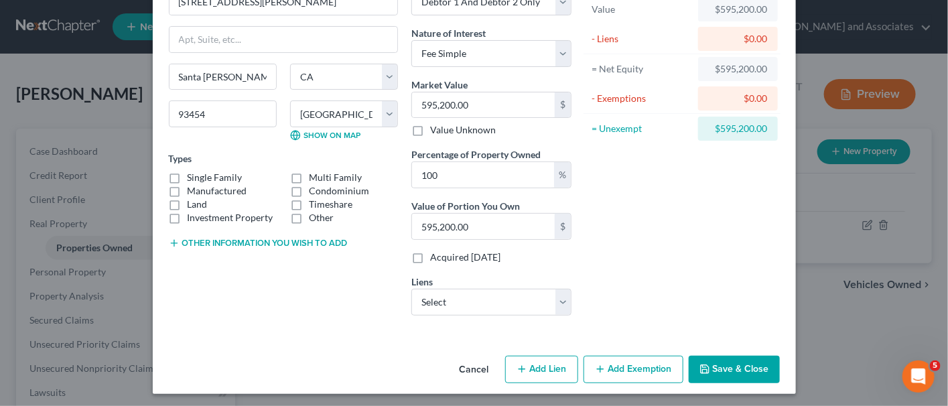
click at [727, 368] on button "Save & Close" at bounding box center [733, 370] width 91 height 28
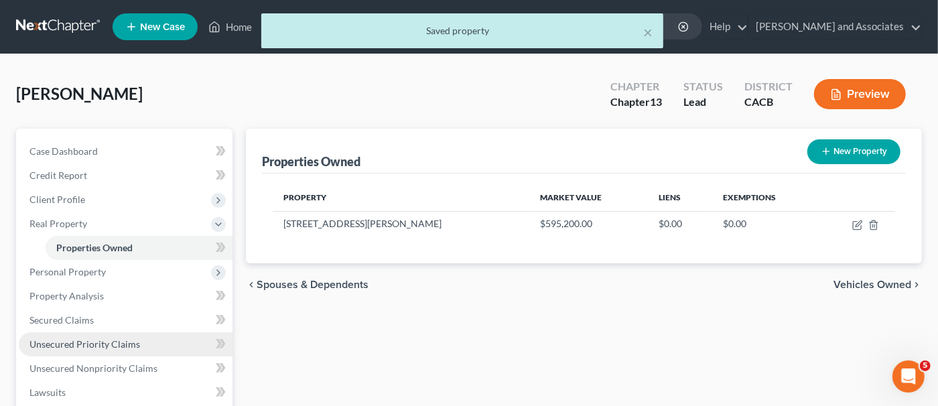
click at [129, 346] on span "Unsecured Priority Claims" at bounding box center [84, 343] width 111 height 11
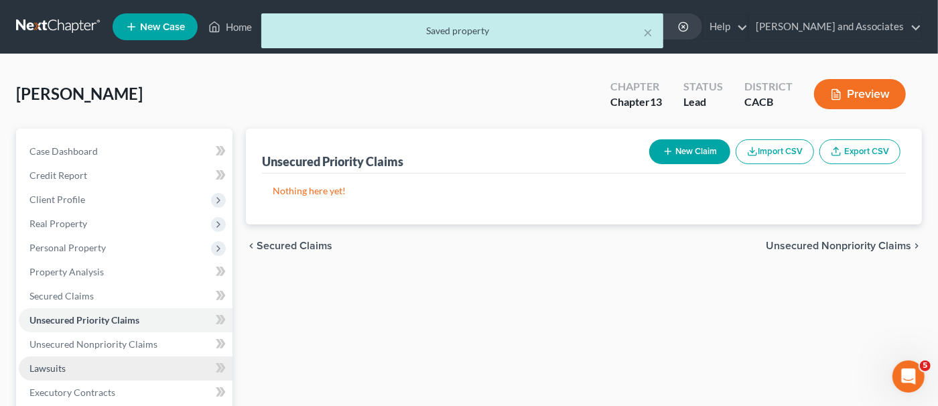
click at [131, 365] on link "Lawsuits" at bounding box center [126, 368] width 214 height 24
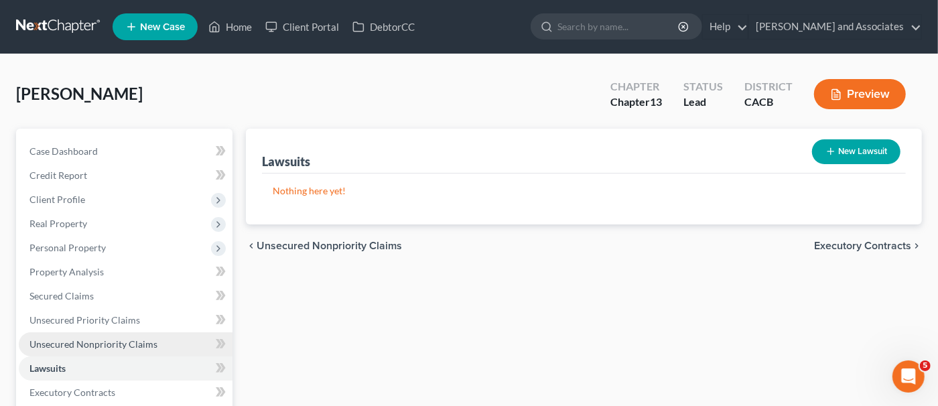
click at [133, 344] on span "Unsecured Nonpriority Claims" at bounding box center [93, 343] width 128 height 11
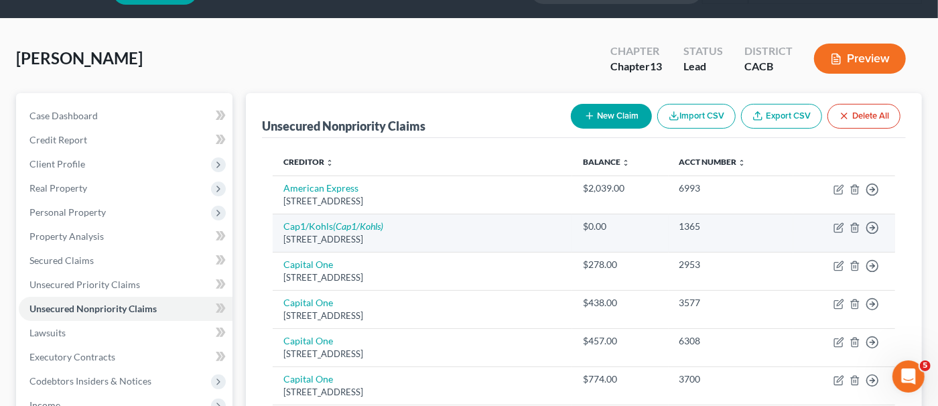
scroll to position [66, 0]
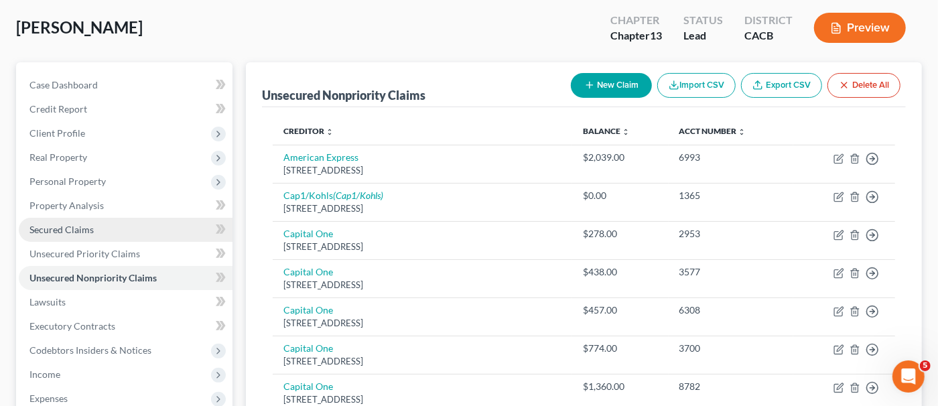
click at [104, 232] on link "Secured Claims" at bounding box center [126, 230] width 214 height 24
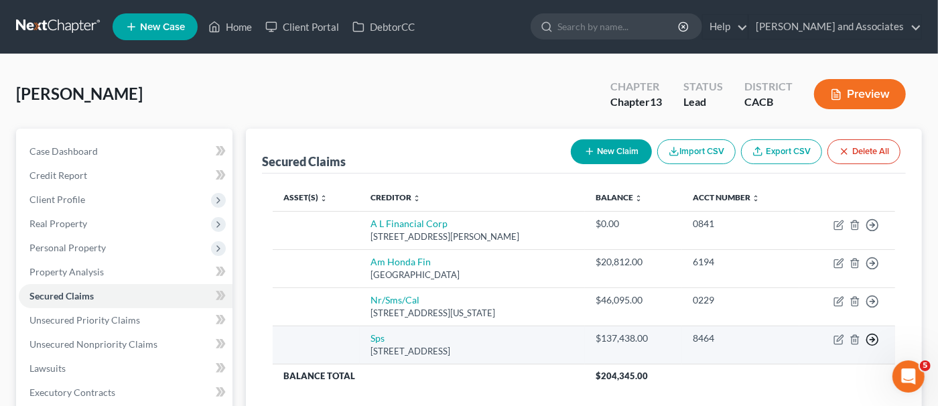
click at [874, 232] on icon "button" at bounding box center [871, 224] width 13 height 13
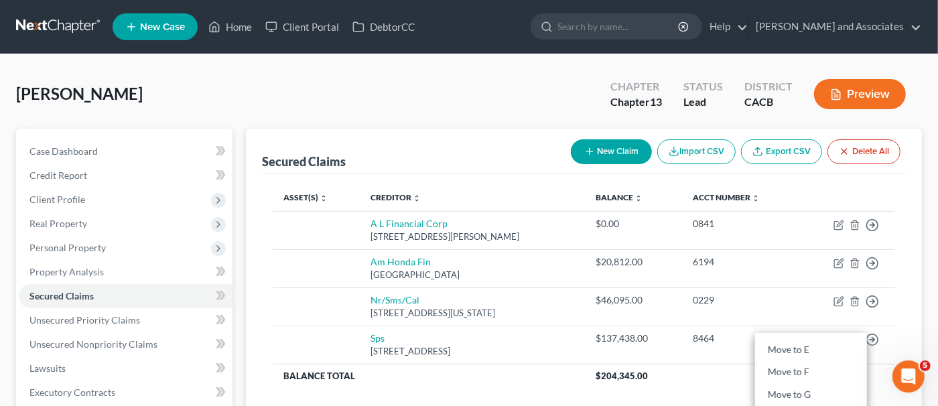
click at [930, 284] on div "[PERSON_NAME] Upgraded Chapter Chapter 13 Status Lead District CACB Preview Pet…" at bounding box center [469, 365] width 938 height 623
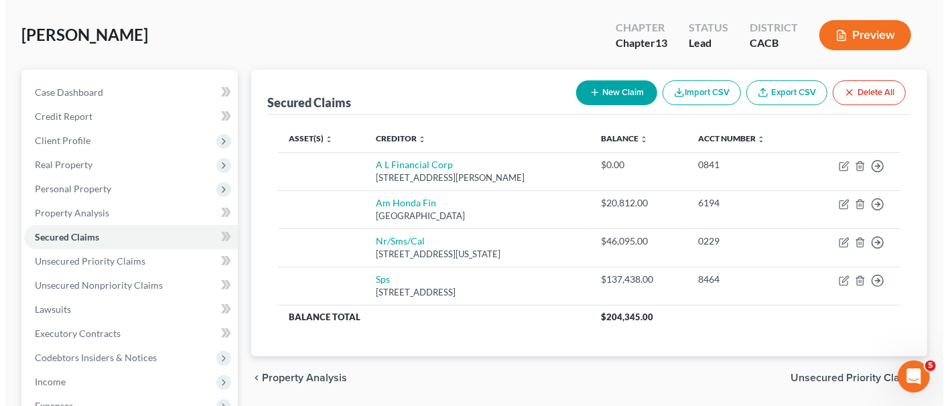
scroll to position [134, 0]
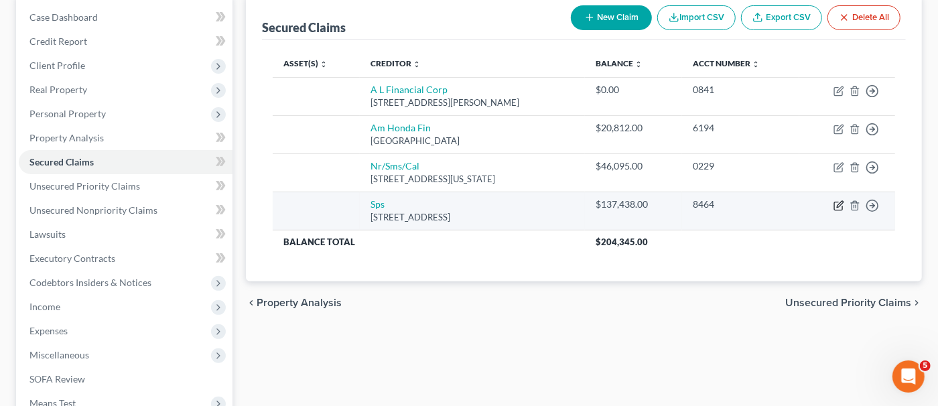
click at [835, 205] on icon "button" at bounding box center [838, 205] width 11 height 11
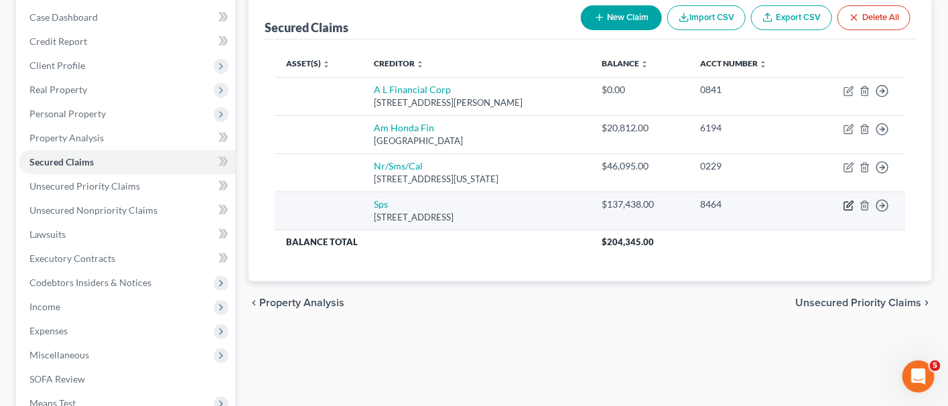
select select "9"
select select "0"
select select "2"
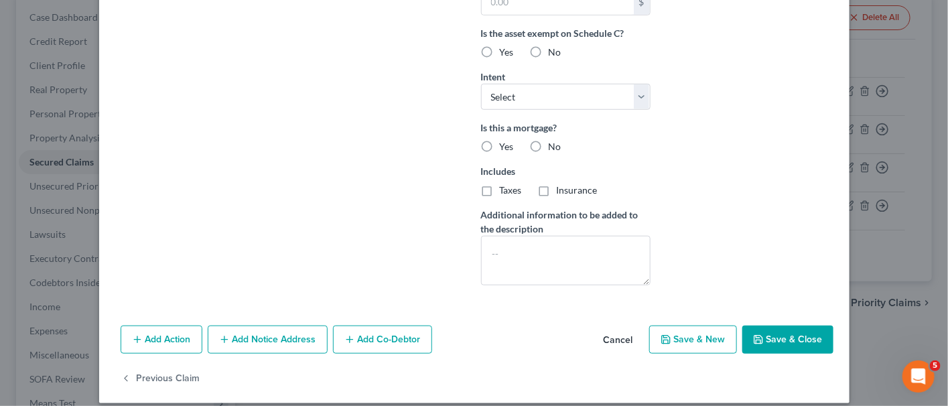
scroll to position [371, 0]
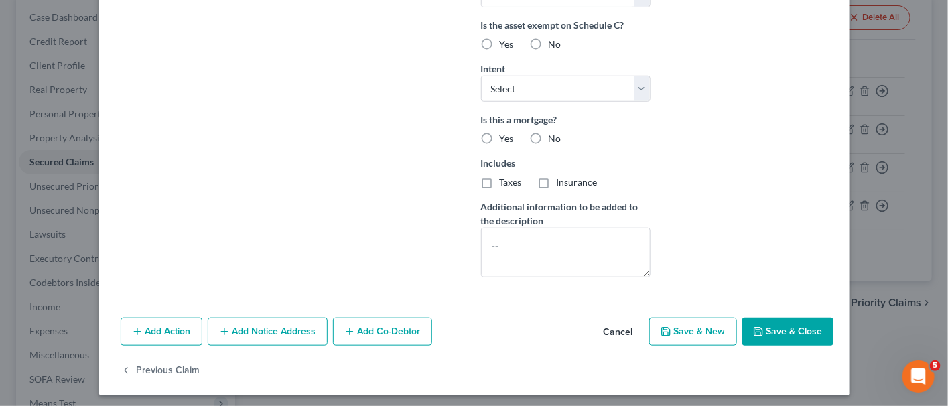
click at [494, 141] on div "Is this a mortgage? Yes No Includes Taxes Insurance" at bounding box center [565, 151] width 169 height 76
click at [493, 137] on div "Yes" at bounding box center [497, 138] width 33 height 13
click at [500, 132] on label "Yes" at bounding box center [507, 138] width 14 height 13
click at [505, 132] on input "Yes" at bounding box center [509, 136] width 9 height 9
radio input "true"
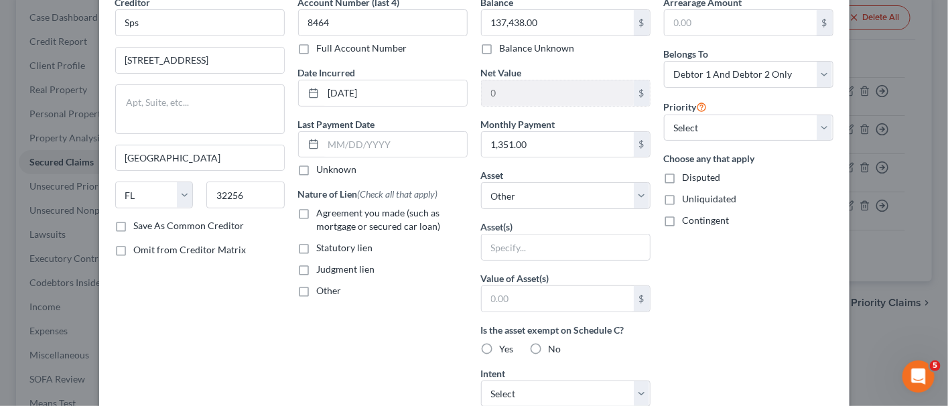
scroll to position [66, 0]
click at [600, 185] on select "Select Other Multiple Assets [STREET_ADDRESS][PERSON_NAME] - $595200.0" at bounding box center [565, 195] width 169 height 27
click at [611, 190] on select "Select Other Multiple Assets [STREET_ADDRESS][PERSON_NAME] - $595200.0" at bounding box center [565, 195] width 169 height 27
select select "2"
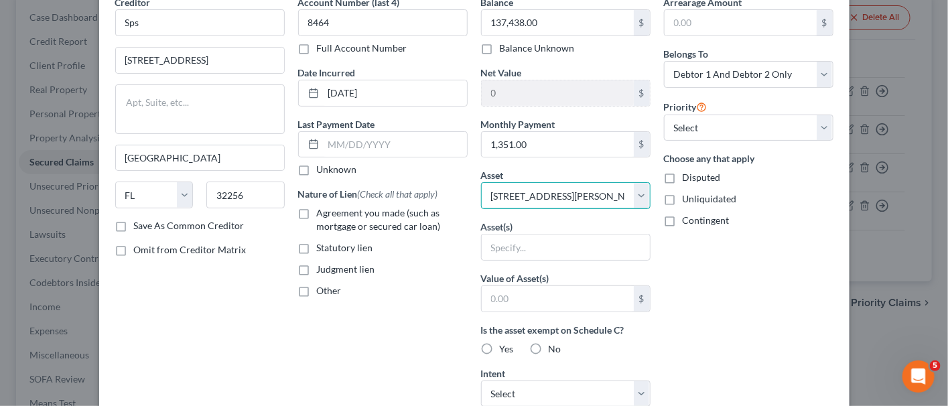
click at [481, 182] on select "Select Other Multiple Assets [STREET_ADDRESS][PERSON_NAME] - $595200.0" at bounding box center [565, 195] width 169 height 27
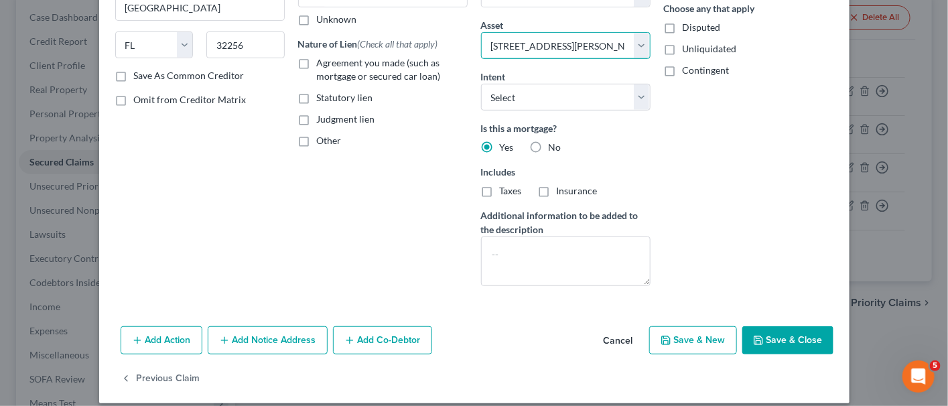
scroll to position [226, 0]
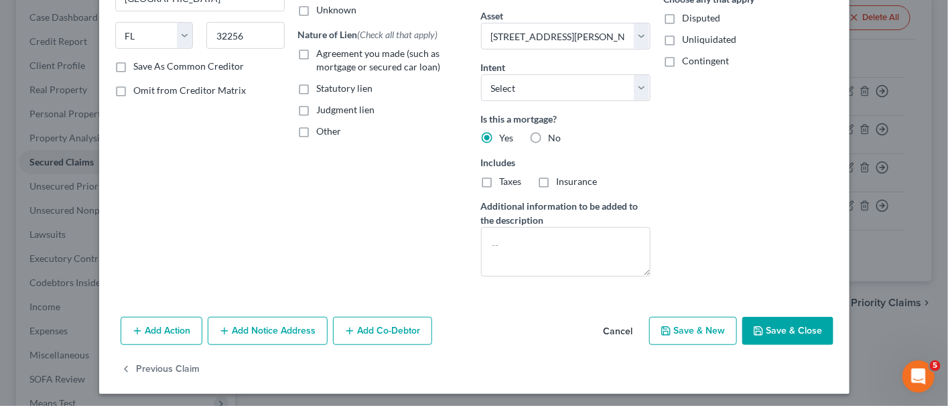
click at [767, 324] on button "Save & Close" at bounding box center [787, 331] width 91 height 28
select select
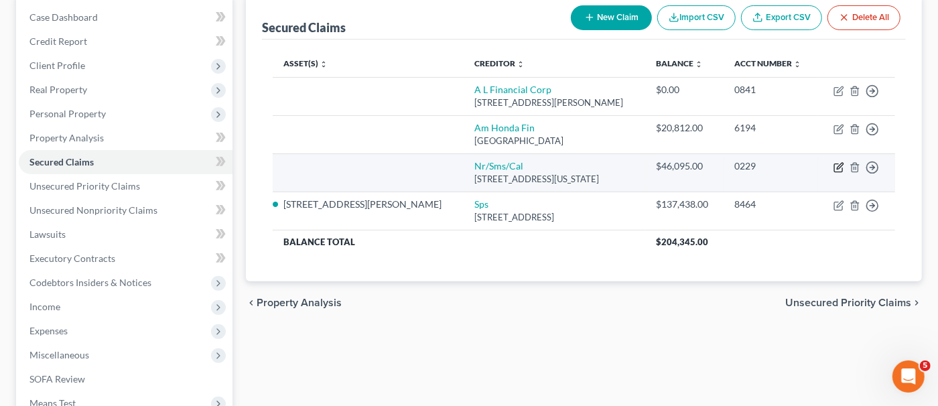
click at [840, 163] on icon "button" at bounding box center [838, 167] width 11 height 11
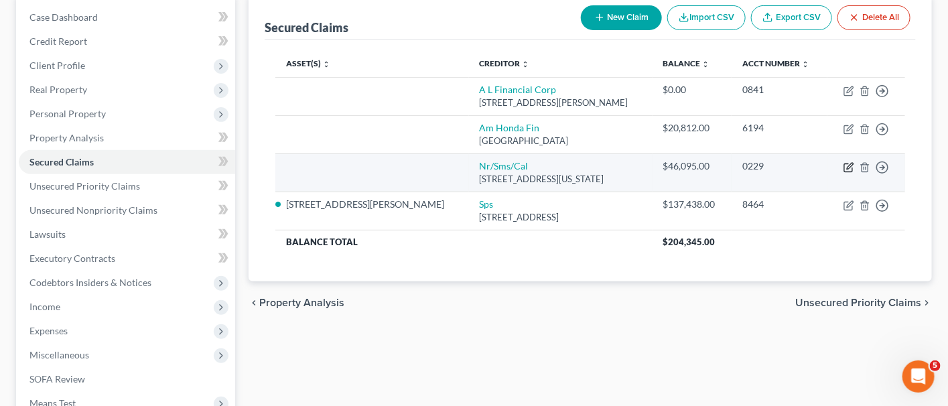
select select "39"
select select "0"
select select "2"
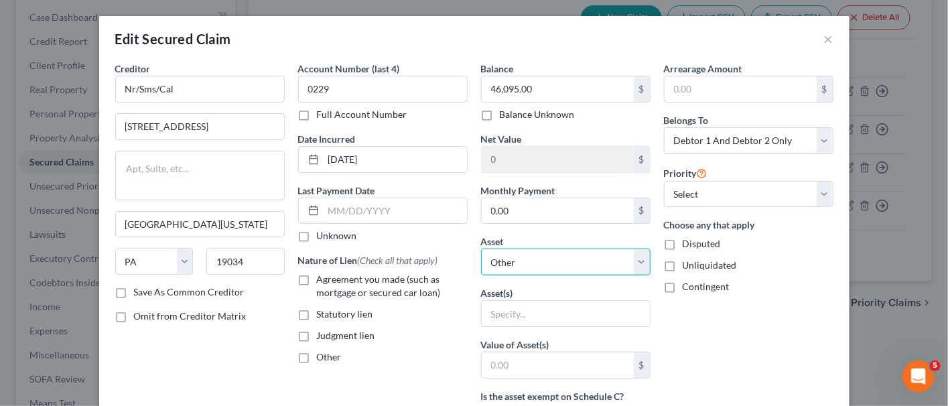
click at [536, 258] on select "Select Other Multiple Assets [STREET_ADDRESS][PERSON_NAME] - $595200.0" at bounding box center [565, 261] width 169 height 27
select select "2"
click at [481, 248] on select "Select Other Multiple Assets [STREET_ADDRESS][PERSON_NAME] - $595200.0" at bounding box center [565, 261] width 169 height 27
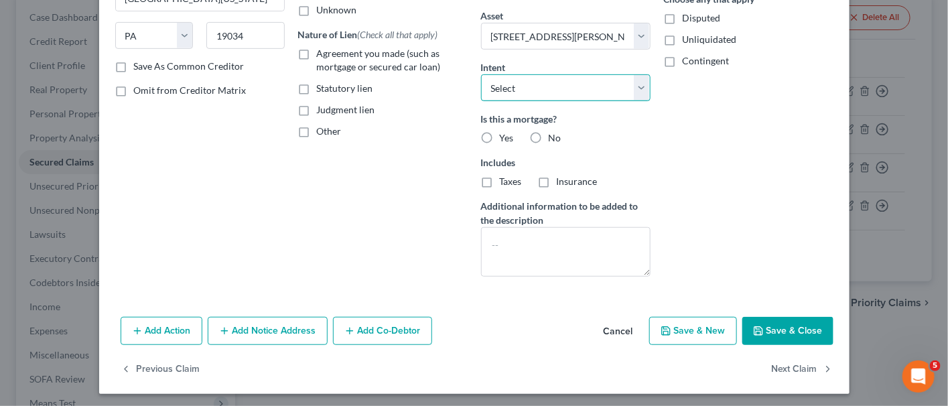
click at [545, 80] on select "Select Surrender Redeem Reaffirm Avoid Other" at bounding box center [565, 87] width 169 height 27
click at [747, 111] on div "Arrearage Amount $ Belongs To * Select Debtor 1 Only Debtor 2 Only Debtor 1 And…" at bounding box center [748, 61] width 183 height 451
click at [790, 331] on button "Save & Close" at bounding box center [787, 331] width 91 height 28
select select
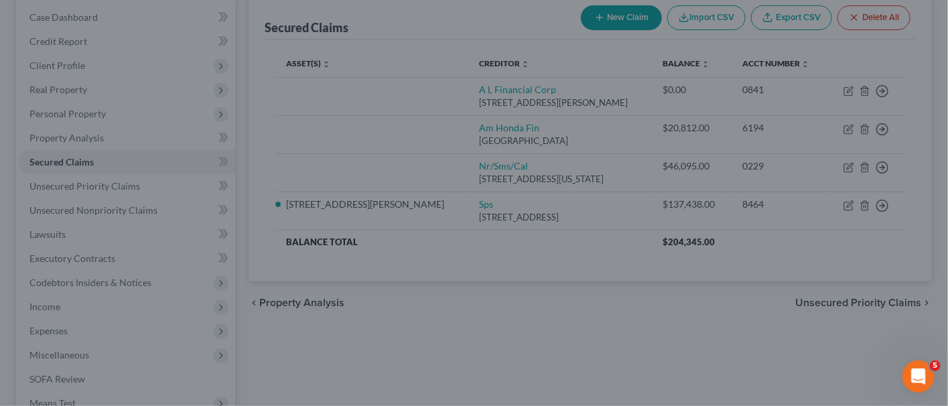
type input "549,105.00"
select select "2"
type input "0"
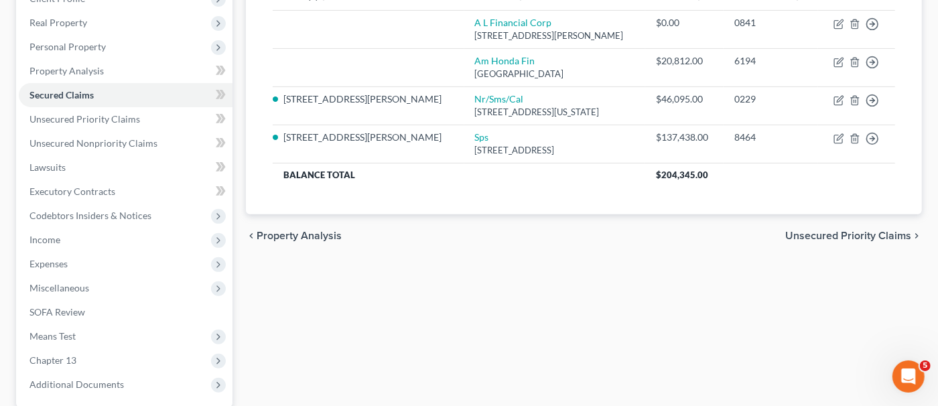
scroll to position [134, 0]
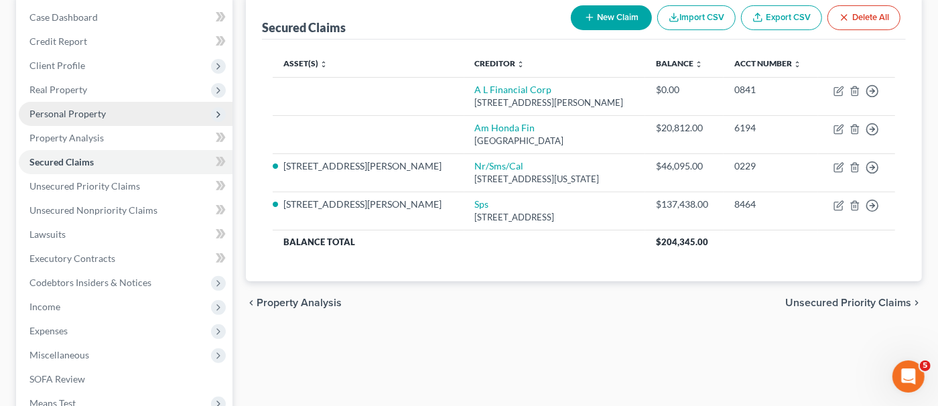
click at [111, 108] on span "Personal Property" at bounding box center [126, 114] width 214 height 24
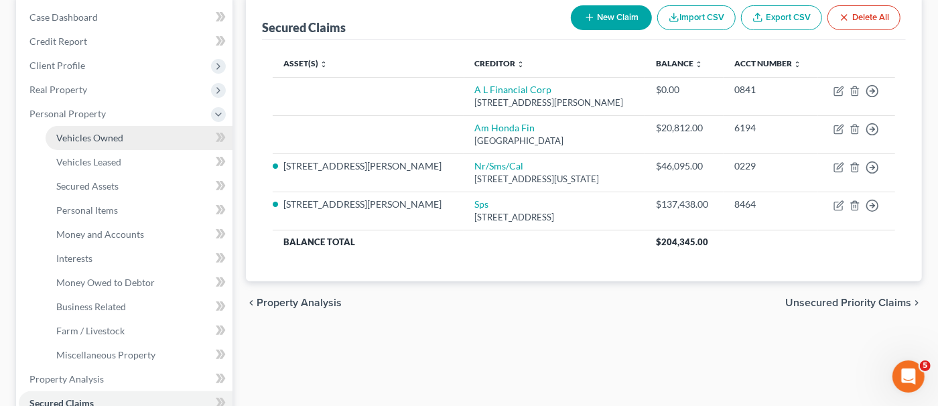
click at [125, 133] on link "Vehicles Owned" at bounding box center [139, 138] width 187 height 24
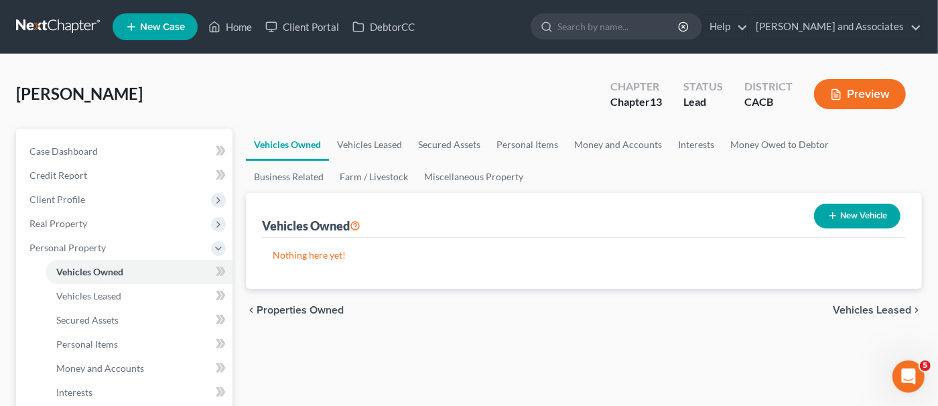
click at [873, 208] on button "New Vehicle" at bounding box center [857, 216] width 86 height 25
select select "0"
select select "2"
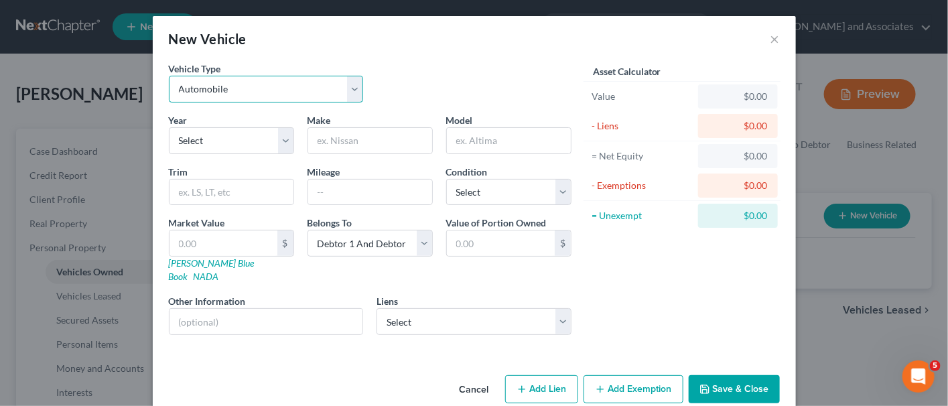
click at [238, 82] on select "Select Automobile Truck Trailer Watercraft Aircraft Motor Home Atv Other Vehicle" at bounding box center [266, 89] width 195 height 27
click at [415, 64] on div "Vehicle Type Select Automobile Truck Trailer Watercraft Aircraft Motor Home Atv…" at bounding box center [370, 88] width 416 height 52
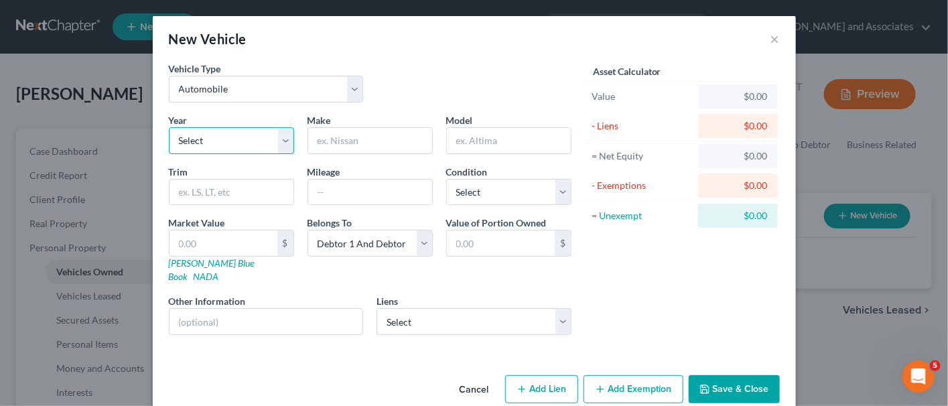
click at [238, 143] on select "Select 2026 2025 2024 2023 2022 2021 2020 2019 2018 2017 2016 2015 2014 2013 20…" at bounding box center [231, 140] width 125 height 27
click at [409, 86] on div "Vehicle Type Select Automobile Truck Trailer Watercraft Aircraft Motor Home Atv…" at bounding box center [370, 88] width 416 height 52
click at [228, 133] on select "Select 2026 2025 2024 2023 2022 2021 2020 2019 2018 2017 2016 2015 2014 2013 20…" at bounding box center [231, 140] width 125 height 27
select select "6"
click at [169, 127] on select "Select 2026 2025 2024 2023 2022 2021 2020 2019 2018 2017 2016 2015 2014 2013 20…" at bounding box center [231, 140] width 125 height 27
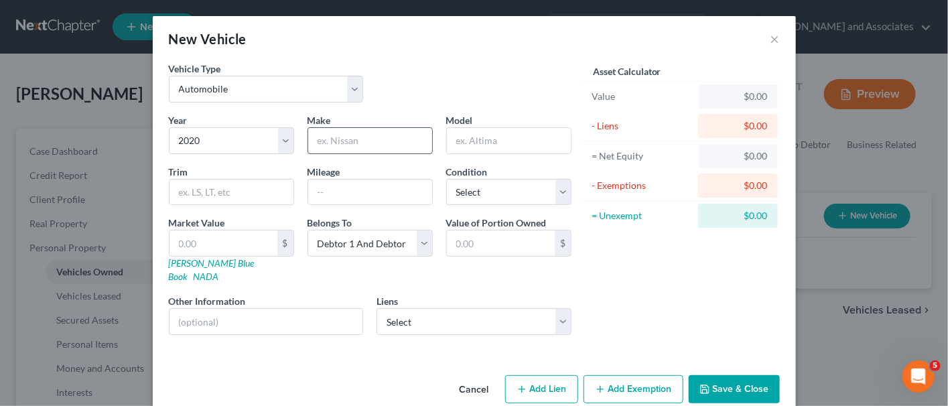
click at [340, 137] on input "text" at bounding box center [370, 140] width 124 height 25
type input "Honda"
click at [477, 130] on input "text" at bounding box center [509, 140] width 124 height 25
type input "Civic"
click at [463, 185] on select "Select Excellent Very Good Good Fair Poor" at bounding box center [508, 192] width 125 height 27
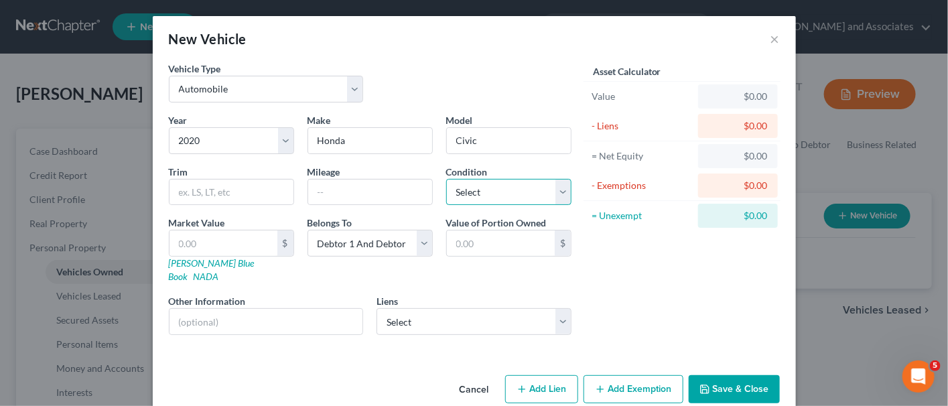
select select "3"
click at [446, 179] on select "Select Excellent Very Good Good Fair Poor" at bounding box center [508, 192] width 125 height 27
click at [396, 193] on input "text" at bounding box center [370, 191] width 124 height 25
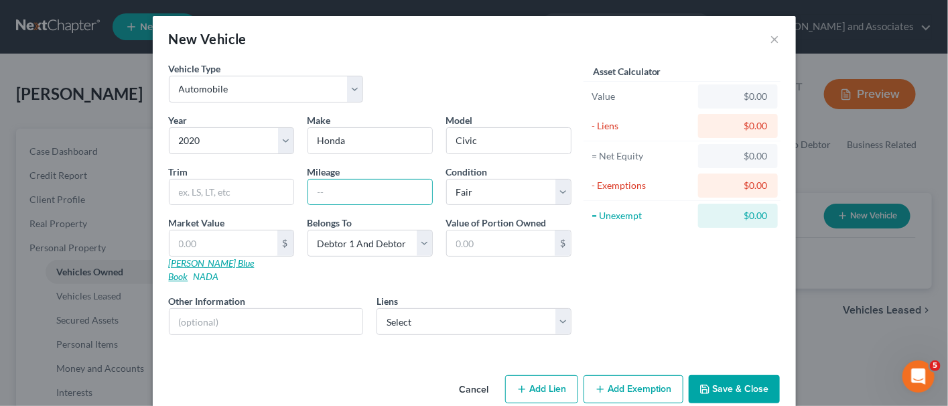
click at [208, 260] on link "[PERSON_NAME] Blue Book" at bounding box center [212, 269] width 86 height 25
click at [323, 181] on input "text" at bounding box center [370, 191] width 124 height 25
type input "264921"
